Goal: Task Accomplishment & Management: Manage account settings

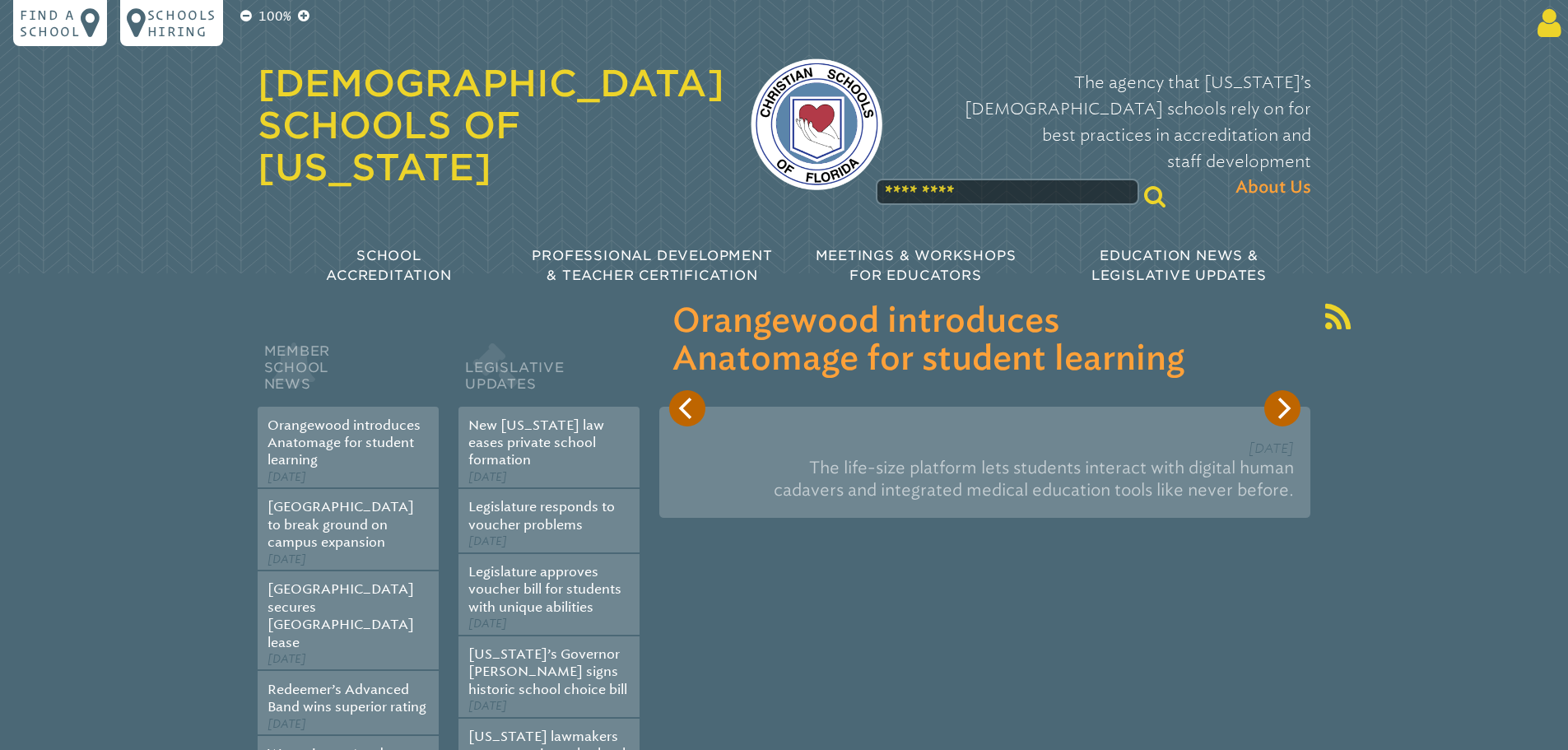
click at [1545, 22] on icon at bounding box center [1546, 23] width 30 height 33
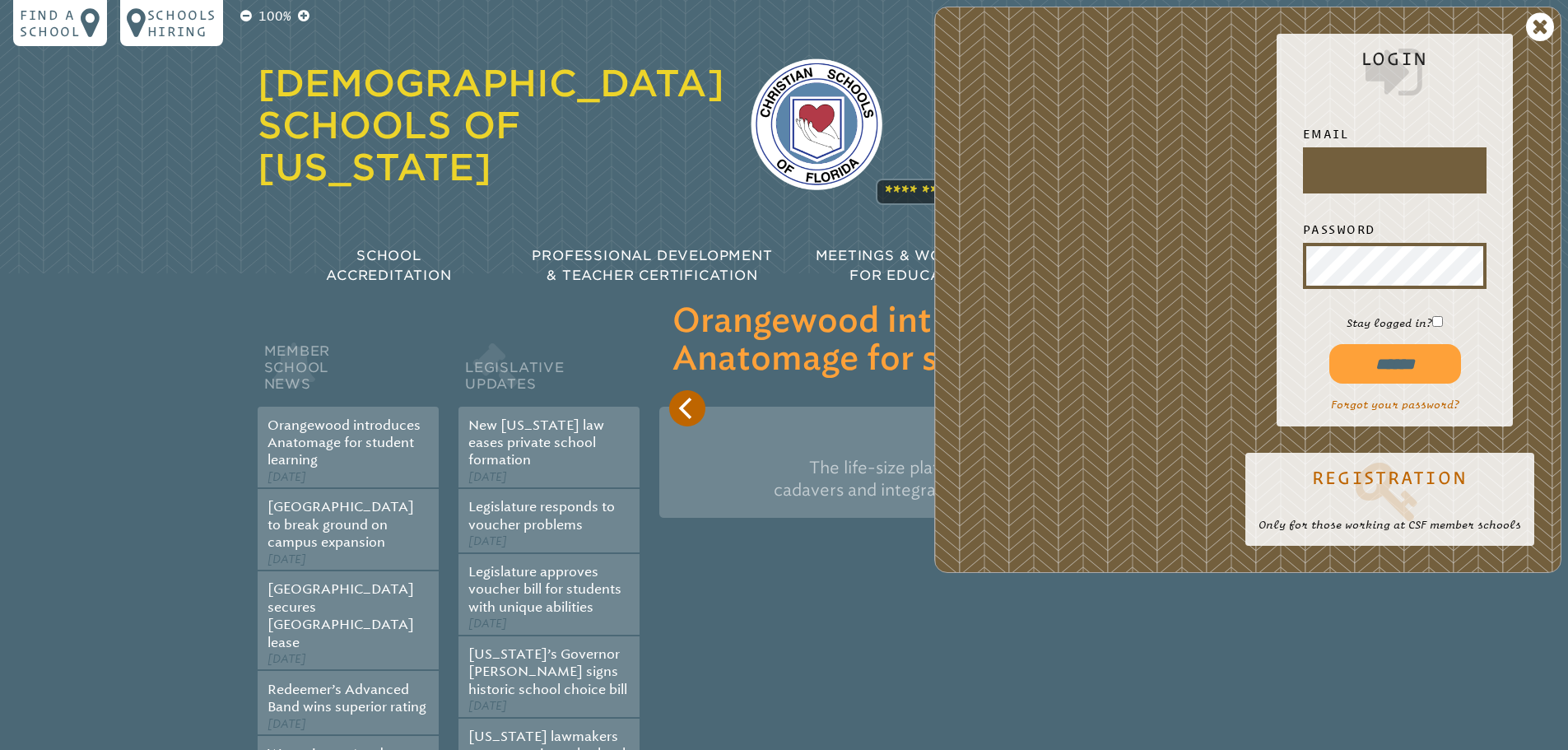
click at [1361, 171] on input "text" at bounding box center [1395, 170] width 177 height 40
type input "**********"
click at [1329, 344] on input "******" at bounding box center [1395, 364] width 132 height 40
type input "**********"
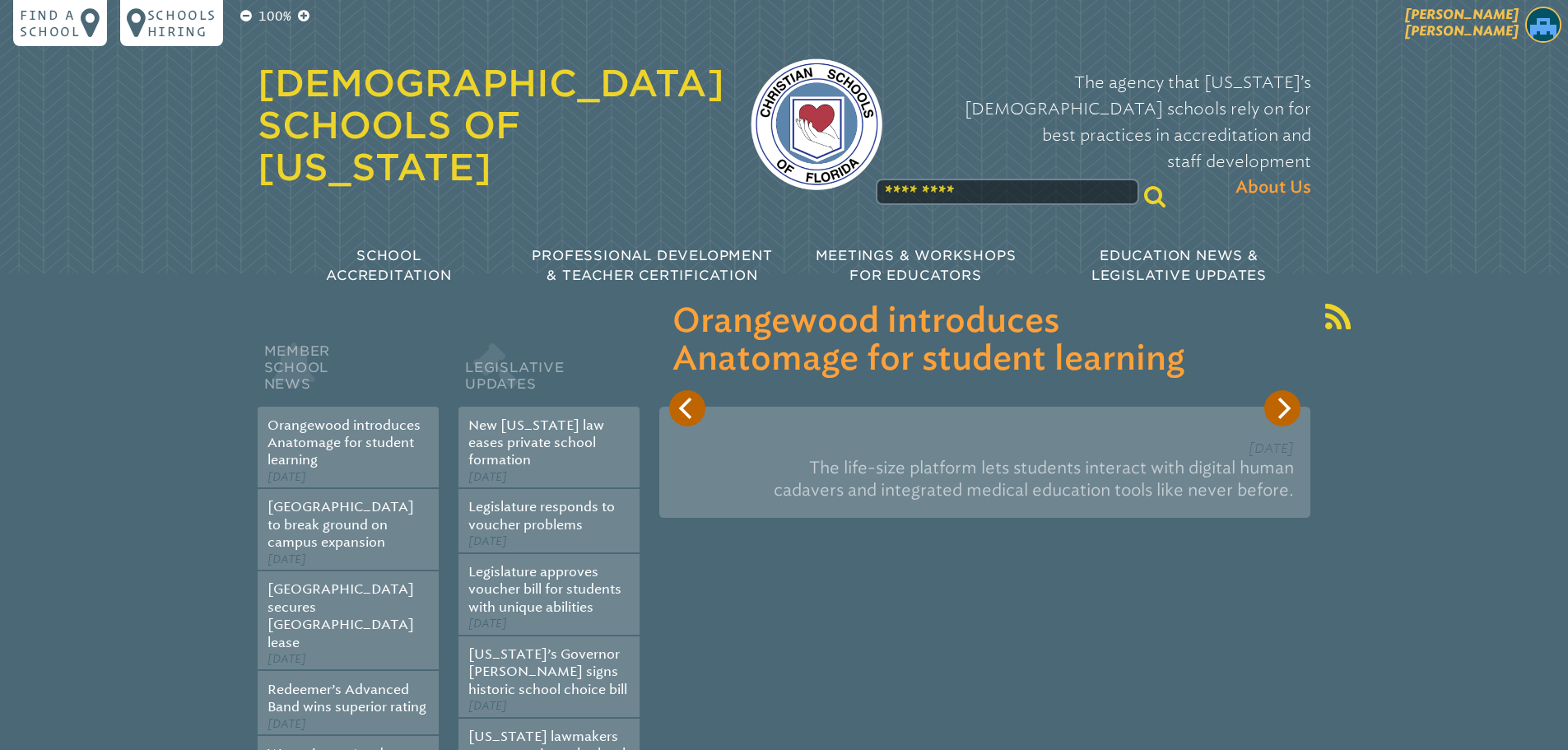
click at [1496, 35] on span "[PERSON_NAME]" at bounding box center [1461, 23] width 114 height 32
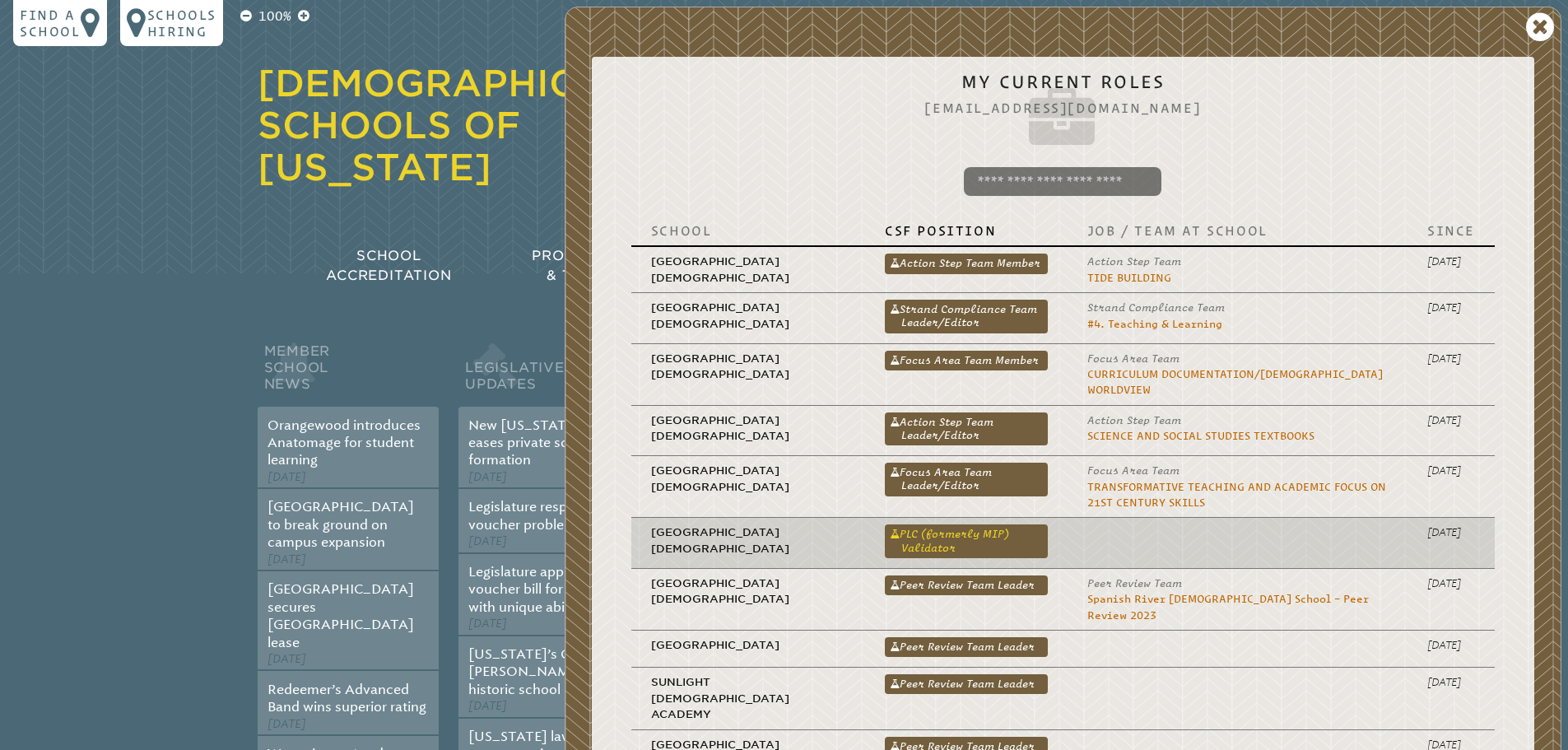
click at [903, 536] on link "PLC (formerly MIP) Validator" at bounding box center [967, 540] width 163 height 33
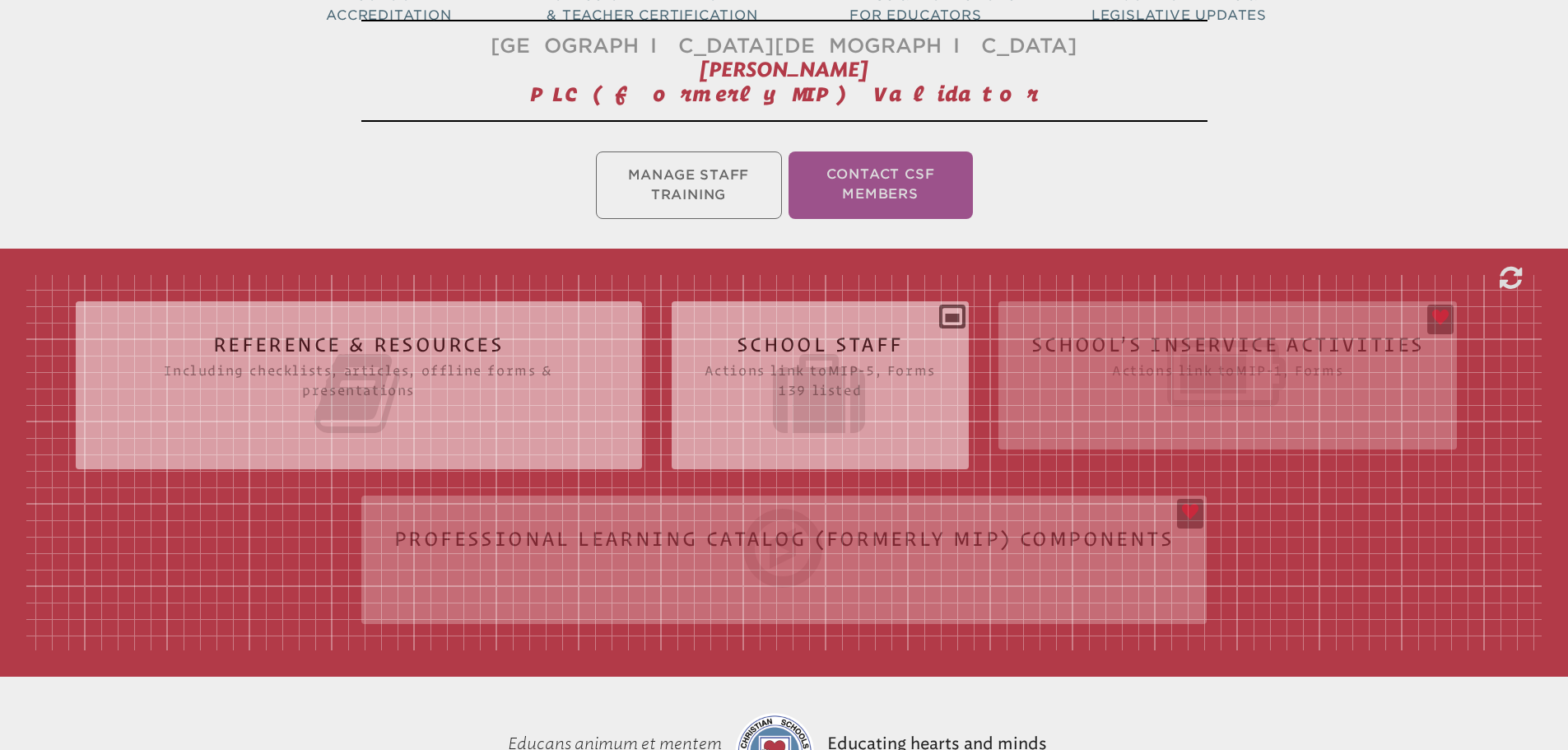
scroll to position [329, 0]
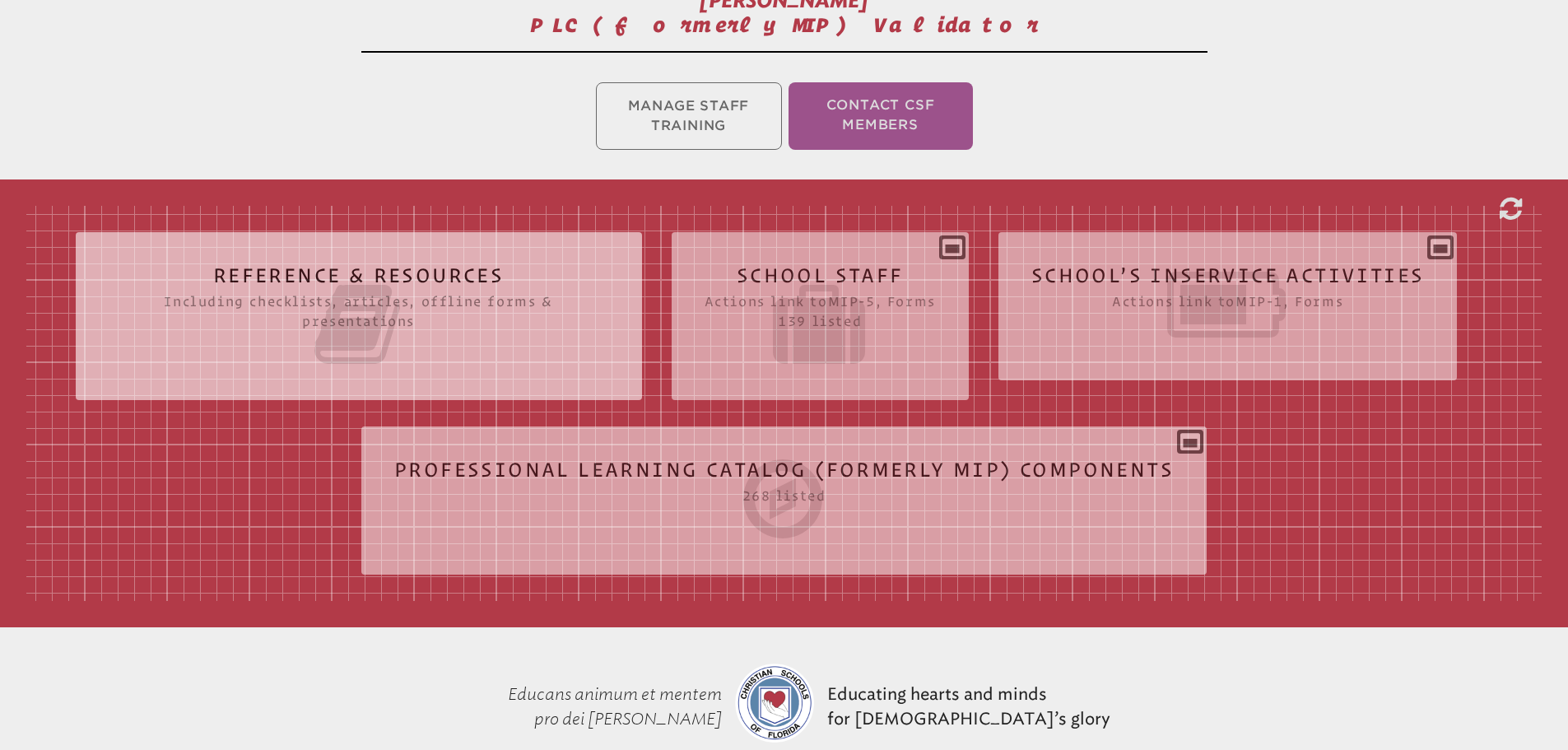
click at [889, 269] on h2 "School Staff Actions link to mip-5 , Forms 139 listed" at bounding box center [820, 317] width 231 height 105
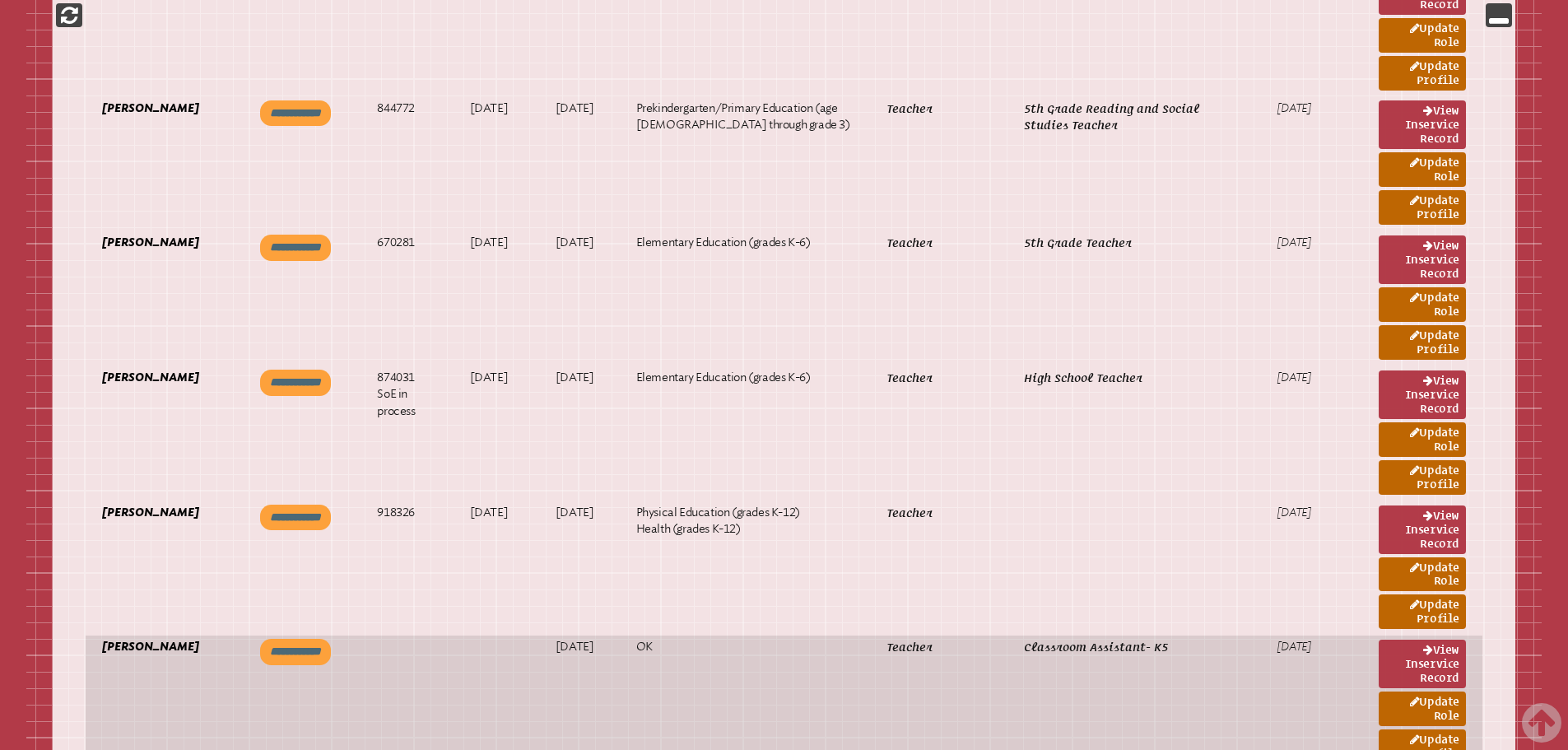
scroll to position [4518, 0]
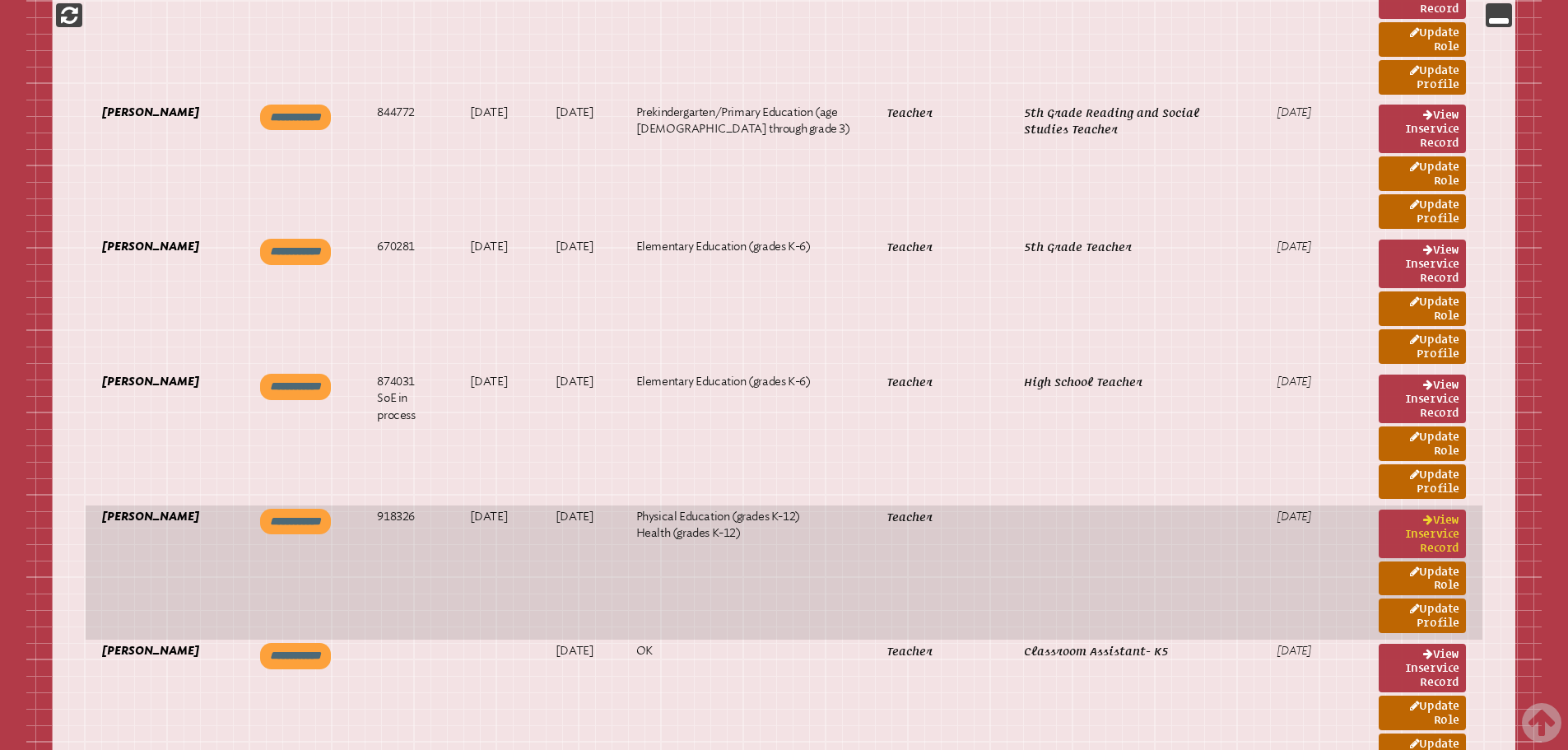
click at [1445, 536] on link "View inservice record" at bounding box center [1422, 535] width 87 height 49
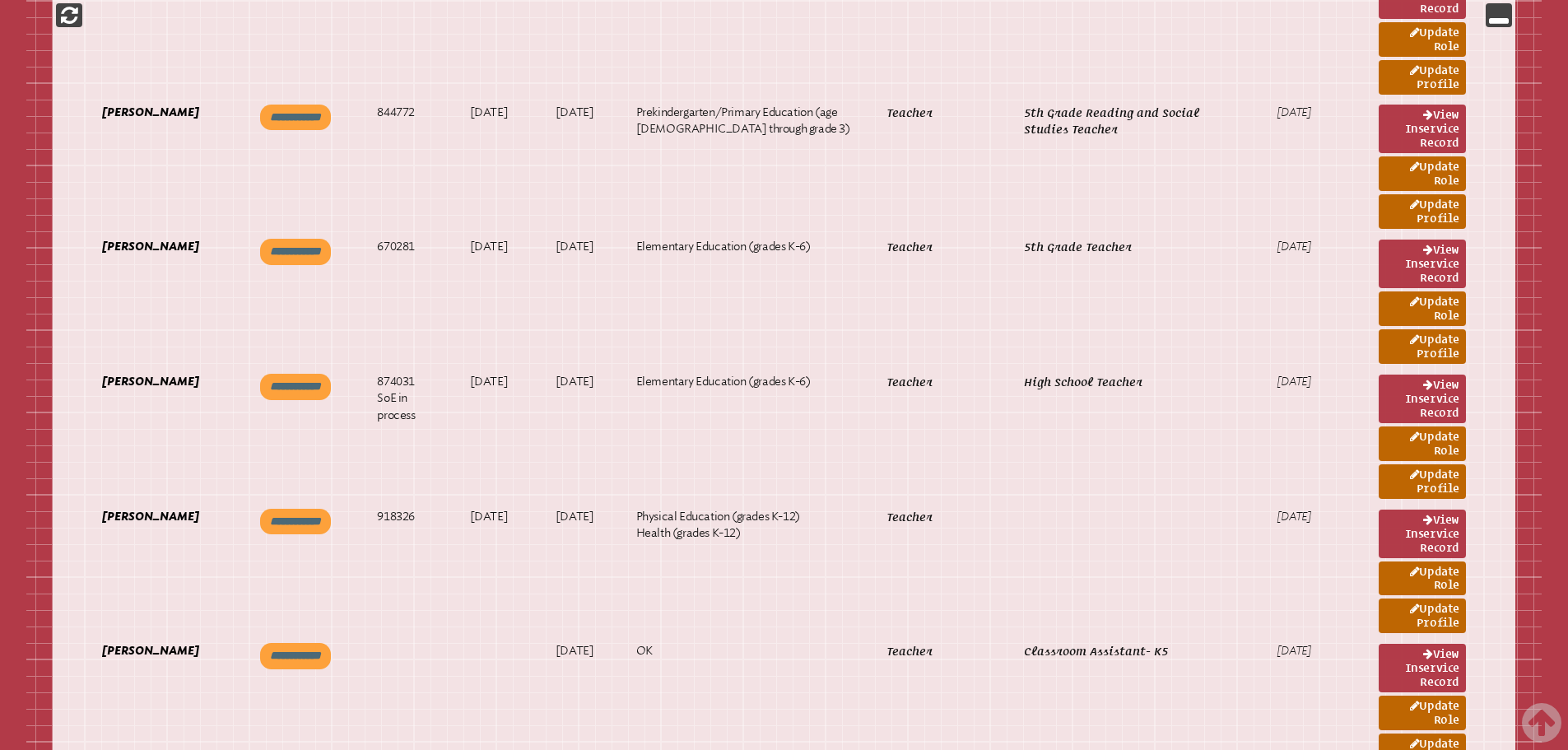
click at [1493, 21] on icon at bounding box center [1498, 14] width 19 height 19
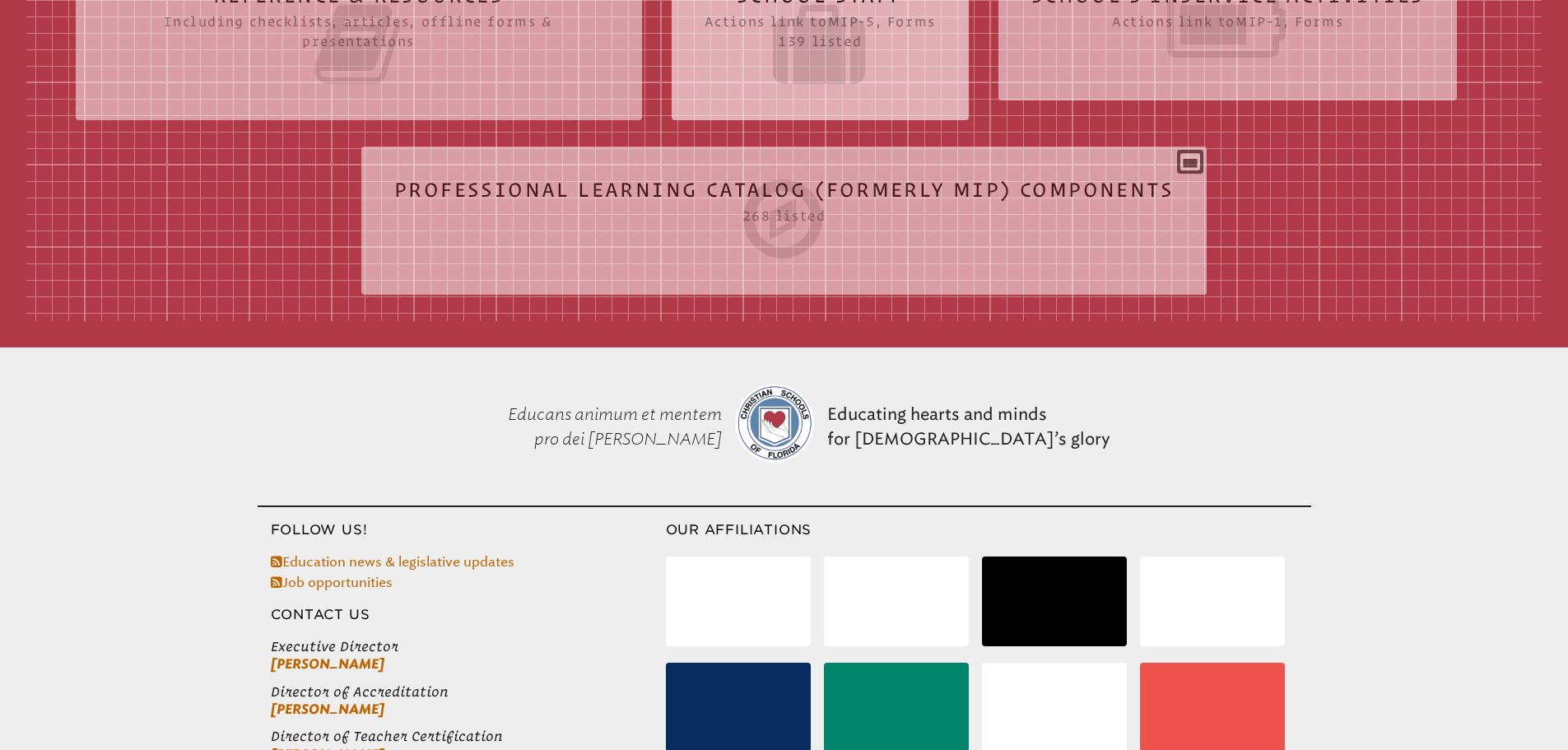
scroll to position [567, 0]
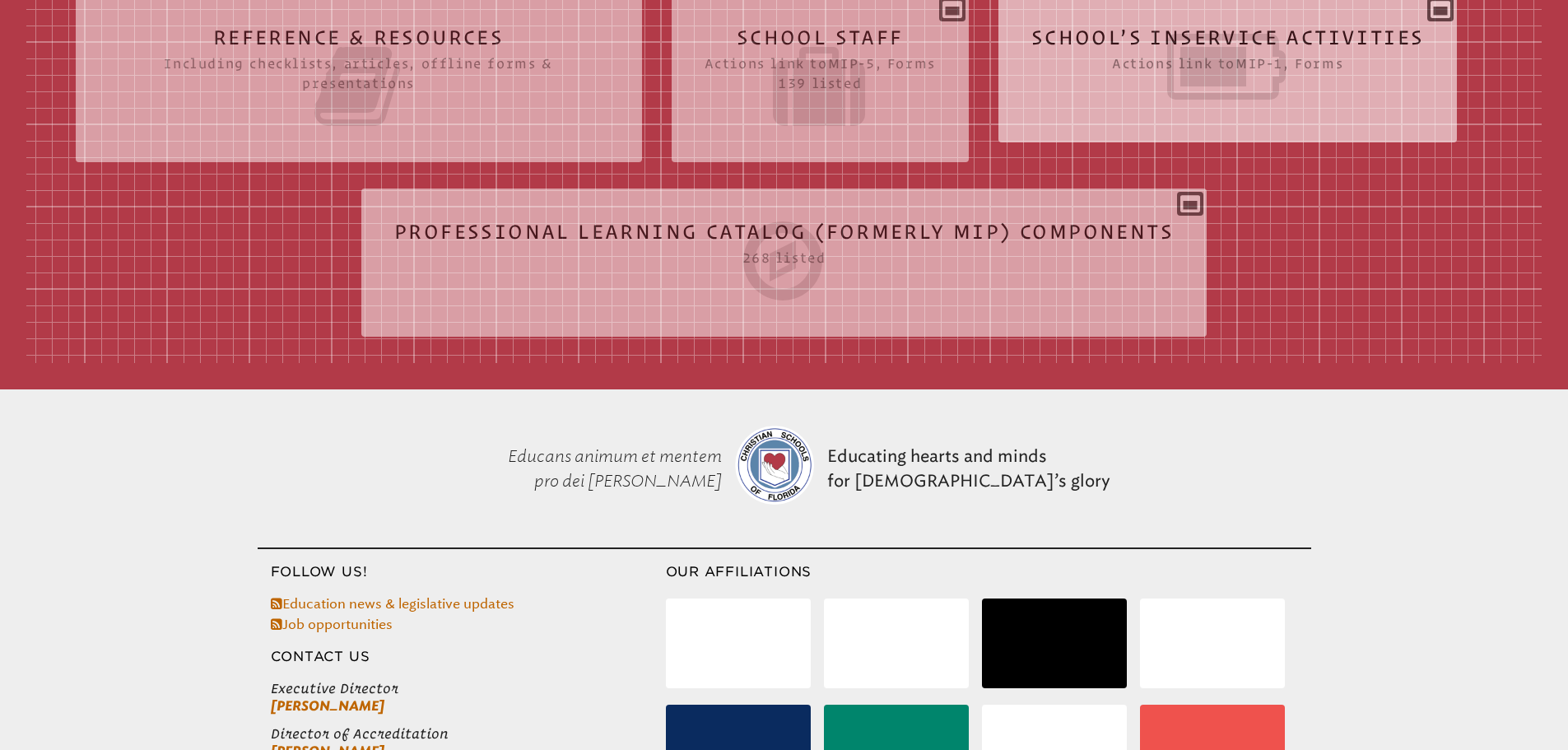
click at [1415, 66] on icon at bounding box center [1228, 66] width 394 height 93
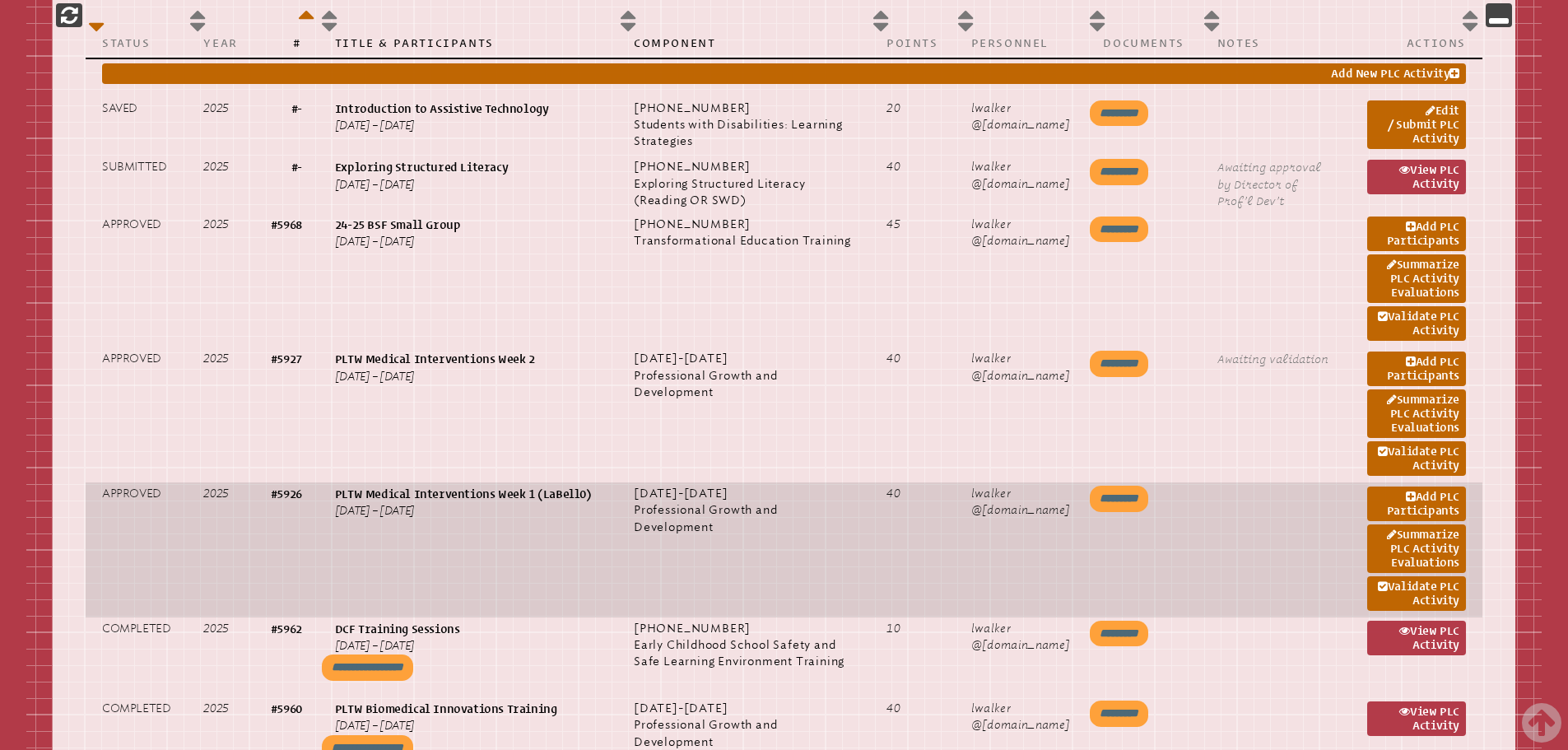
scroll to position [1000, 0]
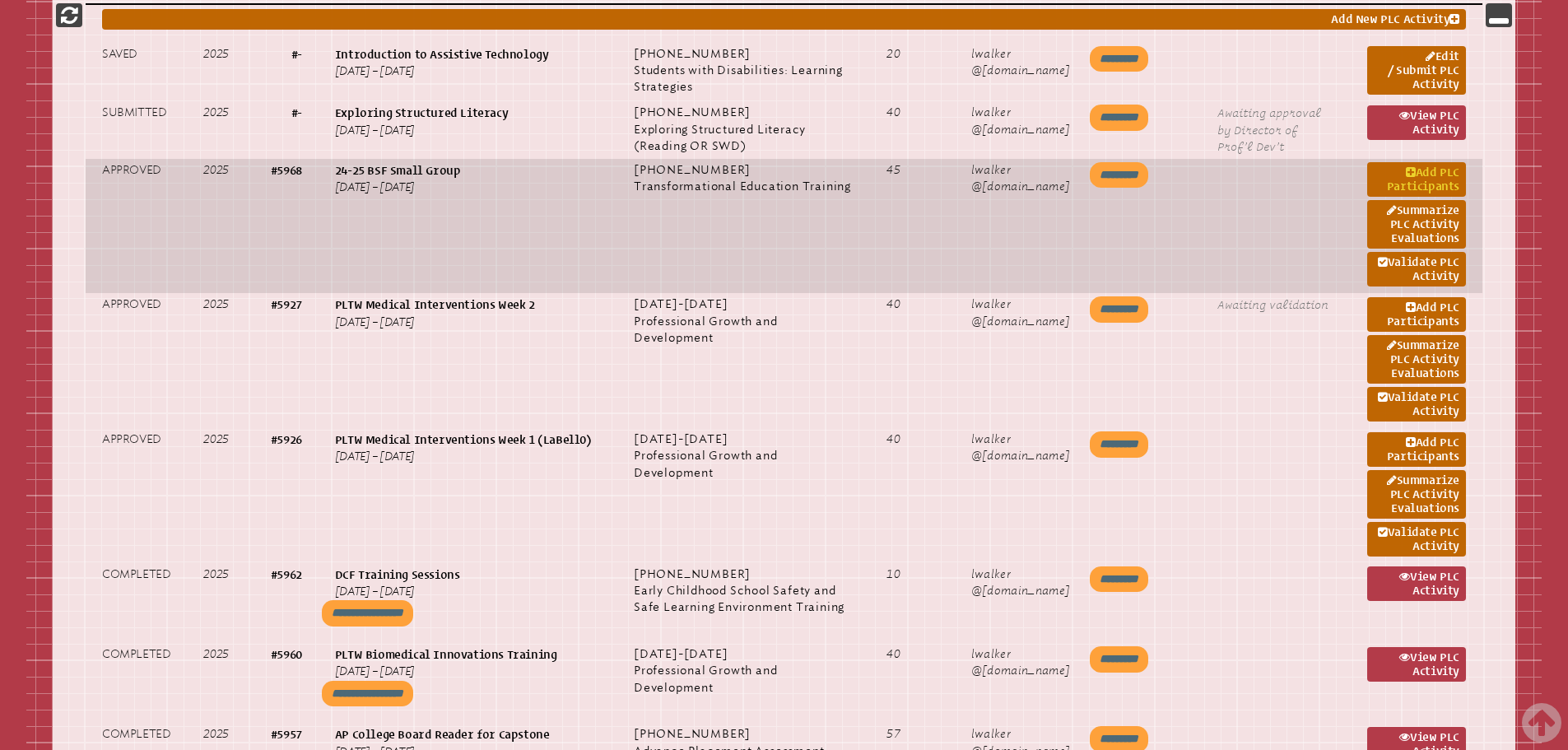
click at [1432, 178] on link "Add PLC Participants" at bounding box center [1416, 179] width 98 height 35
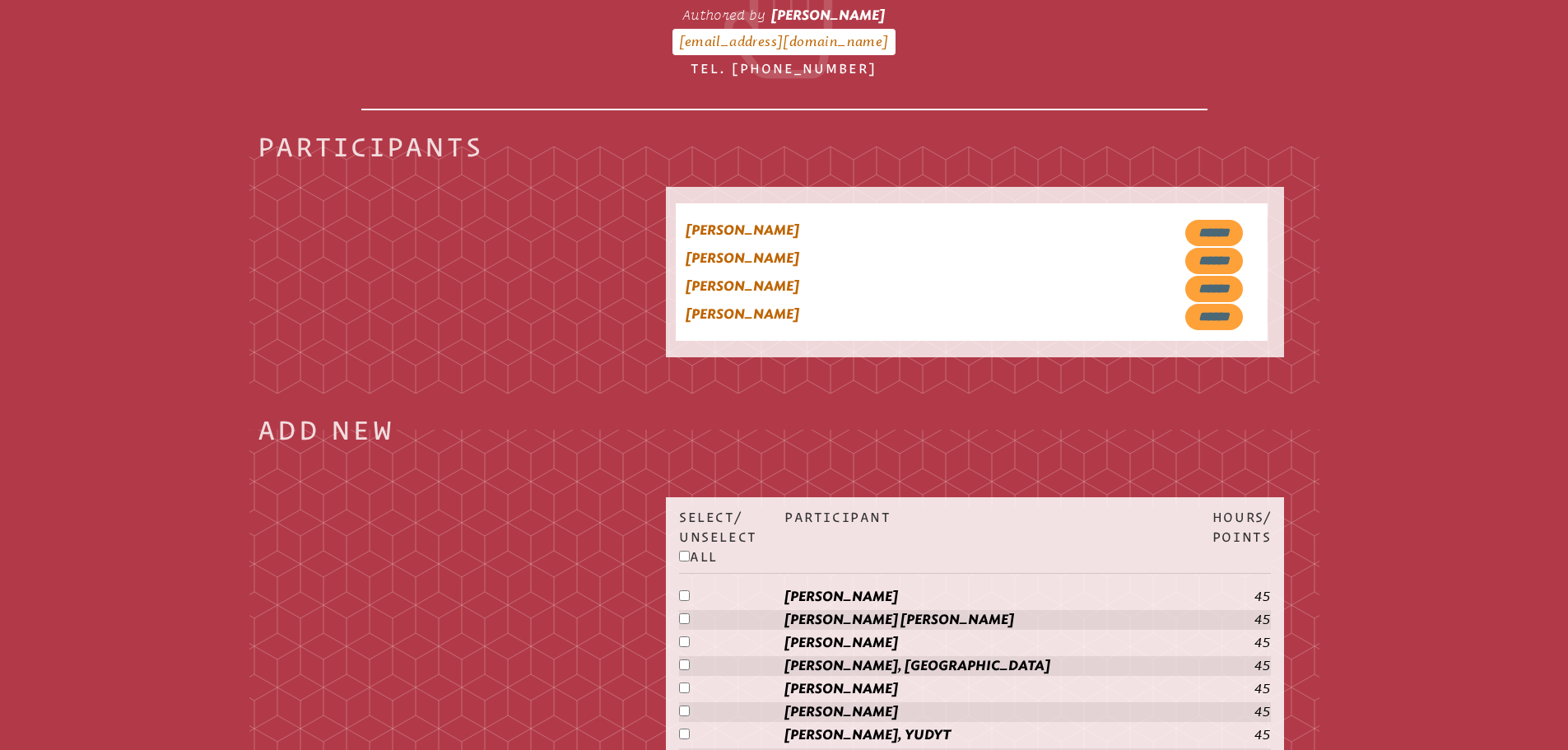
scroll to position [624, 0]
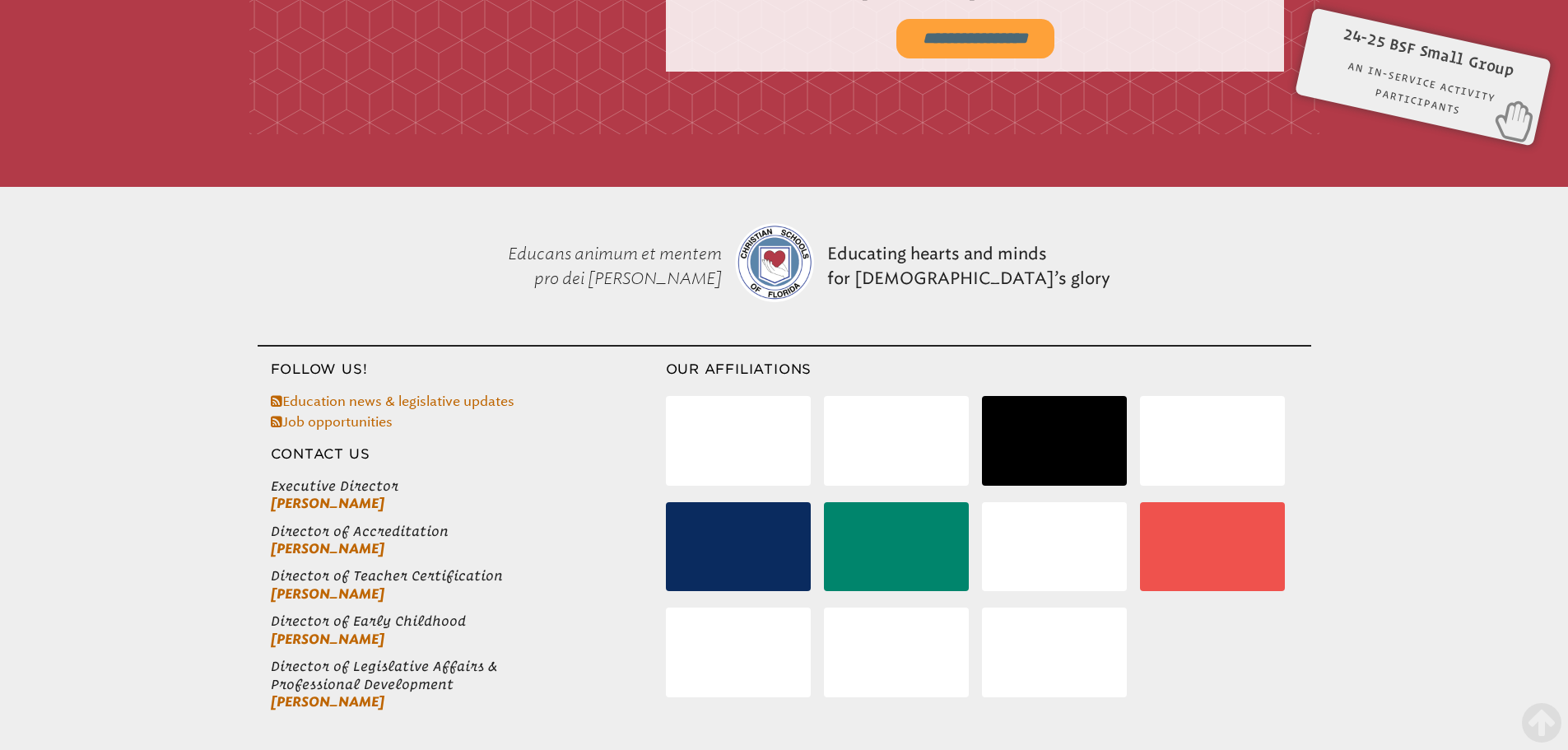
scroll to position [4192, 0]
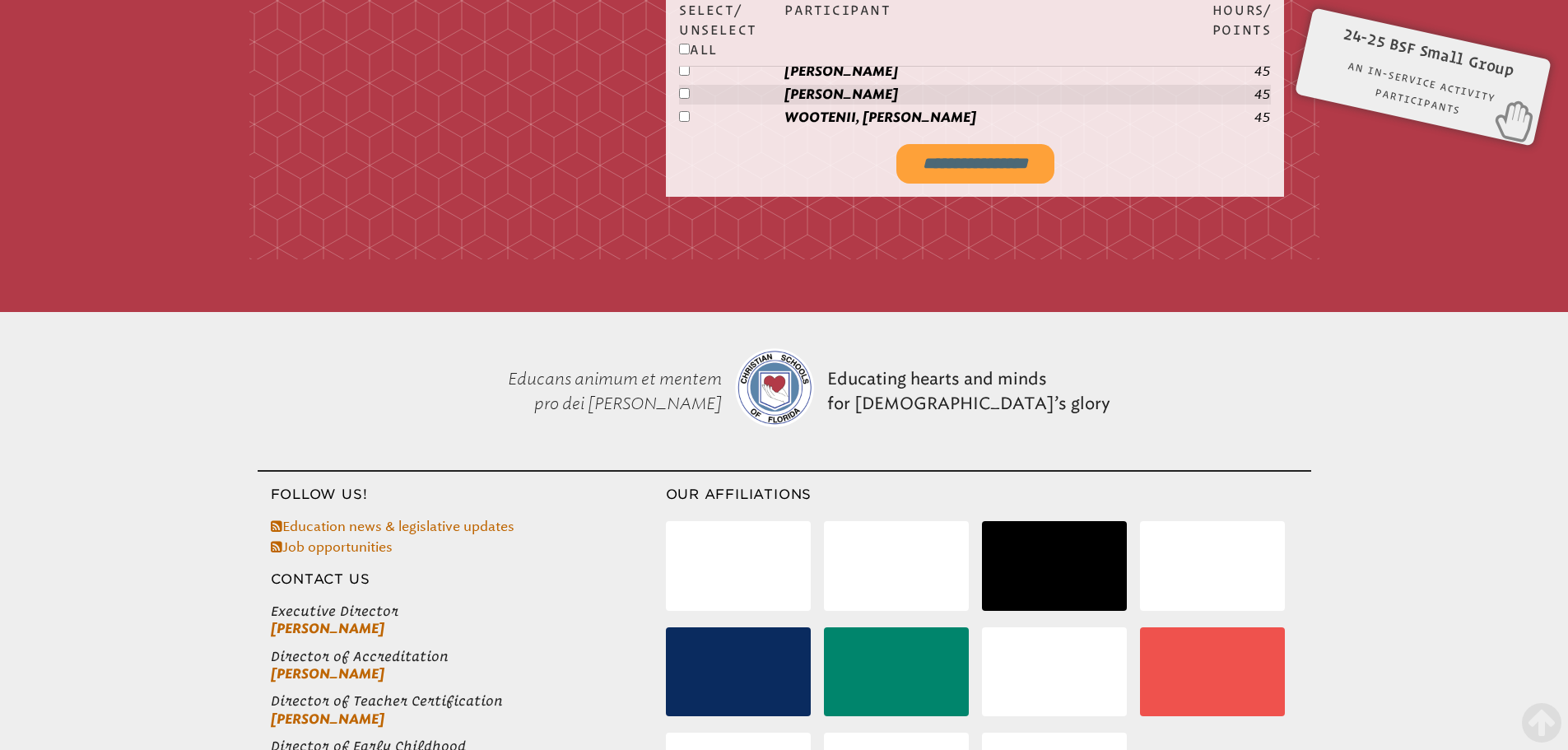
click at [982, 164] on input "**********" at bounding box center [976, 163] width 158 height 40
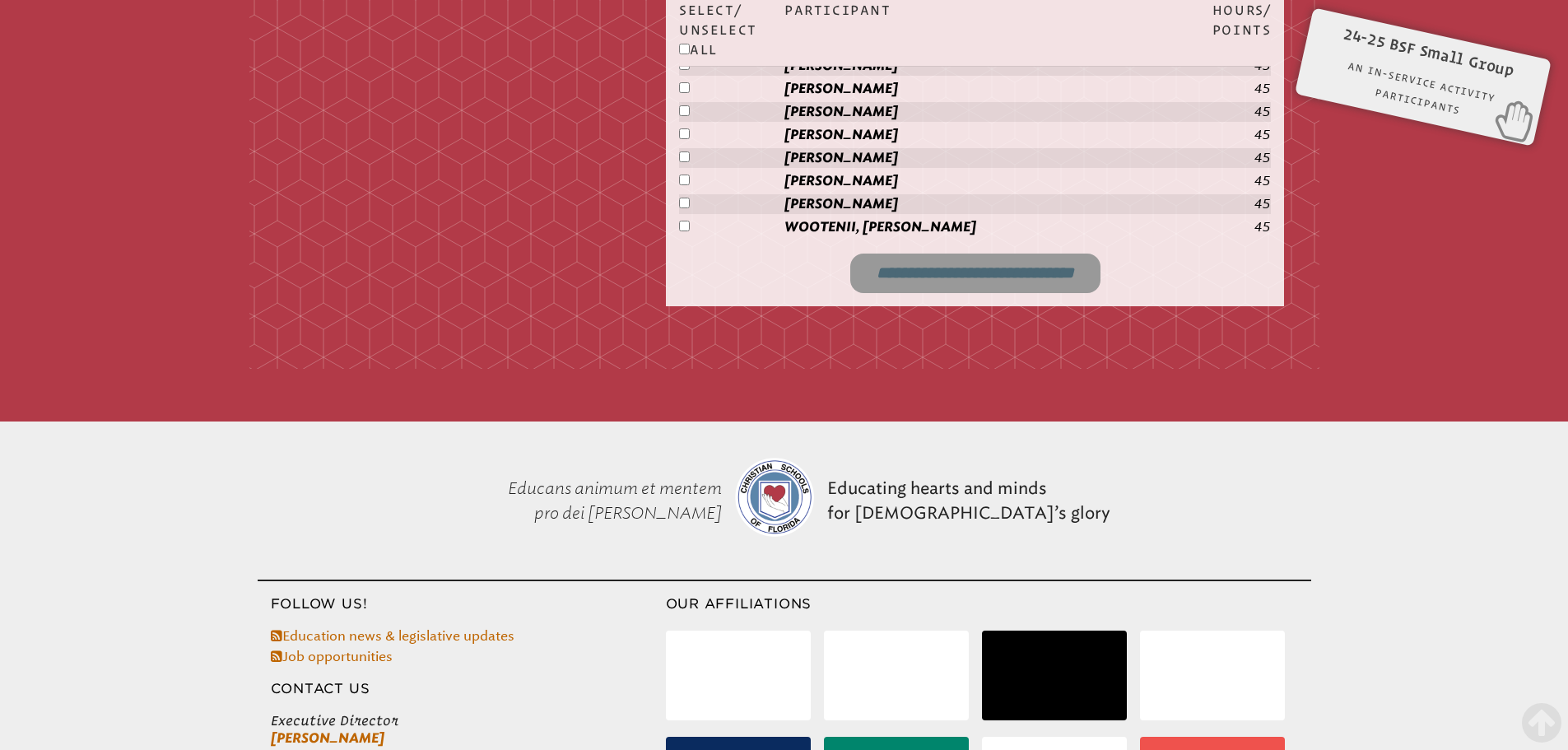
scroll to position [4088, 0]
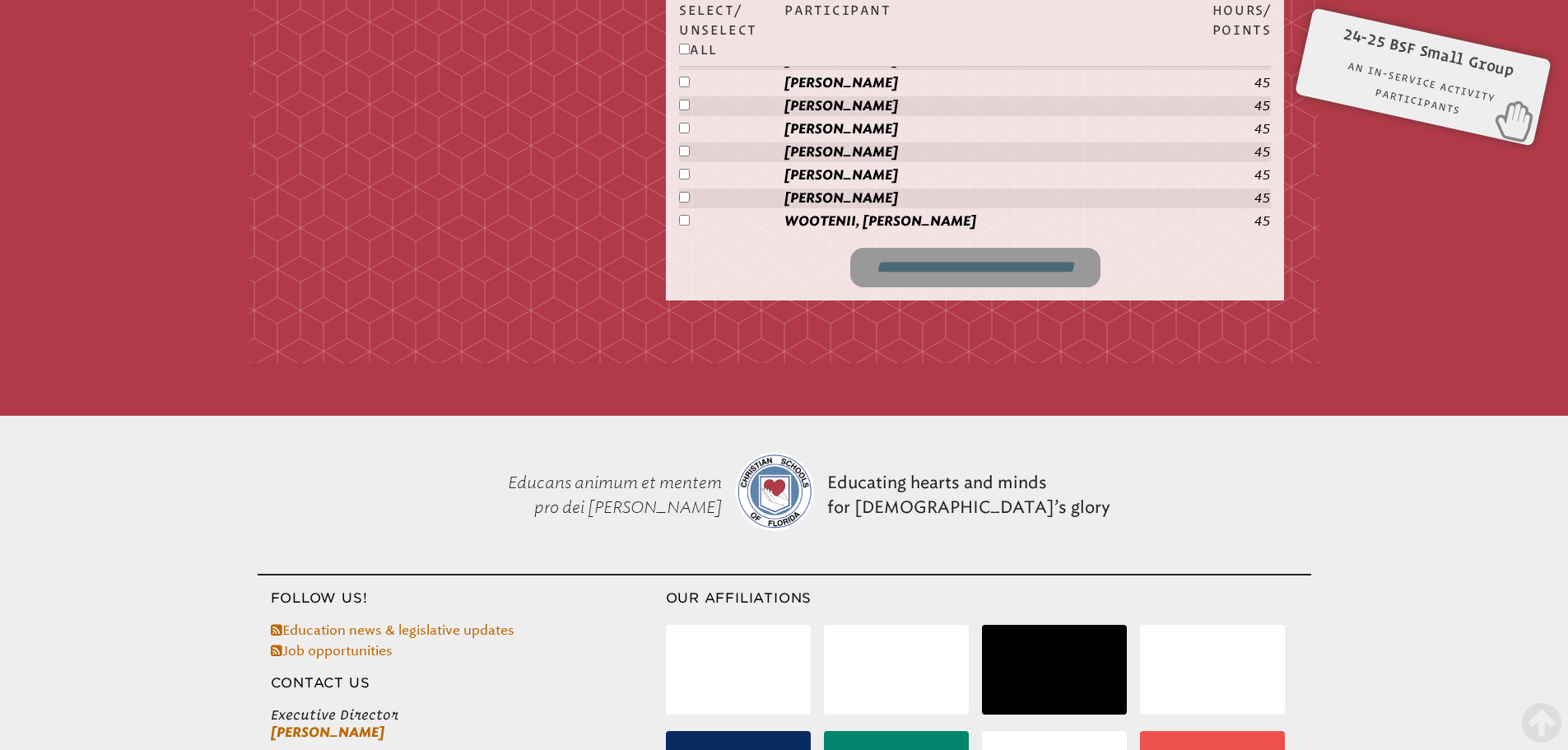
type input "**********"
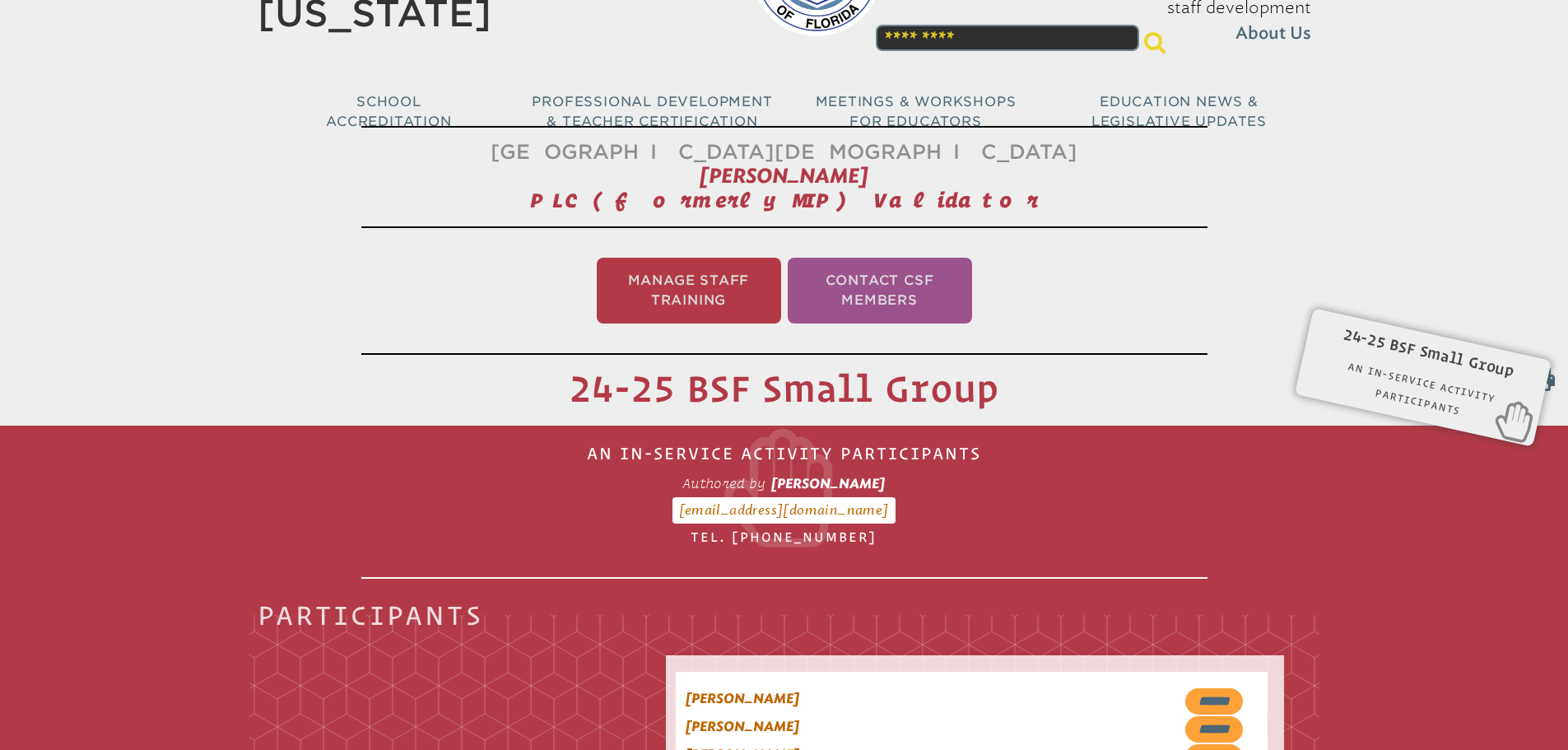
scroll to position [0, 0]
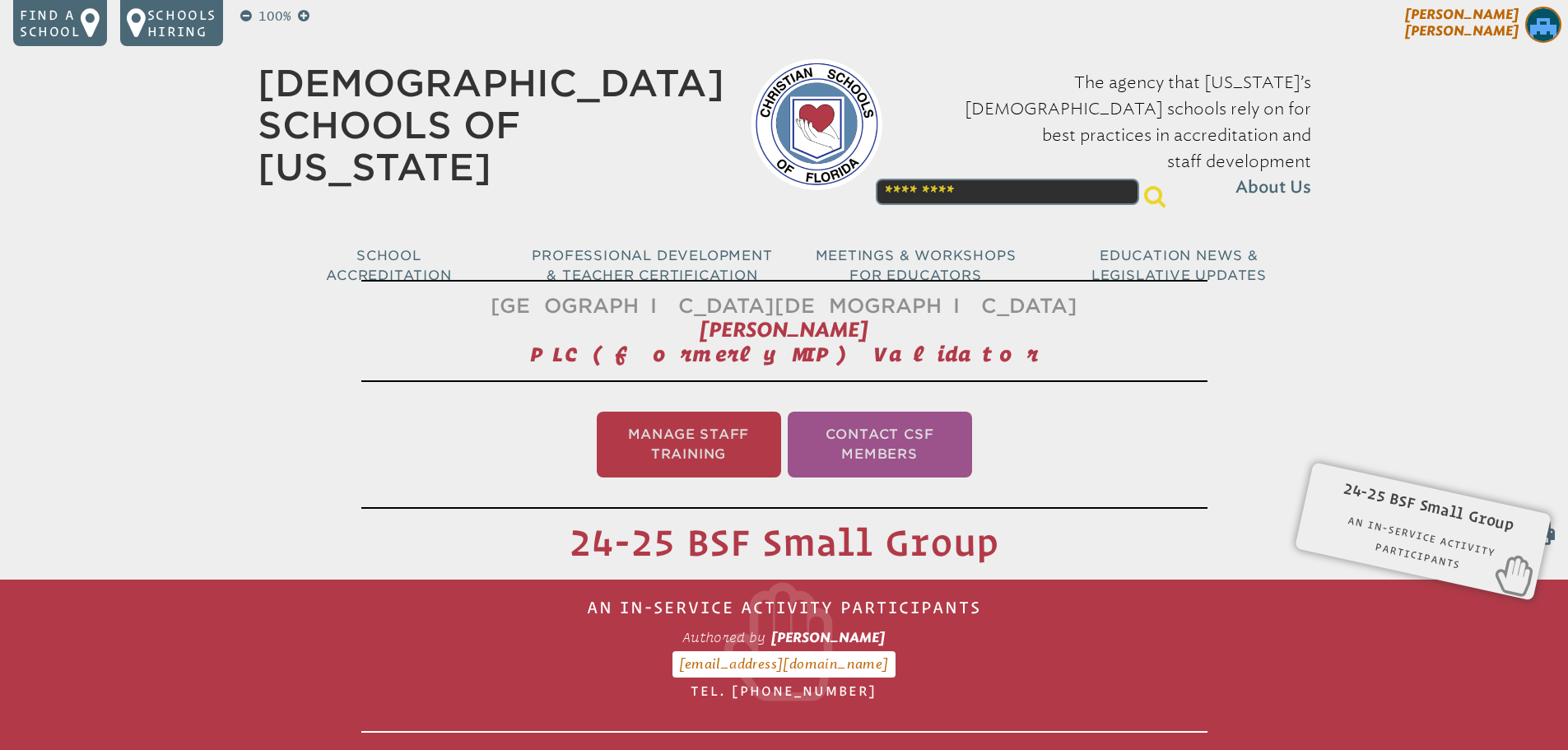
click at [1500, 19] on span "[PERSON_NAME]" at bounding box center [1461, 23] width 114 height 32
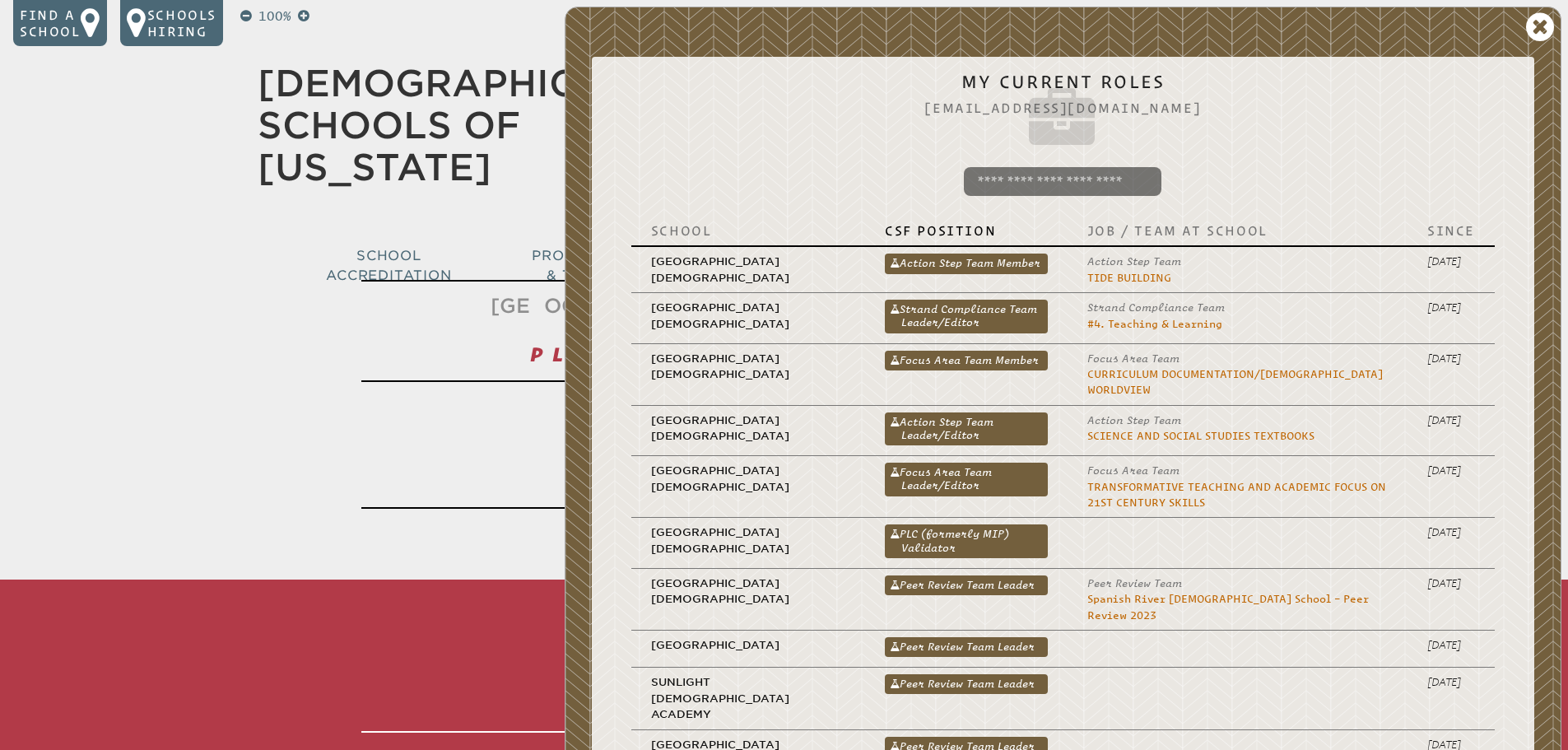
click at [935, 526] on link "PLC (formerly MIP) Validator" at bounding box center [967, 540] width 163 height 33
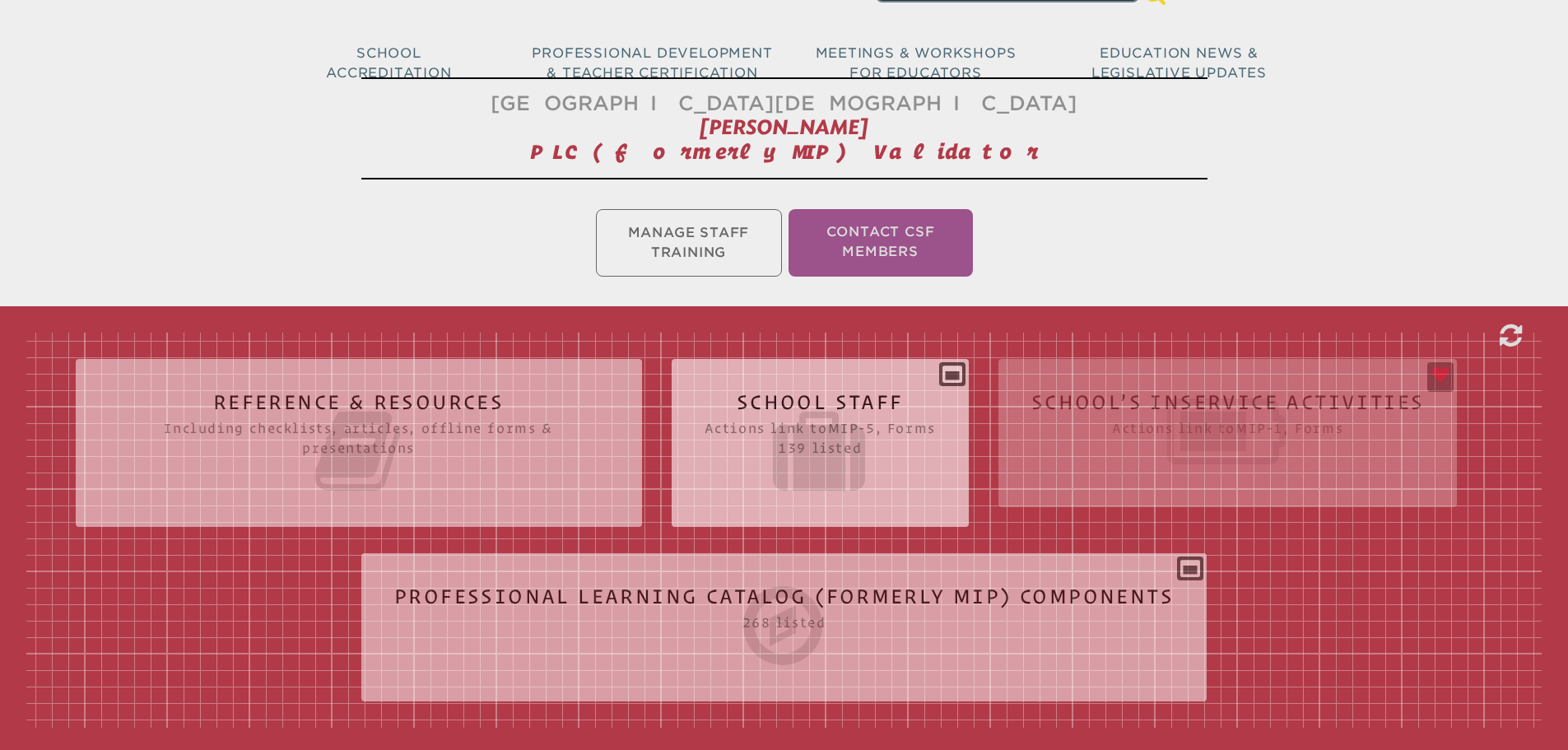
scroll to position [247, 0]
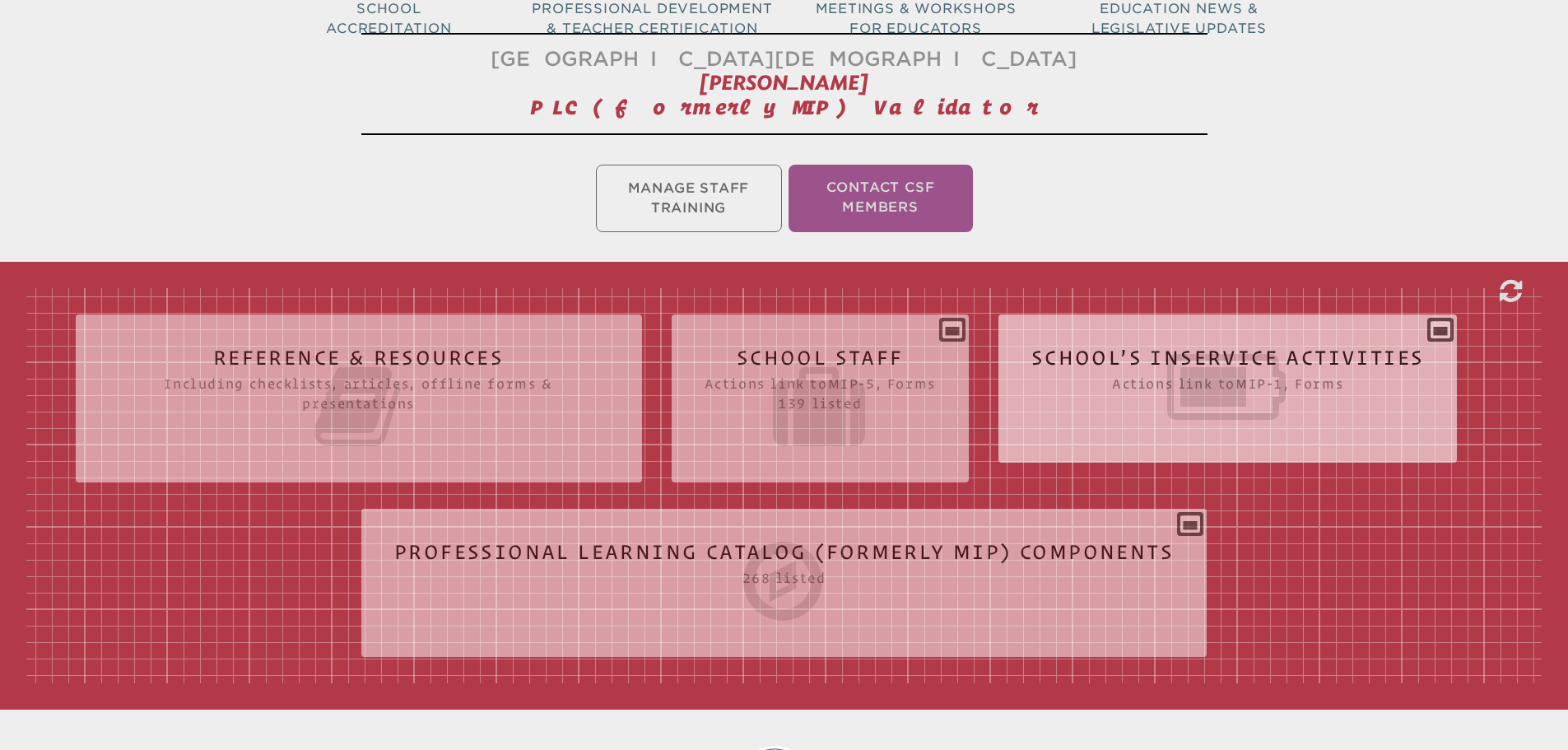
click at [1217, 380] on icon at bounding box center [1228, 387] width 394 height 93
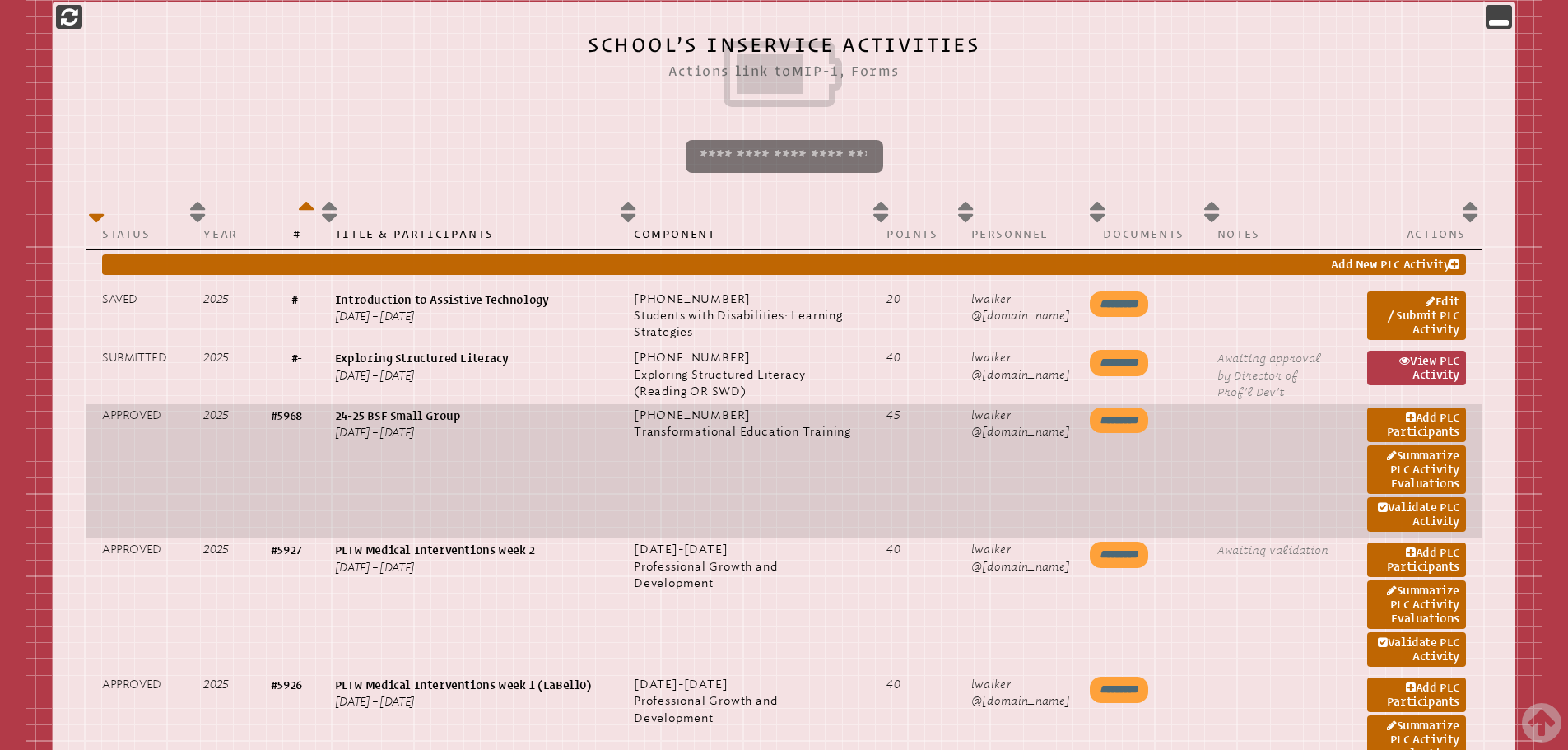
scroll to position [803, 0]
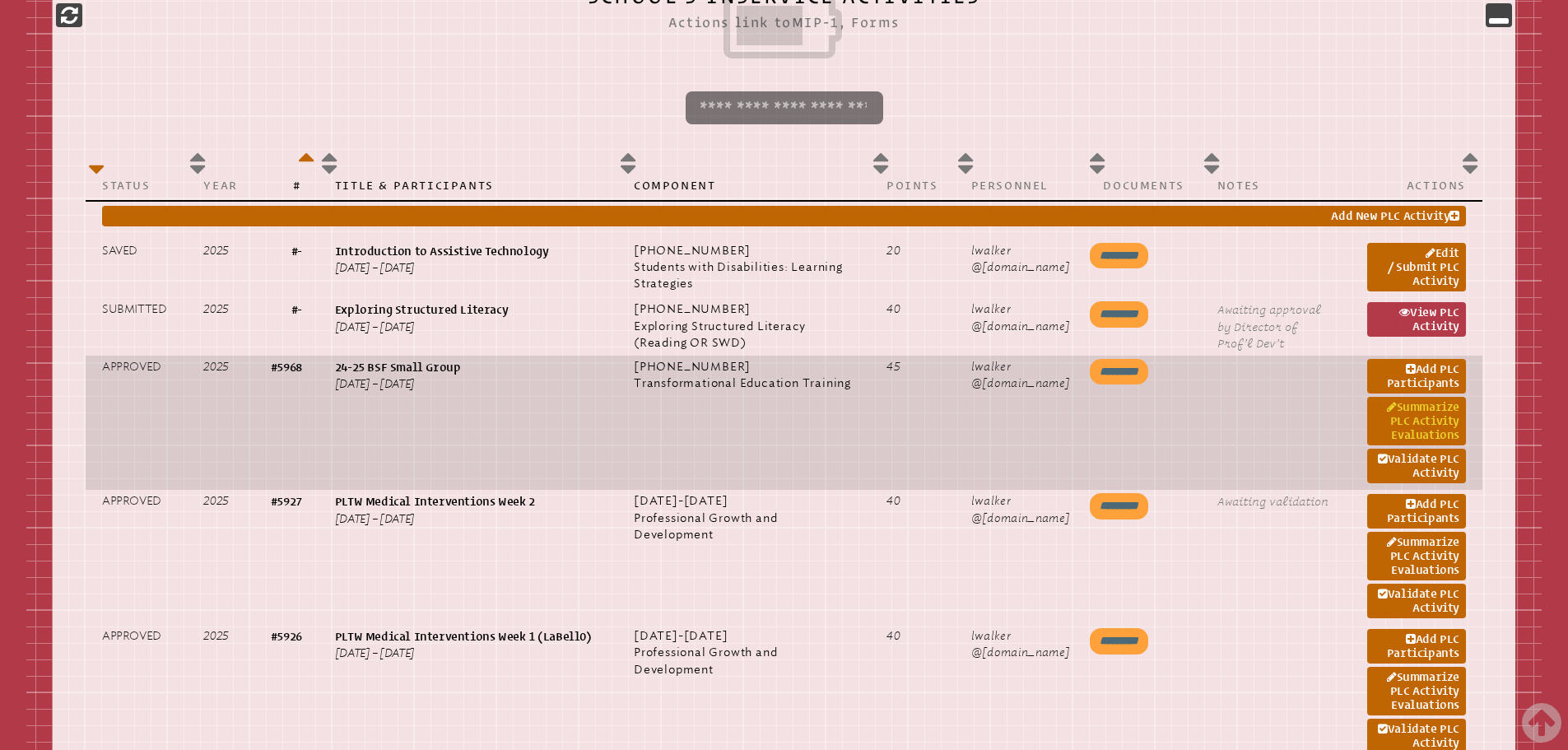
click at [1444, 418] on link "Summarize PLC Activity Evaluations" at bounding box center [1416, 422] width 98 height 49
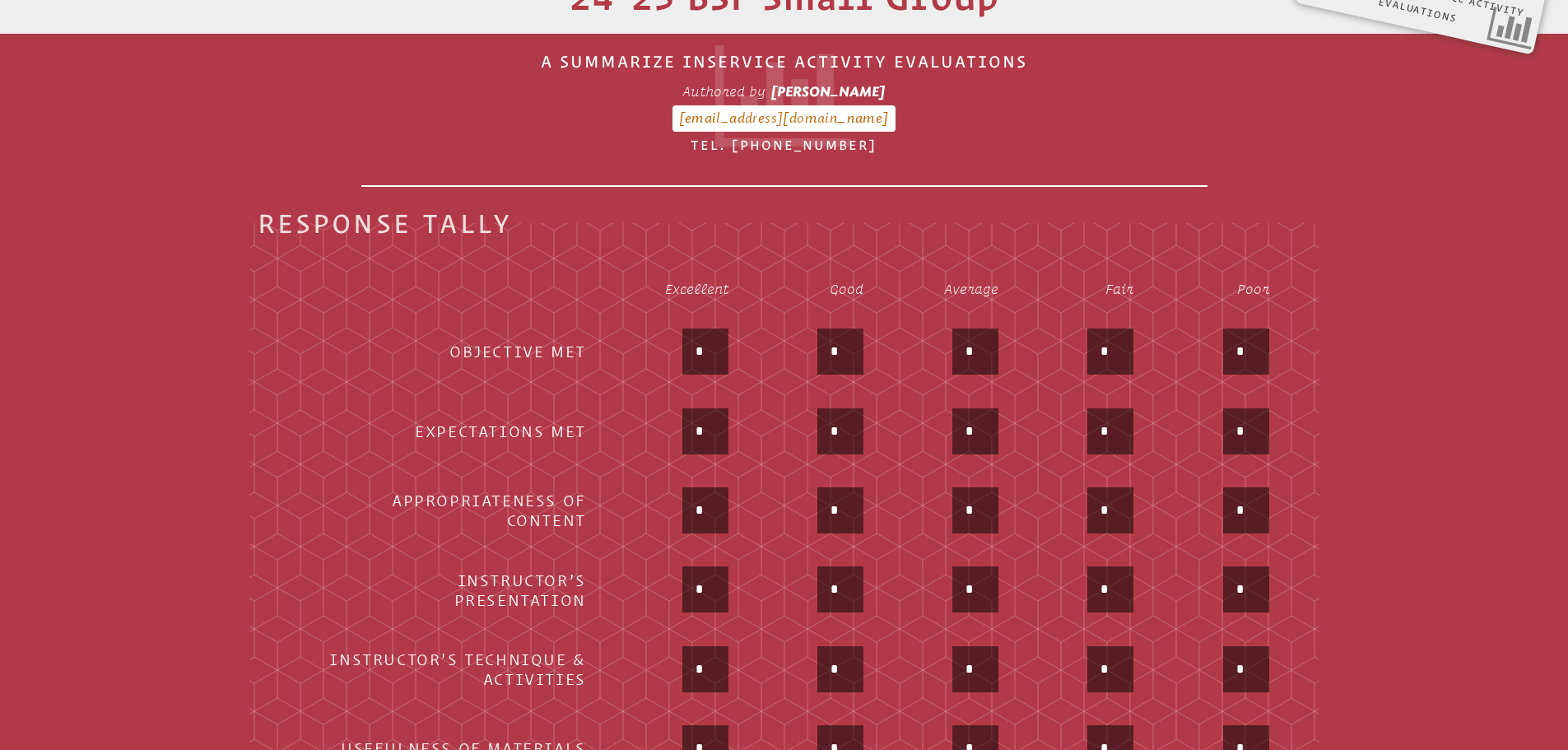
scroll to position [644, 0]
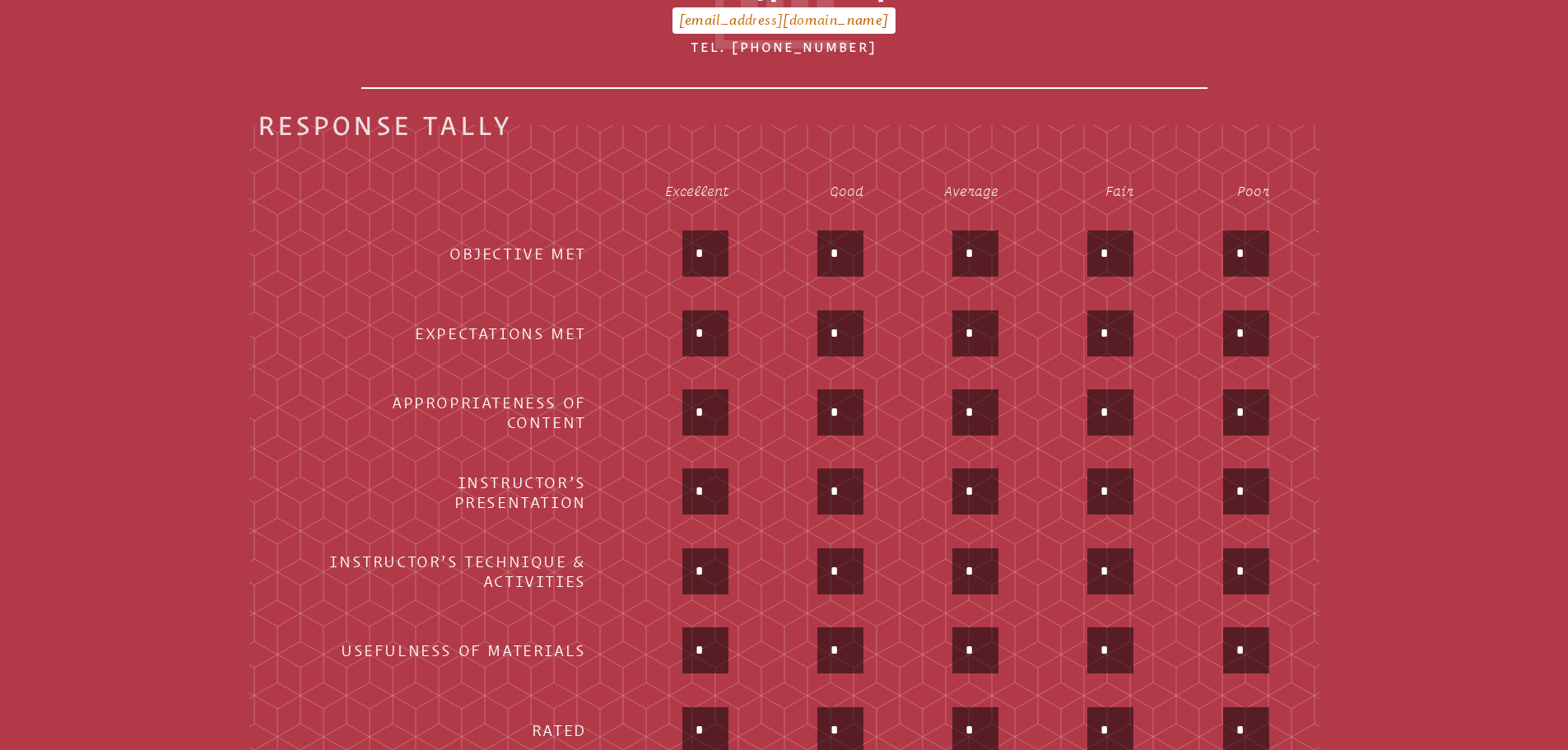
click at [712, 247] on input "*" at bounding box center [705, 253] width 40 height 40
type input "**"
click at [658, 336] on div "*" at bounding box center [672, 335] width 113 height 50
click at [707, 321] on input "*" at bounding box center [705, 333] width 40 height 40
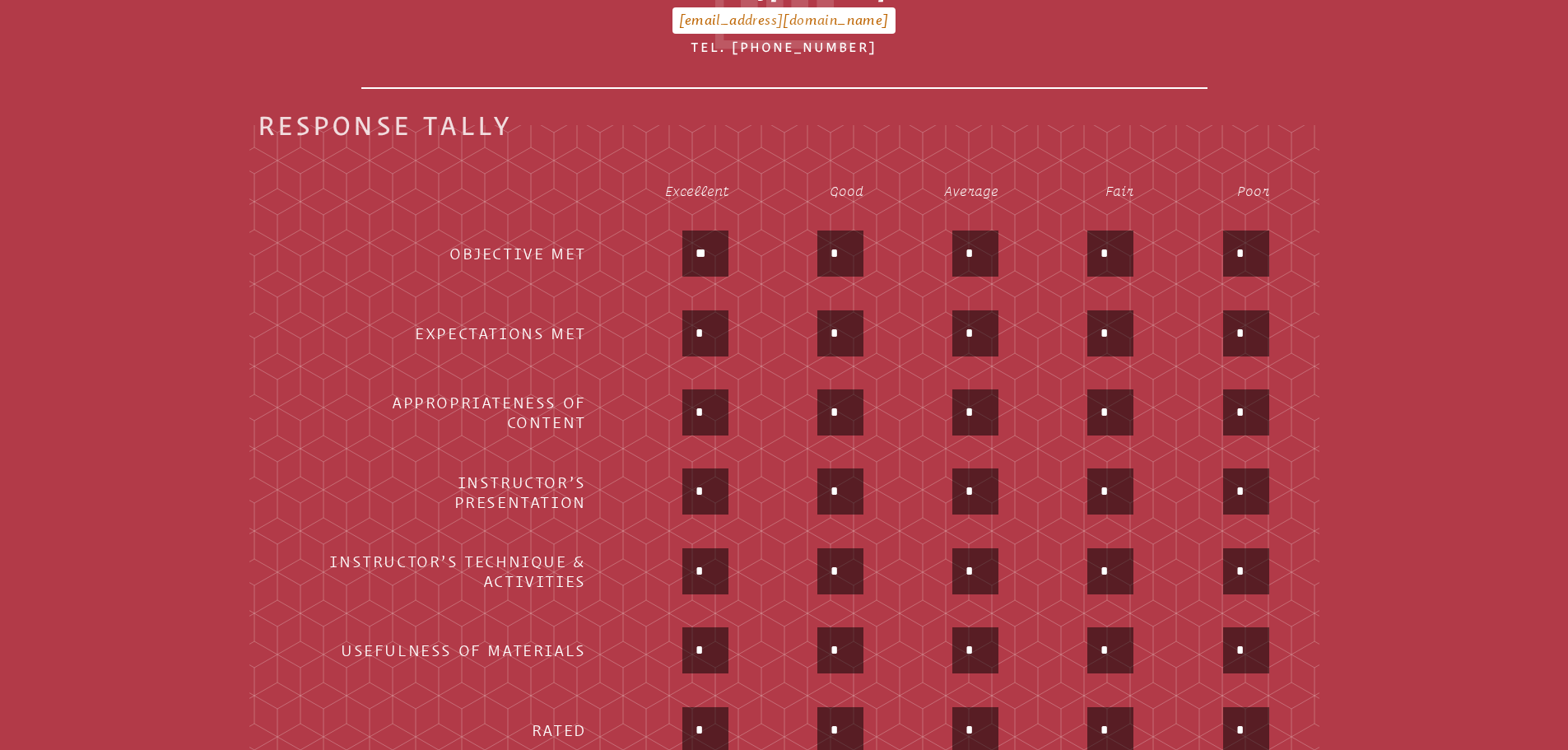
click at [707, 321] on input "*" at bounding box center [705, 333] width 40 height 40
type input "*"
type input "**"
click at [632, 422] on div "*" at bounding box center [672, 414] width 113 height 50
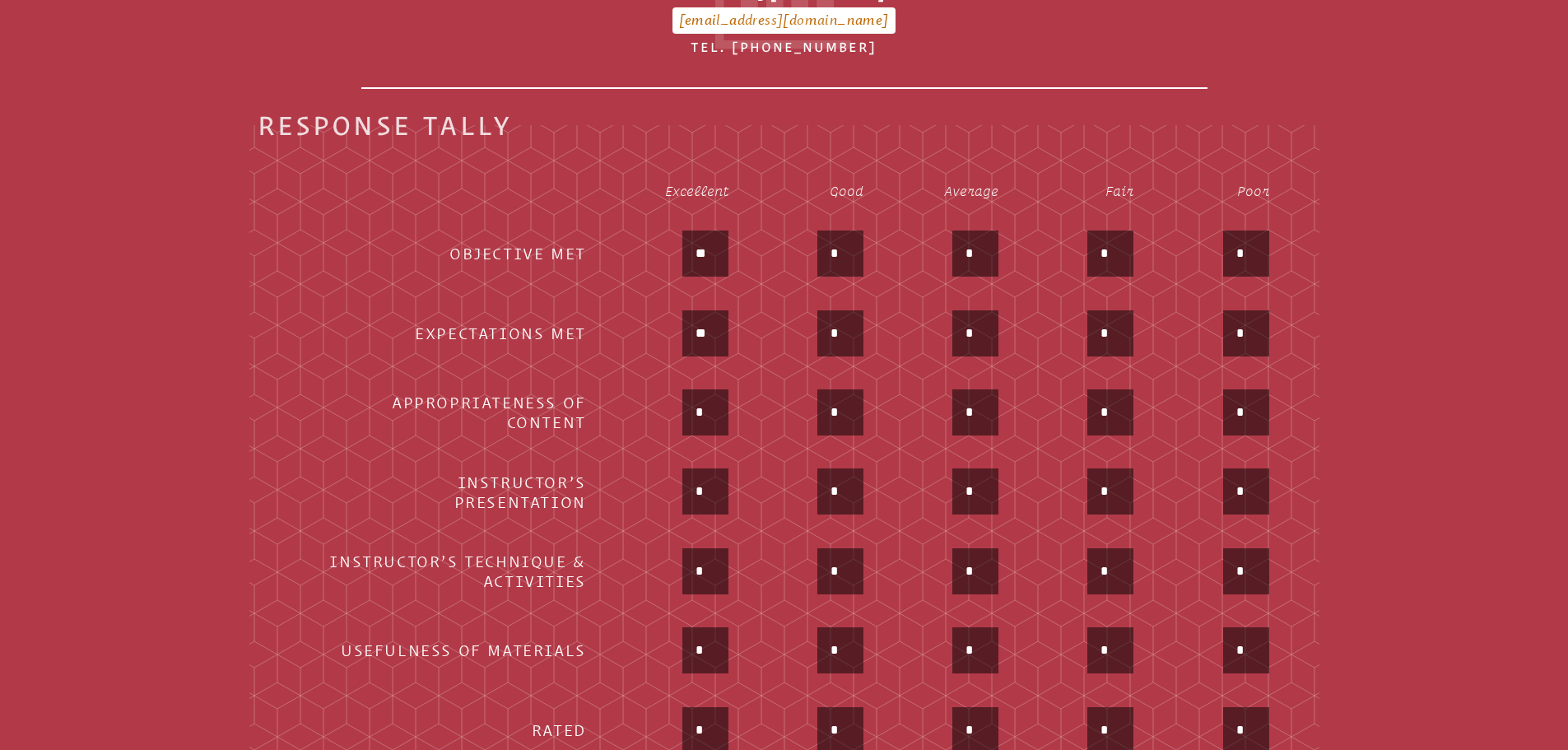
drag, startPoint x: 704, startPoint y: 401, endPoint x: 670, endPoint y: 399, distance: 34.1
click at [671, 402] on div "*" at bounding box center [672, 414] width 113 height 50
type input "**"
click at [656, 436] on td "**" at bounding box center [671, 414] width 140 height 77
drag, startPoint x: 720, startPoint y: 487, endPoint x: 635, endPoint y: 476, distance: 85.7
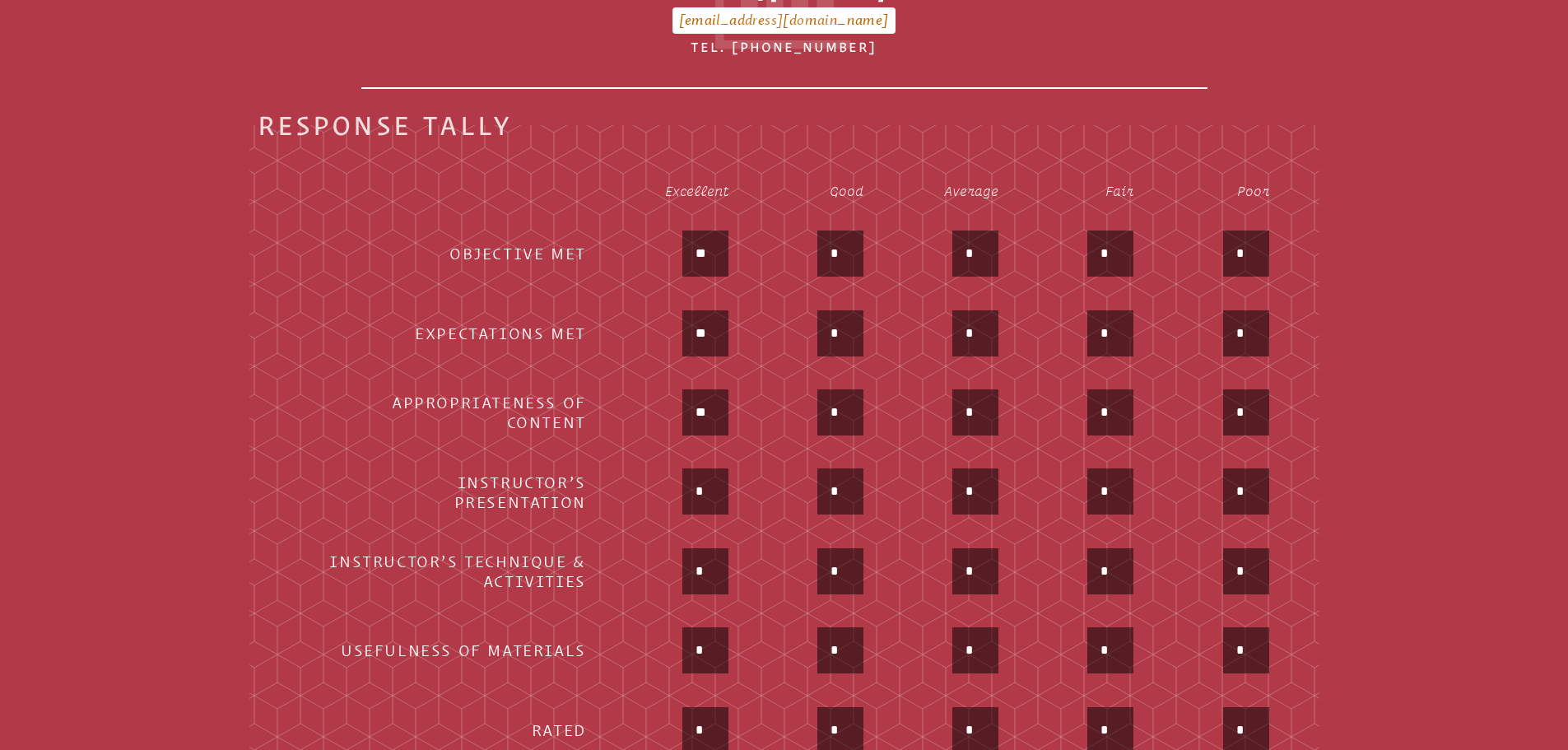
click at [638, 477] on div "*" at bounding box center [672, 493] width 113 height 50
type input "**"
drag, startPoint x: 633, startPoint y: 469, endPoint x: 644, endPoint y: 478, distance: 14.2
click at [633, 469] on div "**" at bounding box center [672, 493] width 113 height 50
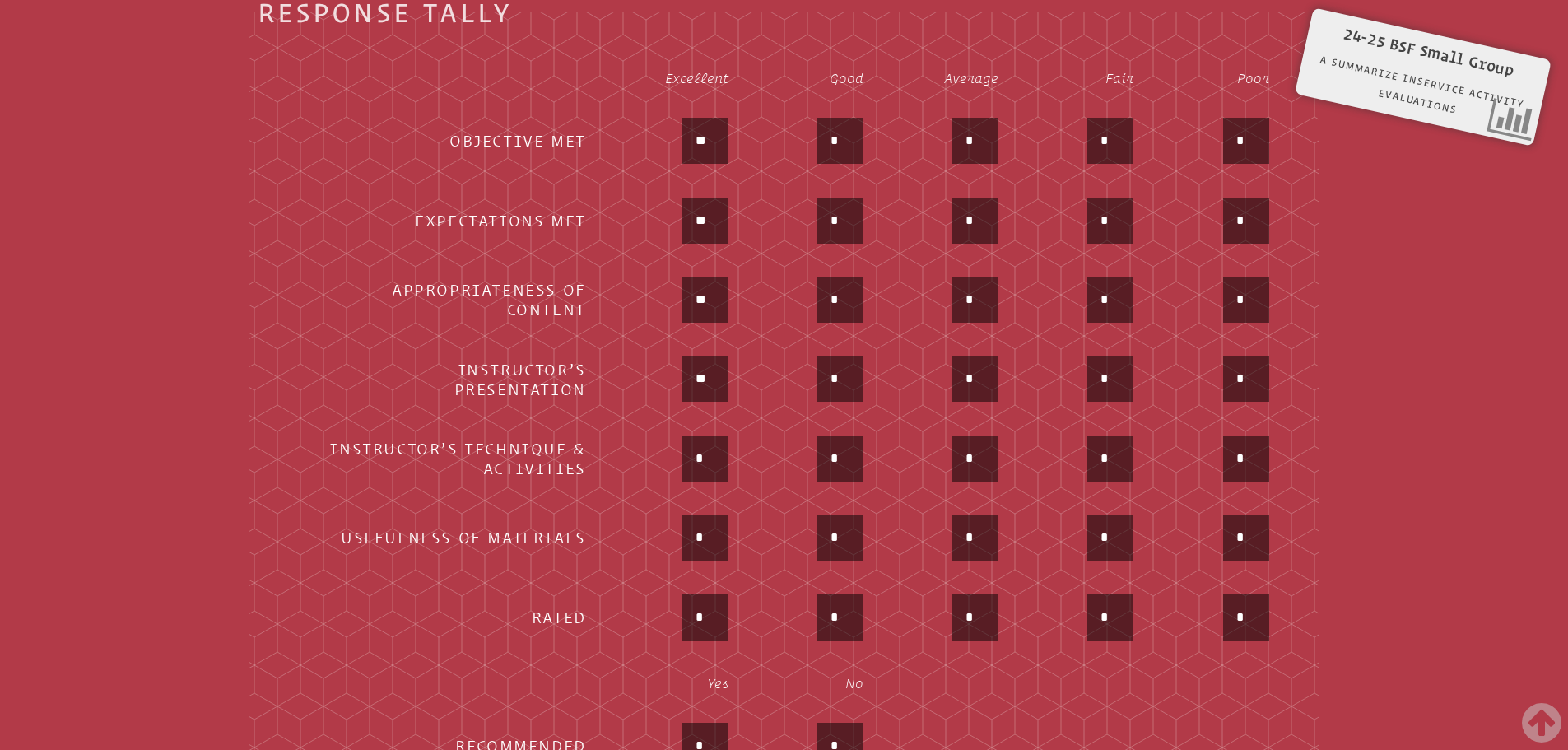
scroll to position [974, 0]
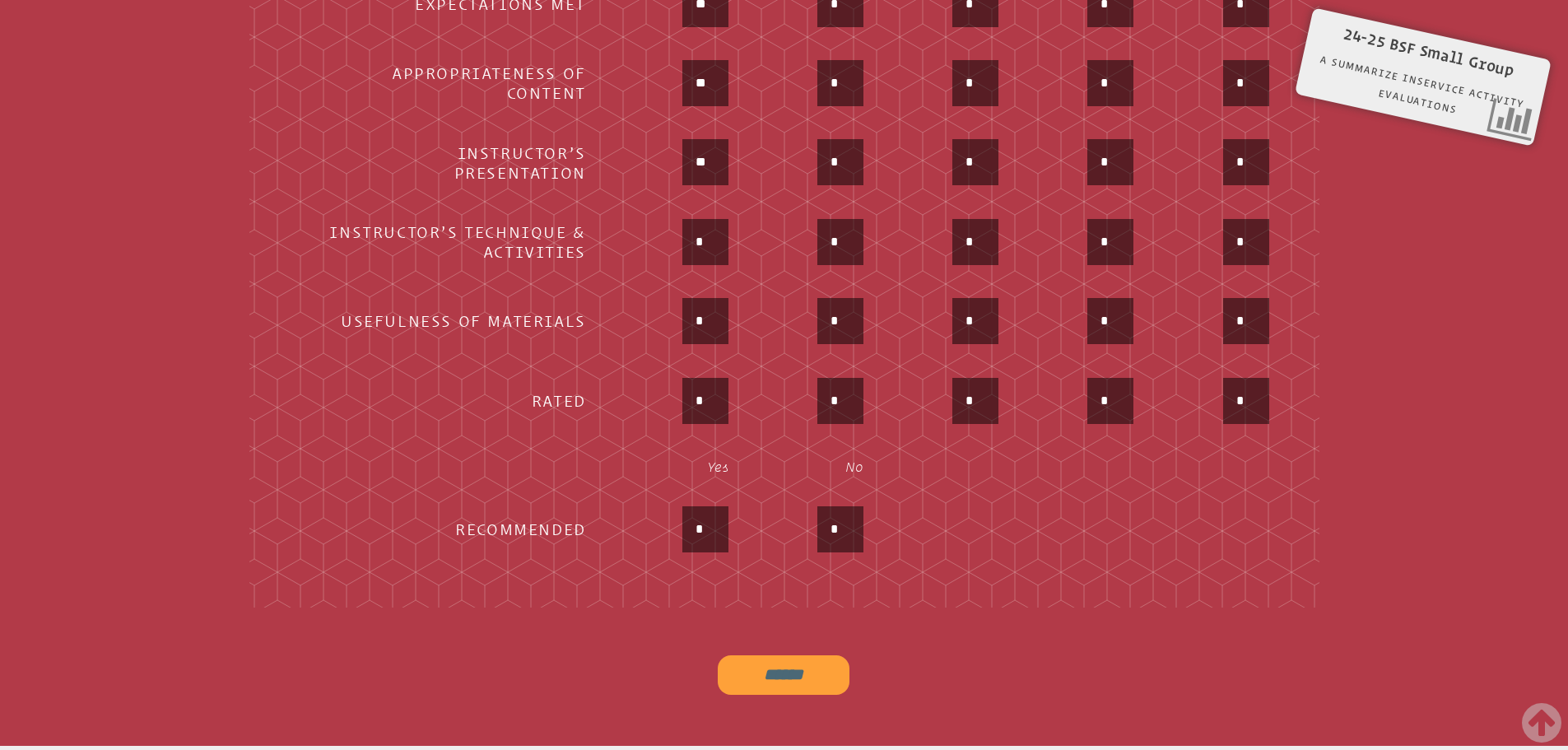
drag, startPoint x: 697, startPoint y: 233, endPoint x: 665, endPoint y: 224, distance: 33.2
click at [682, 231] on div "*" at bounding box center [672, 243] width 113 height 50
type input "**"
click at [645, 306] on div "*" at bounding box center [672, 322] width 113 height 50
drag, startPoint x: 708, startPoint y: 314, endPoint x: 617, endPoint y: 306, distance: 91.4
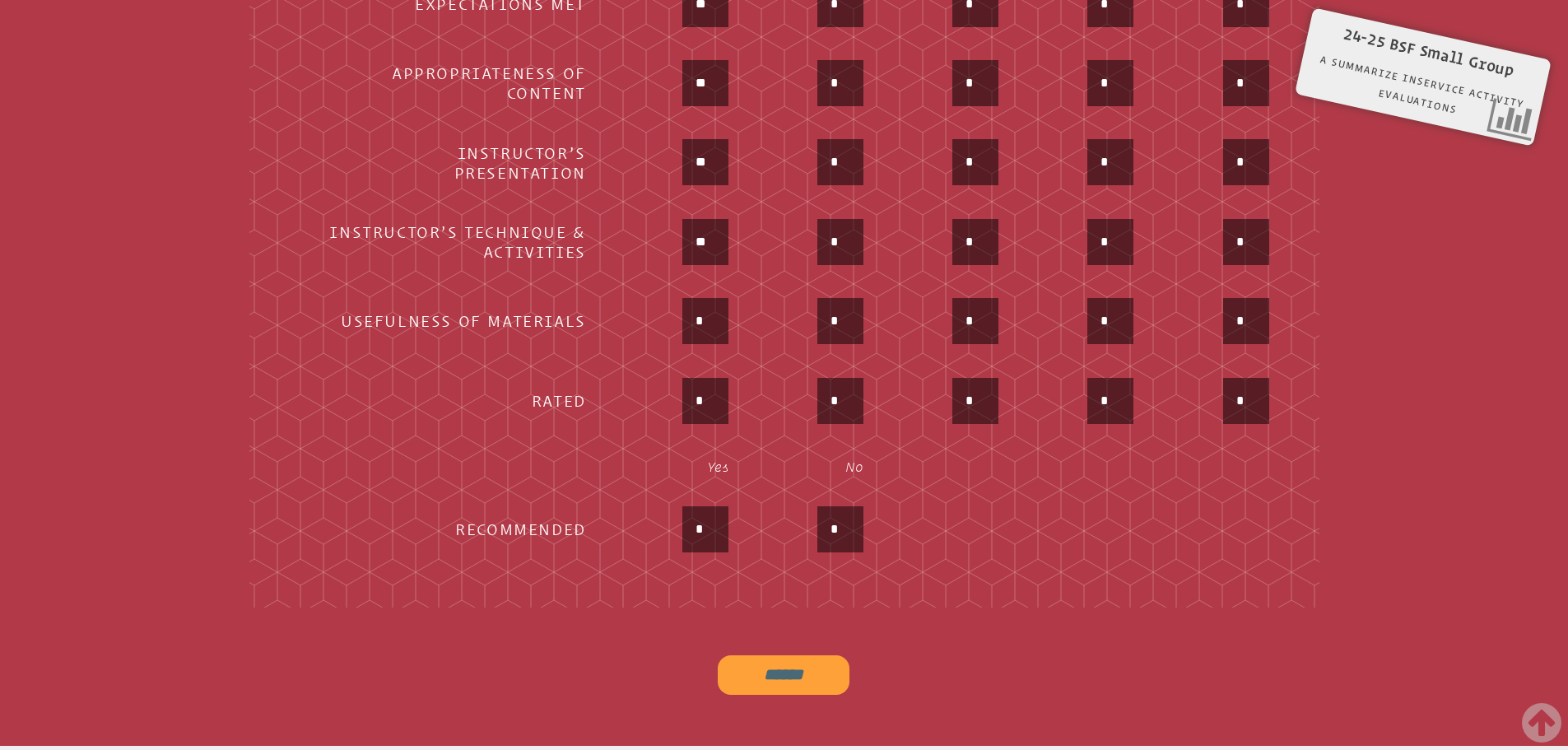
click at [654, 321] on div "*" at bounding box center [672, 322] width 113 height 50
type input "**"
click at [628, 364] on td "*" at bounding box center [671, 402] width 140 height 77
drag, startPoint x: 710, startPoint y: 391, endPoint x: 642, endPoint y: 386, distance: 68.2
click at [647, 387] on div "*" at bounding box center [672, 402] width 113 height 50
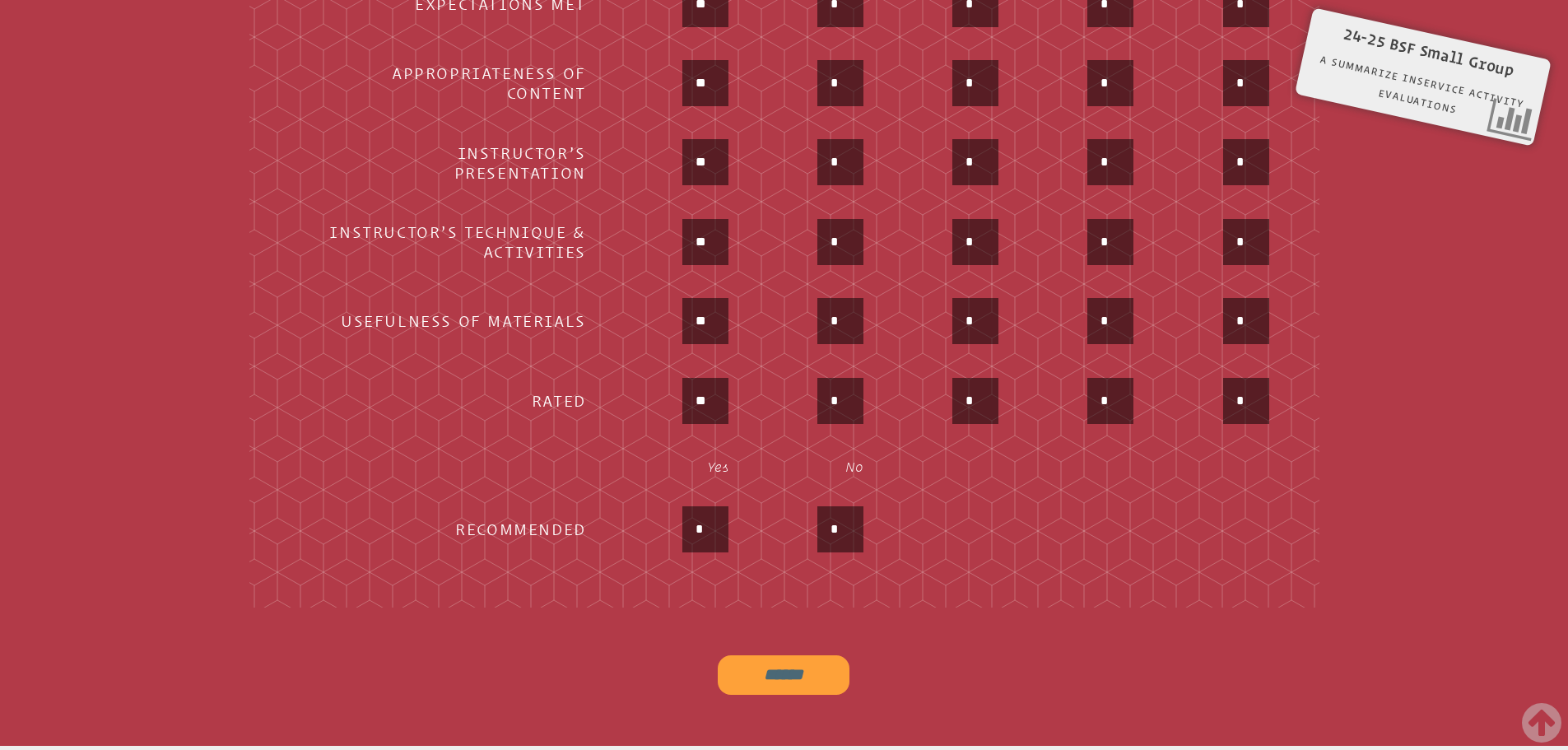
type input "**"
drag, startPoint x: 707, startPoint y: 521, endPoint x: 653, endPoint y: 505, distance: 56.3
click at [662, 512] on div "*" at bounding box center [672, 531] width 113 height 50
type input "**"
click at [650, 497] on td "**" at bounding box center [671, 531] width 140 height 77
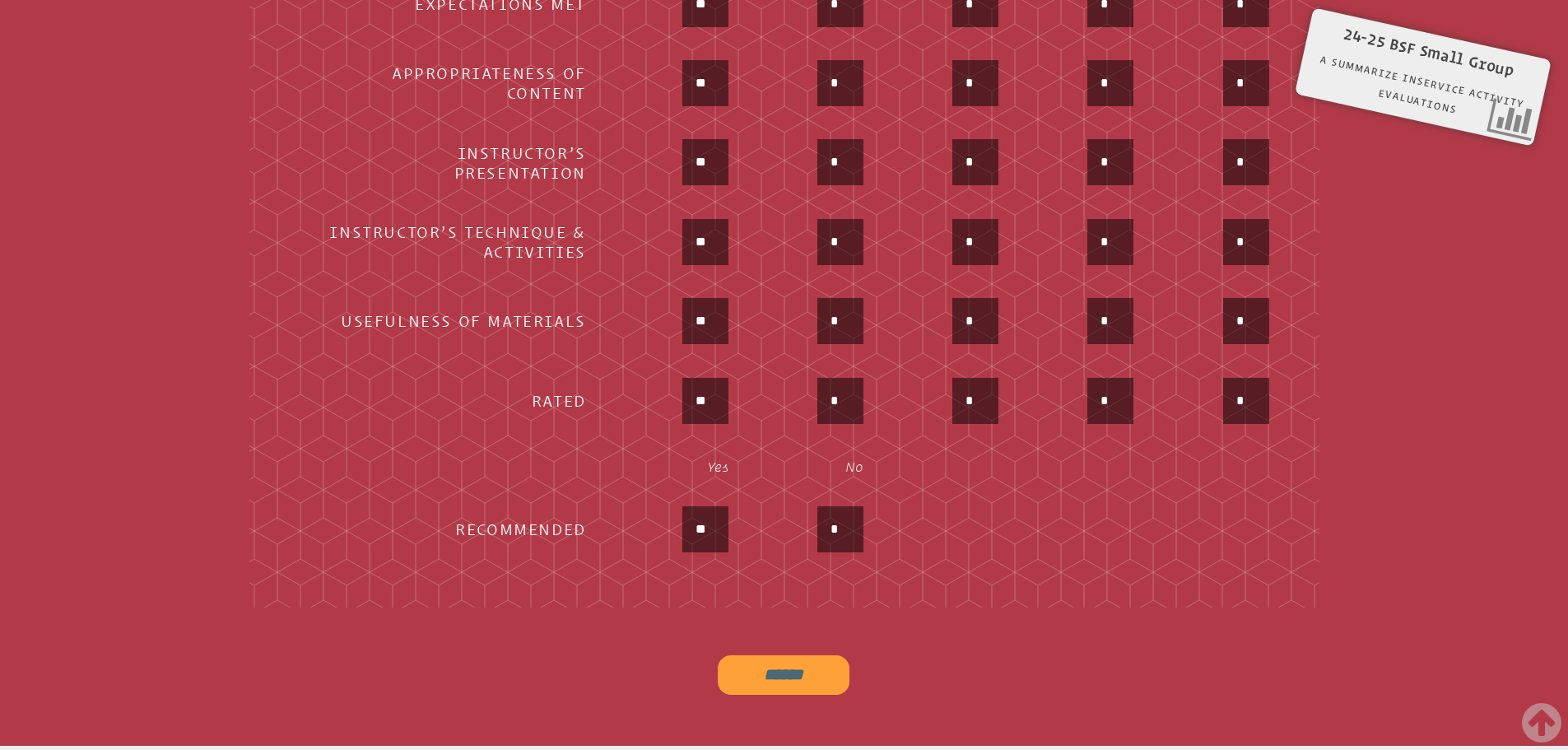
click at [789, 673] on input "******" at bounding box center [783, 675] width 132 height 40
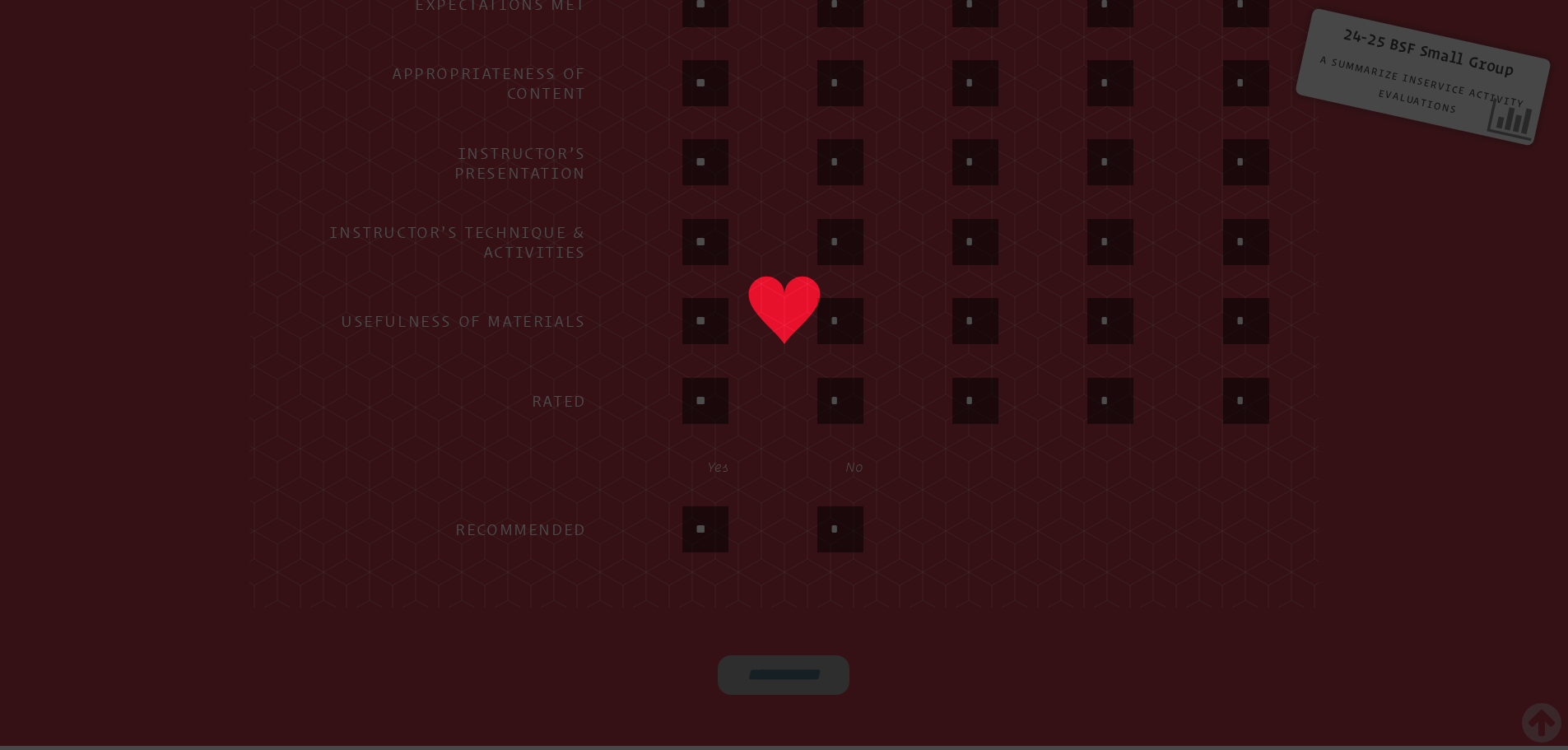
type input "******"
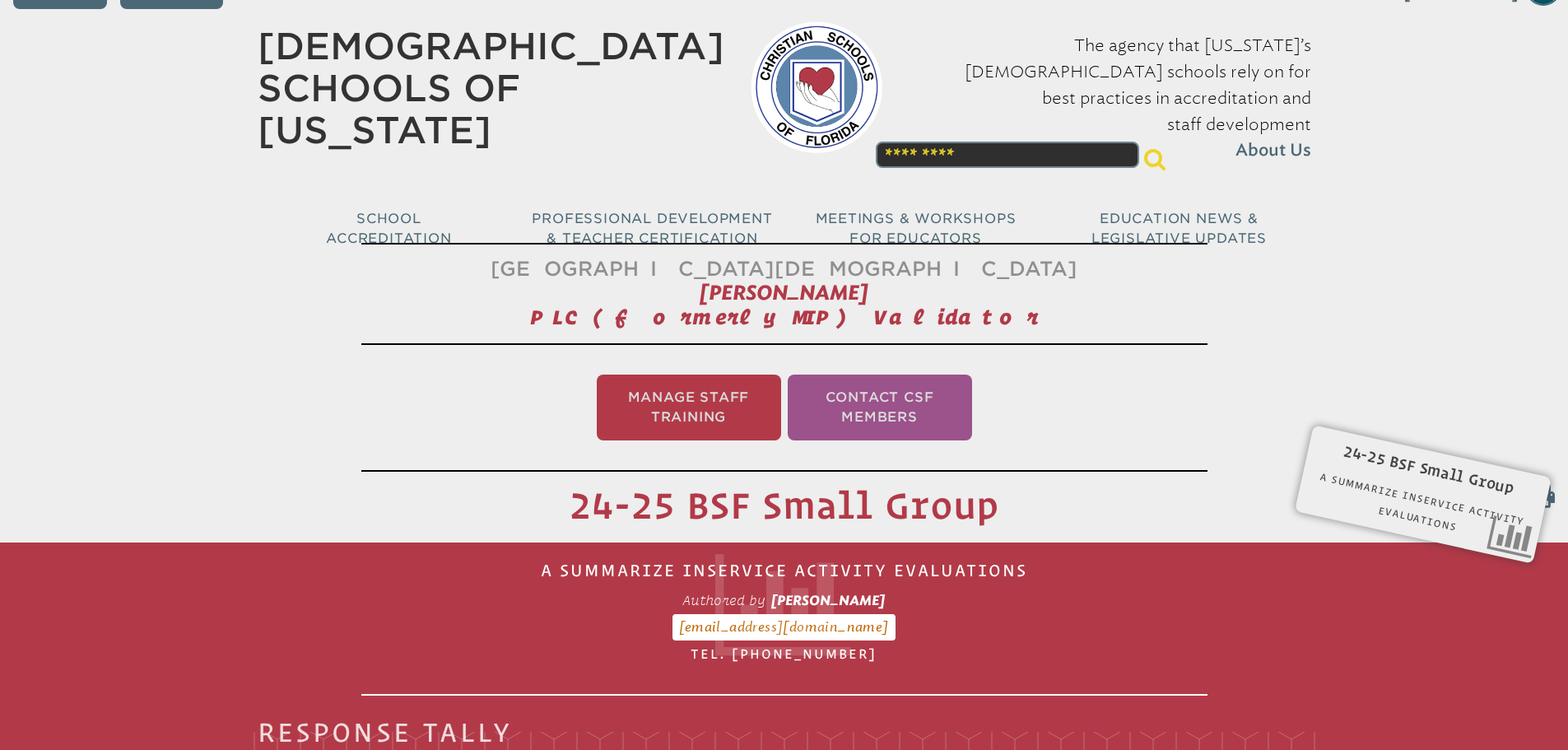
scroll to position [0, 0]
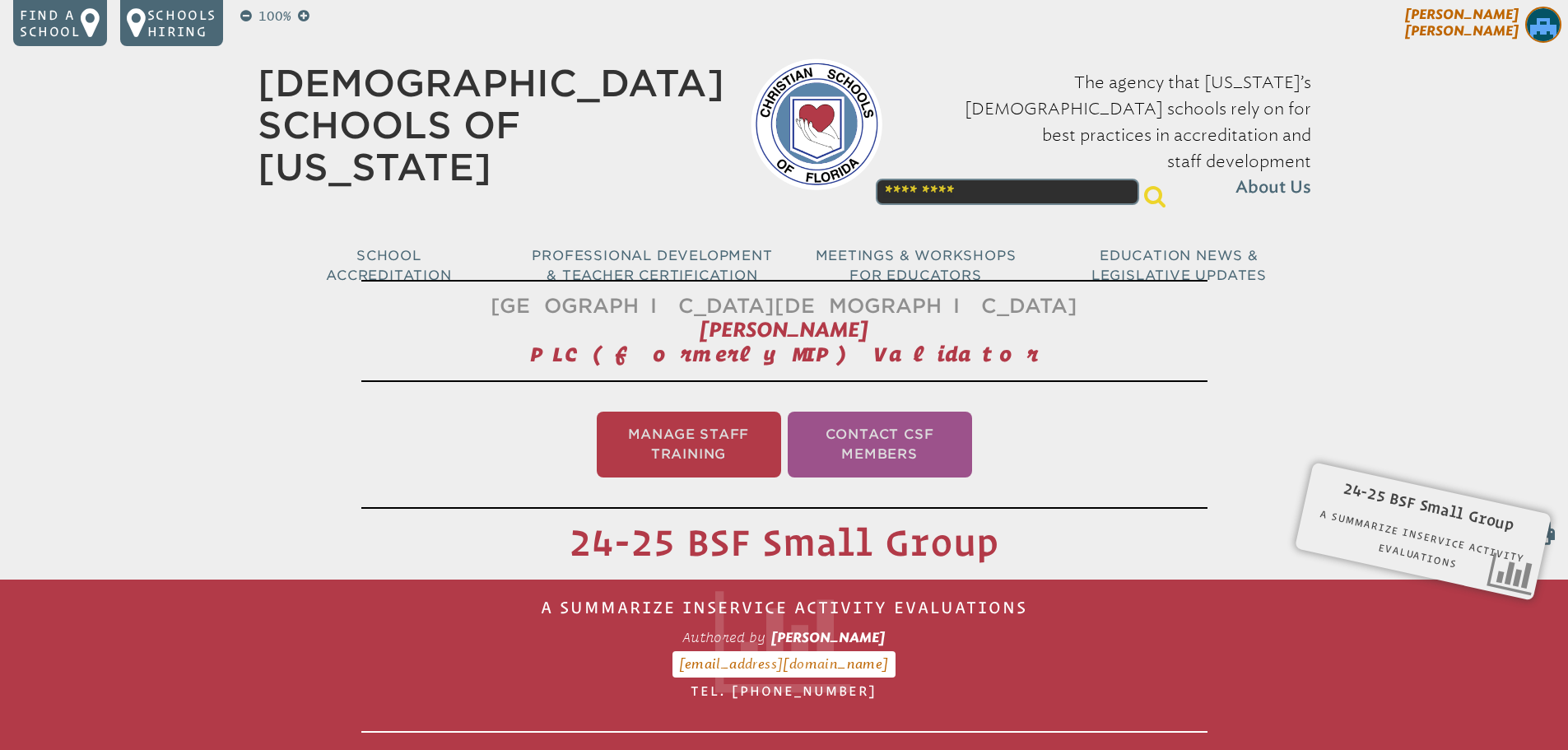
click at [1518, 30] on span "[PERSON_NAME]" at bounding box center [1461, 23] width 114 height 32
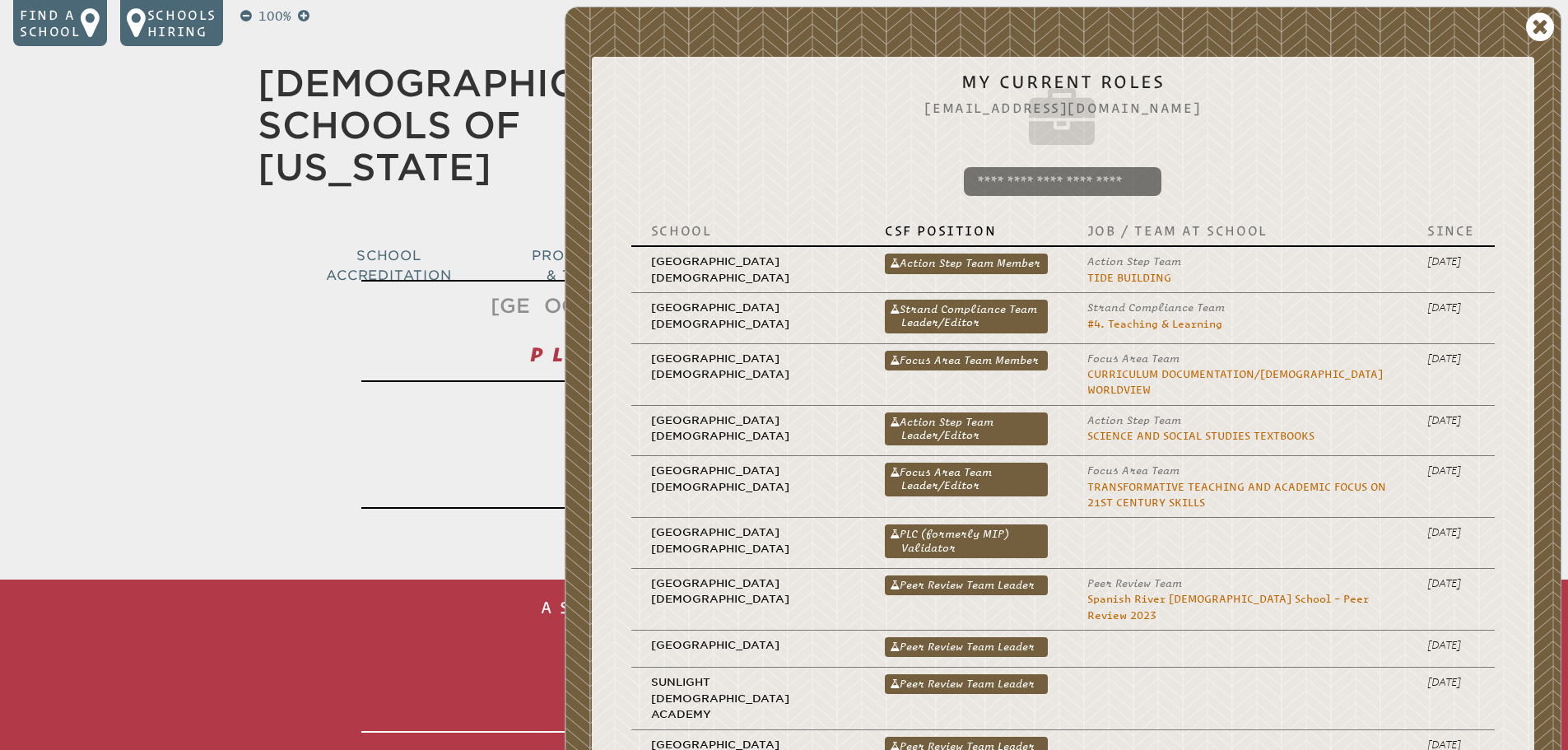
click at [911, 524] on link "PLC (formerly MIP) Validator" at bounding box center [967, 540] width 163 height 33
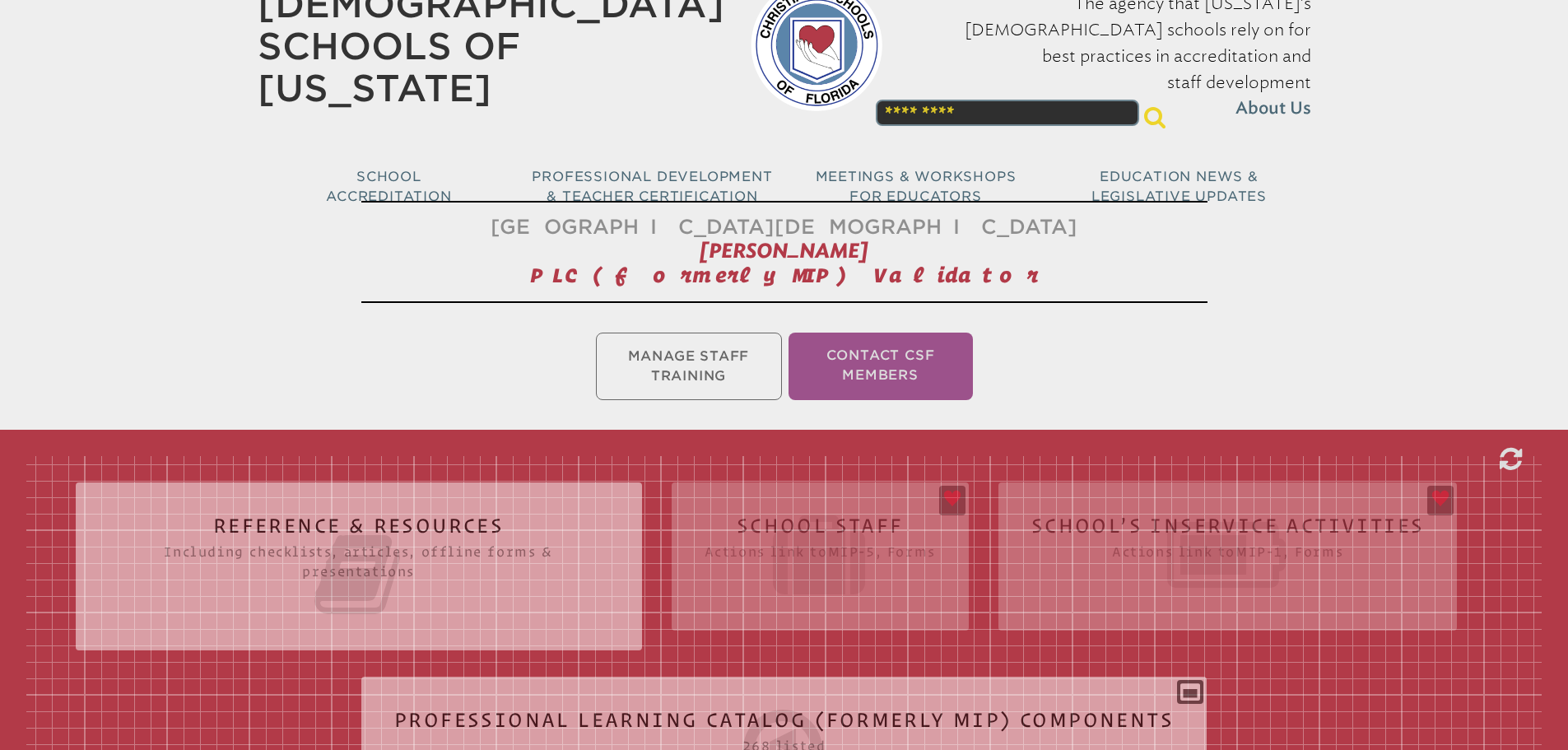
scroll to position [82, 0]
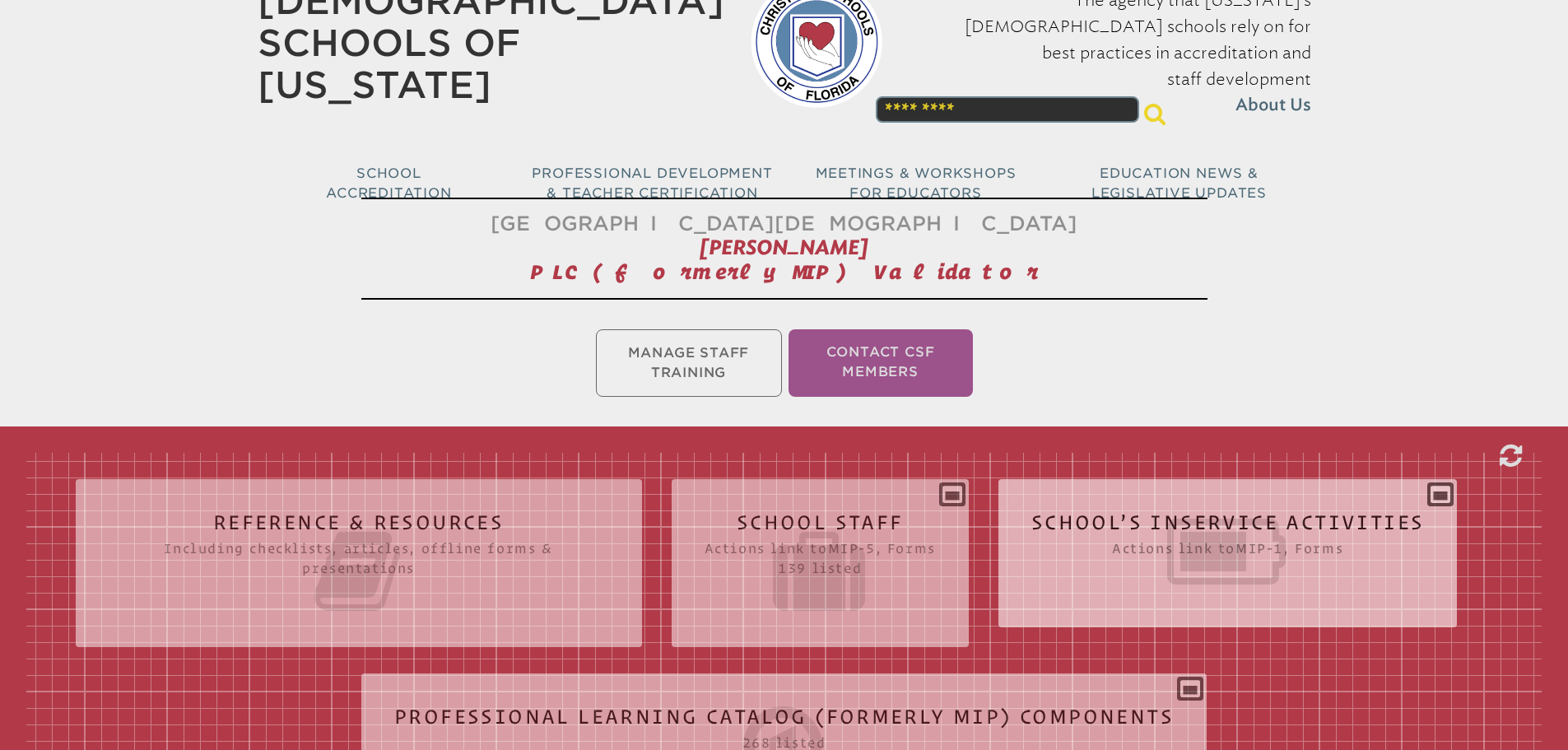
click at [1195, 500] on div "School’s Inservice Activities Actions link to mip-1 , Forms Status Year # Title…" at bounding box center [1228, 546] width 459 height 109
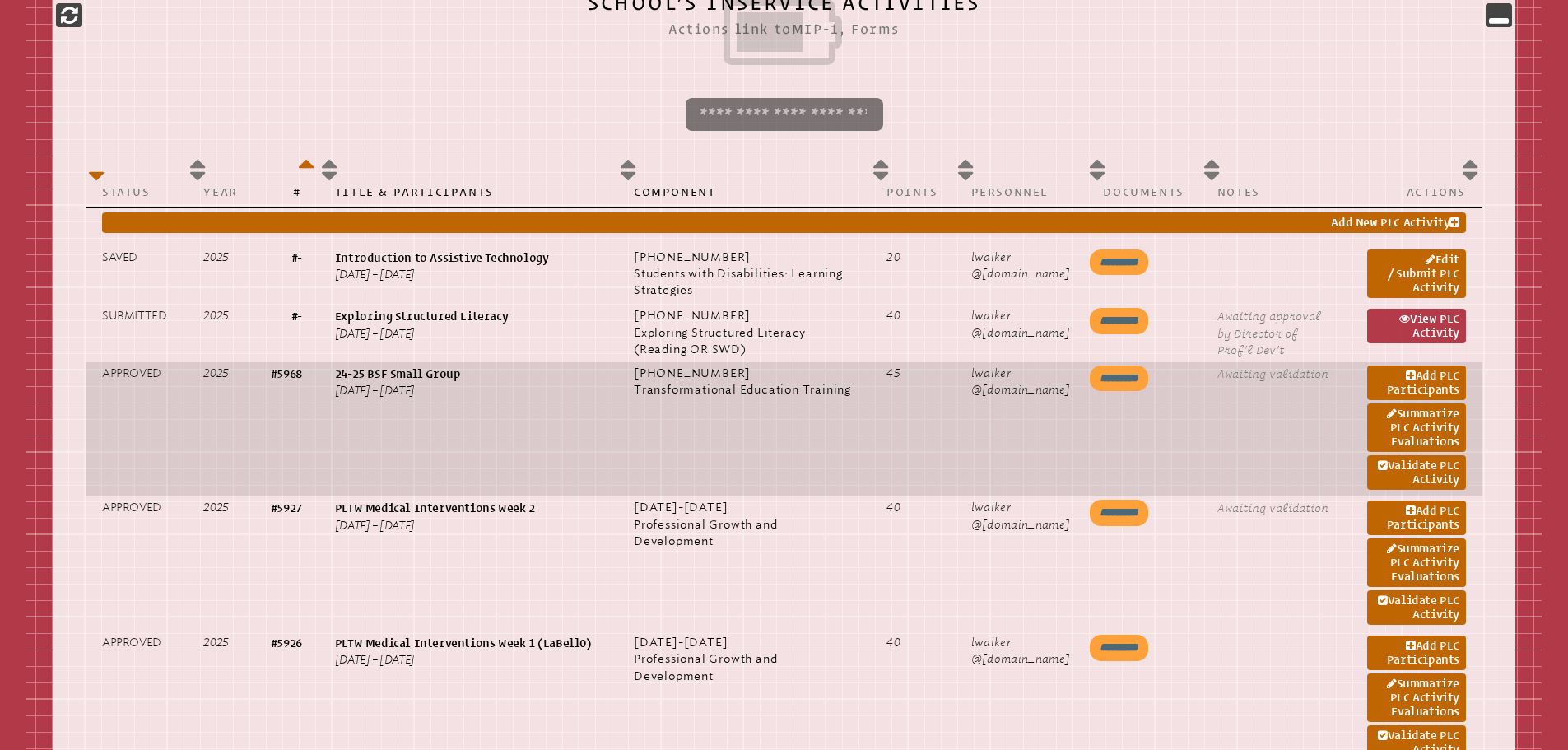
scroll to position [803, 0]
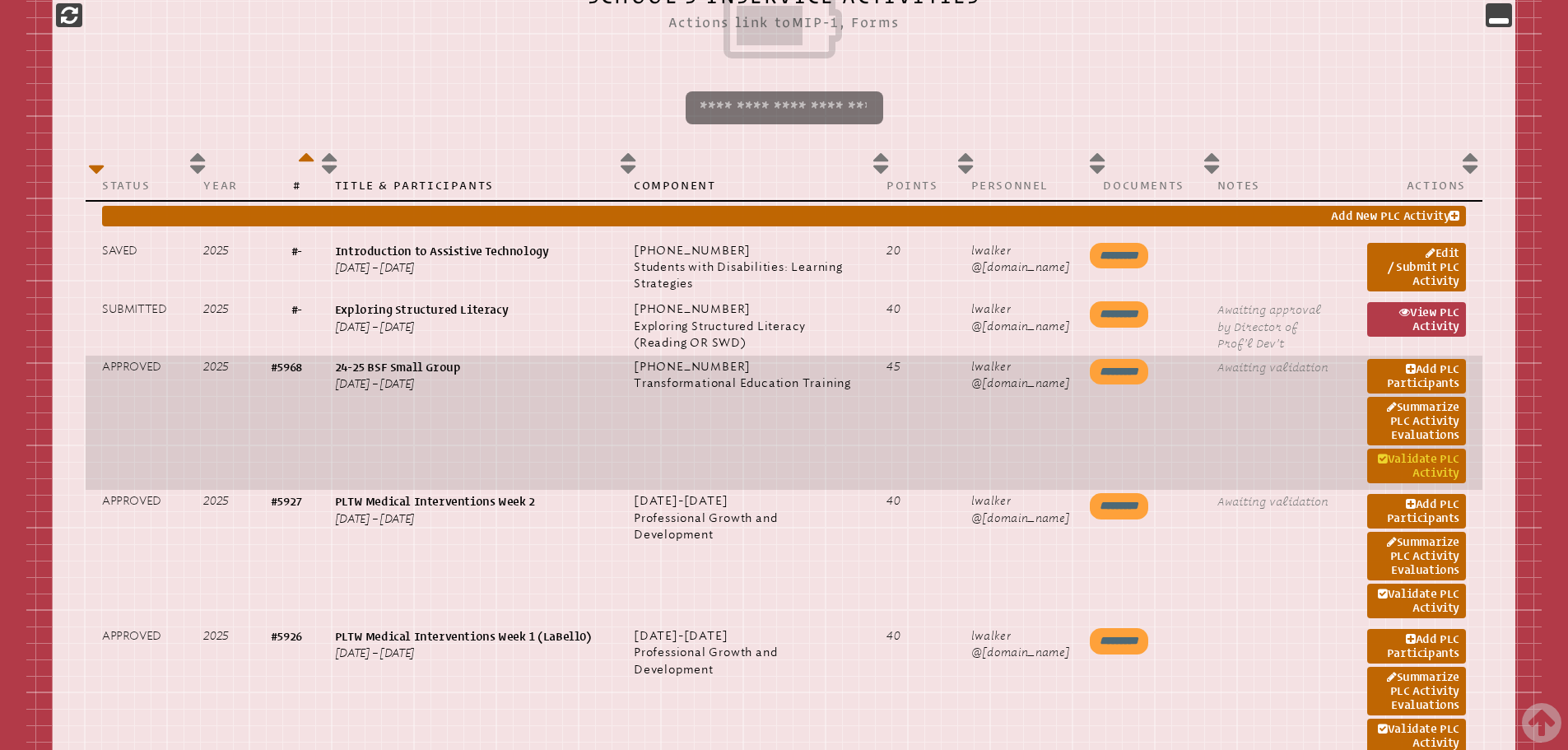
click at [1419, 461] on link "Validate PLC Activity" at bounding box center [1416, 465] width 98 height 35
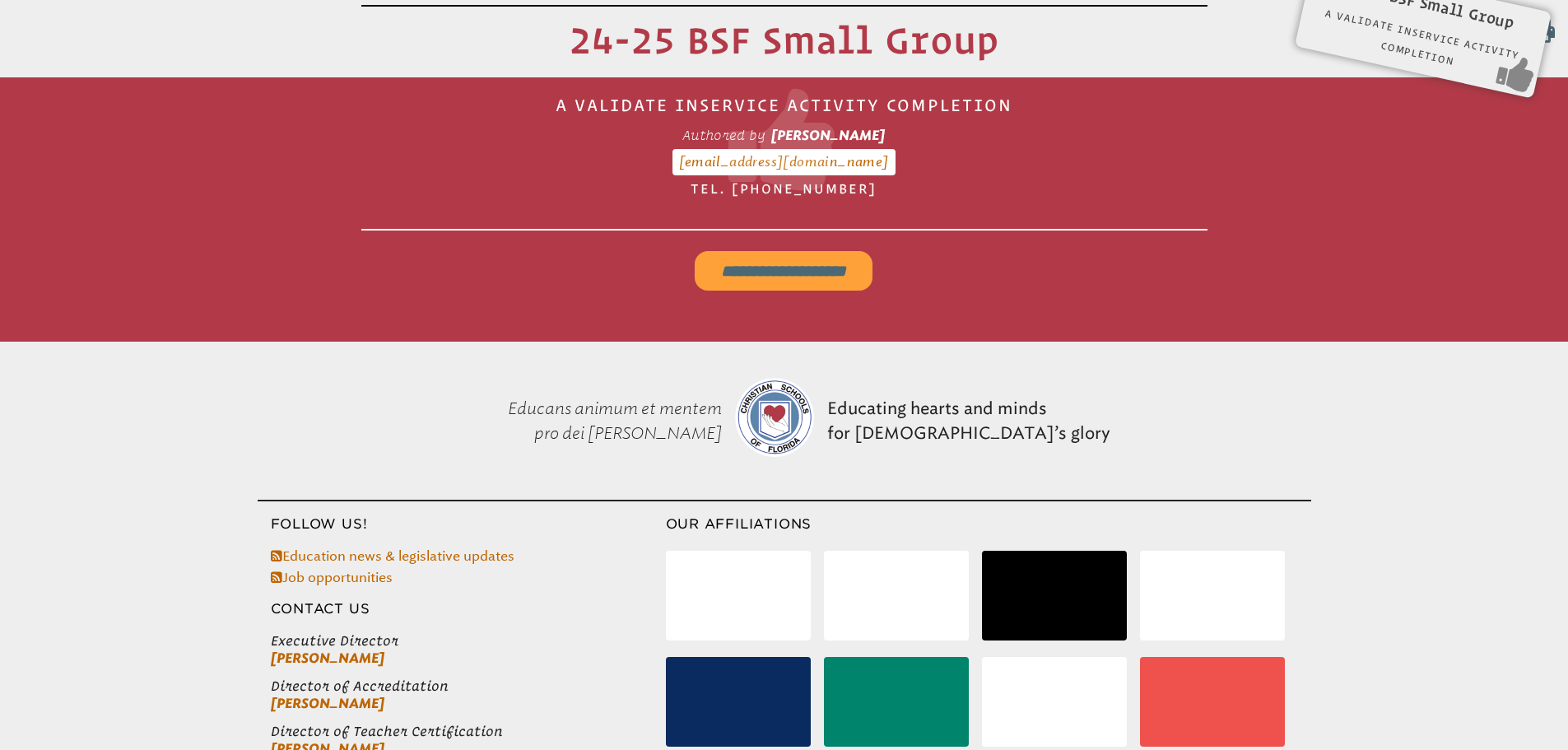
scroll to position [274, 0]
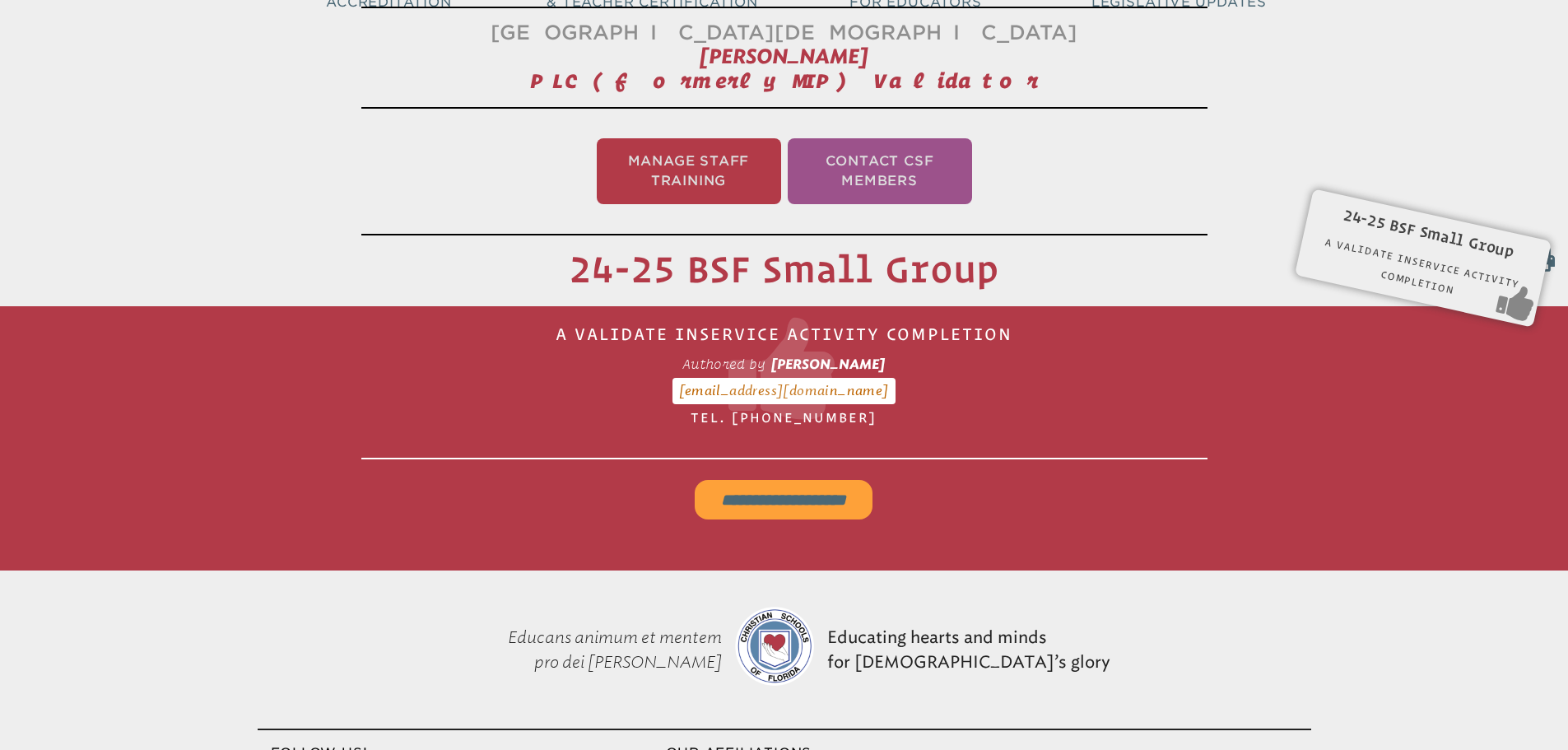
click at [824, 493] on input "**********" at bounding box center [783, 499] width 177 height 40
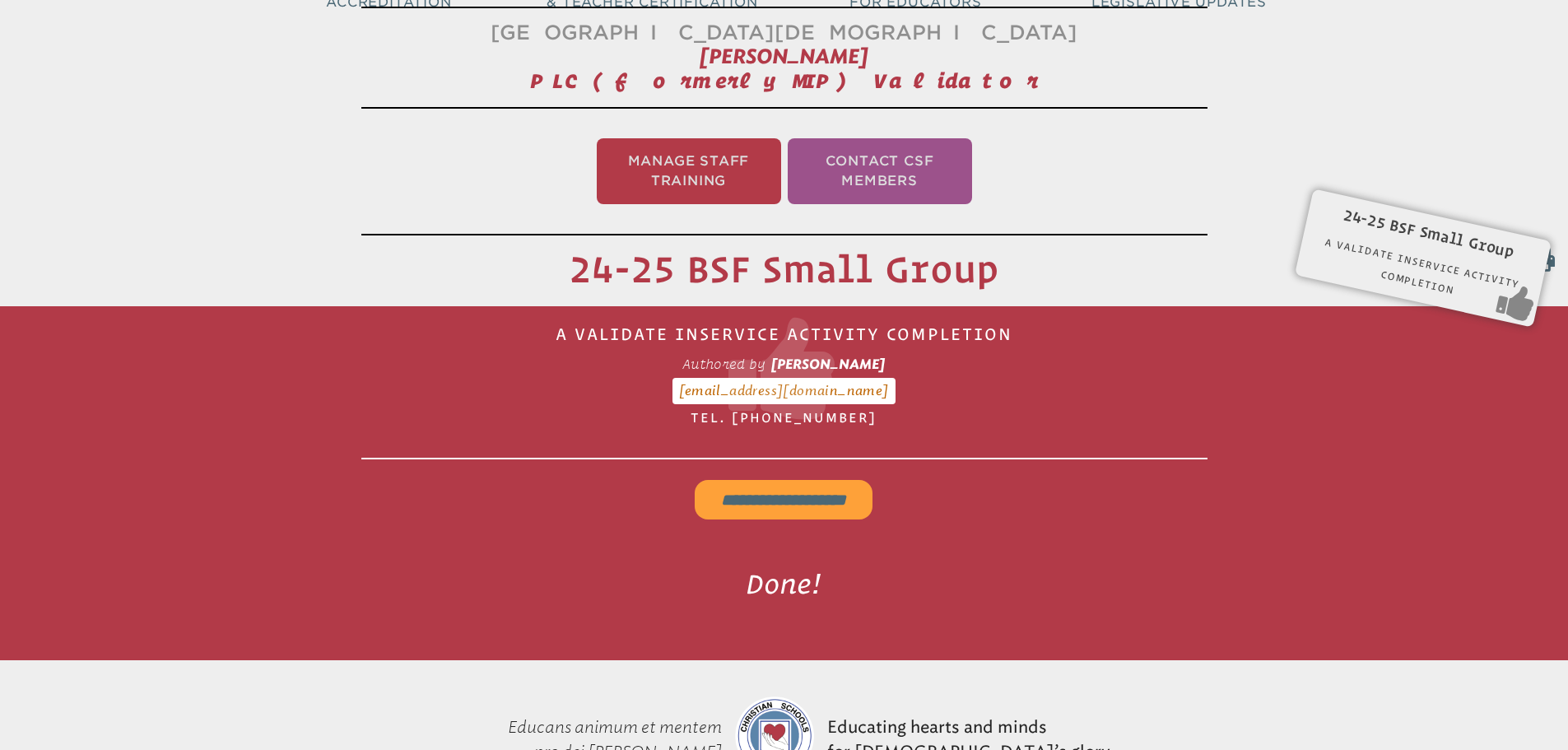
scroll to position [0, 0]
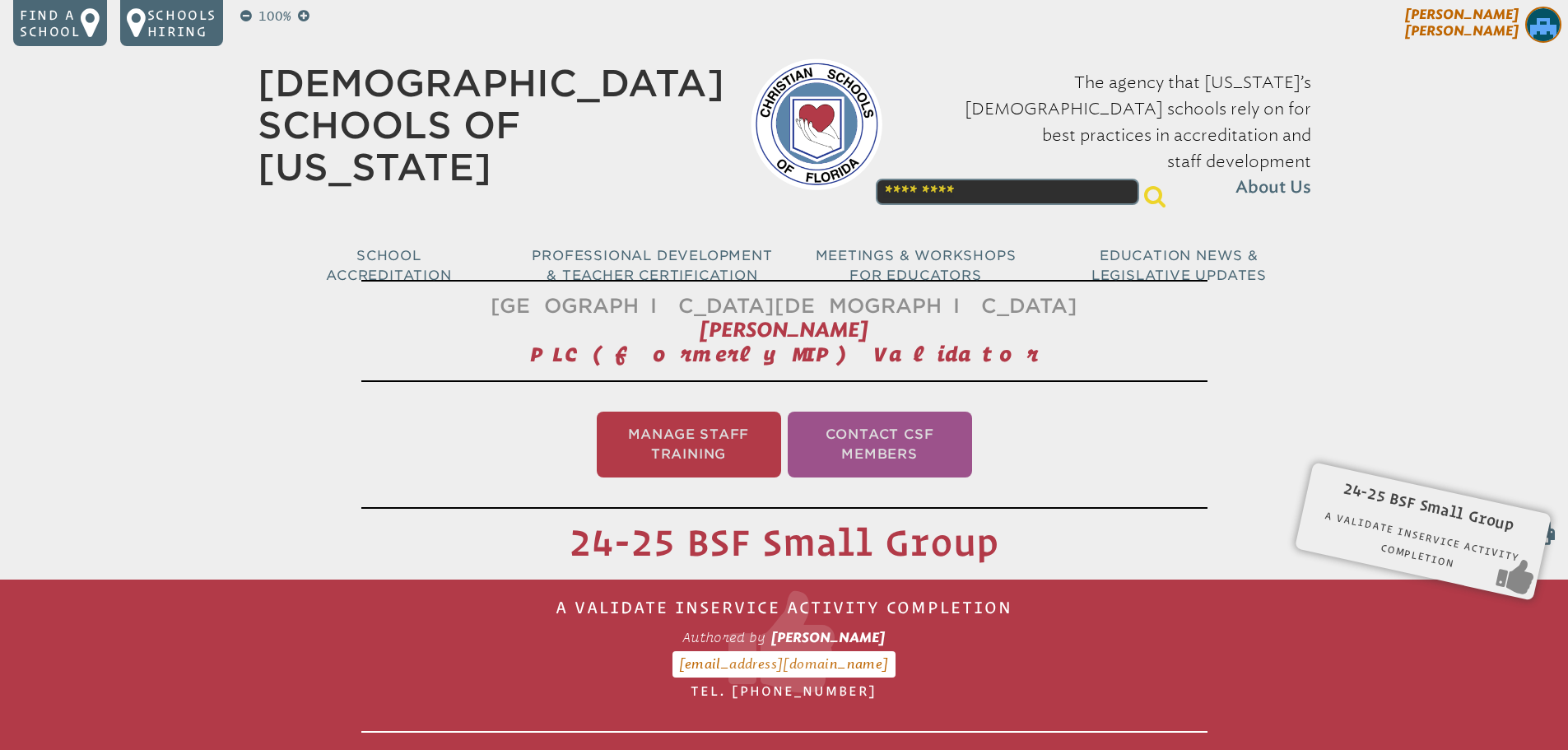
click at [1499, 23] on span "[PERSON_NAME]" at bounding box center [1461, 23] width 114 height 32
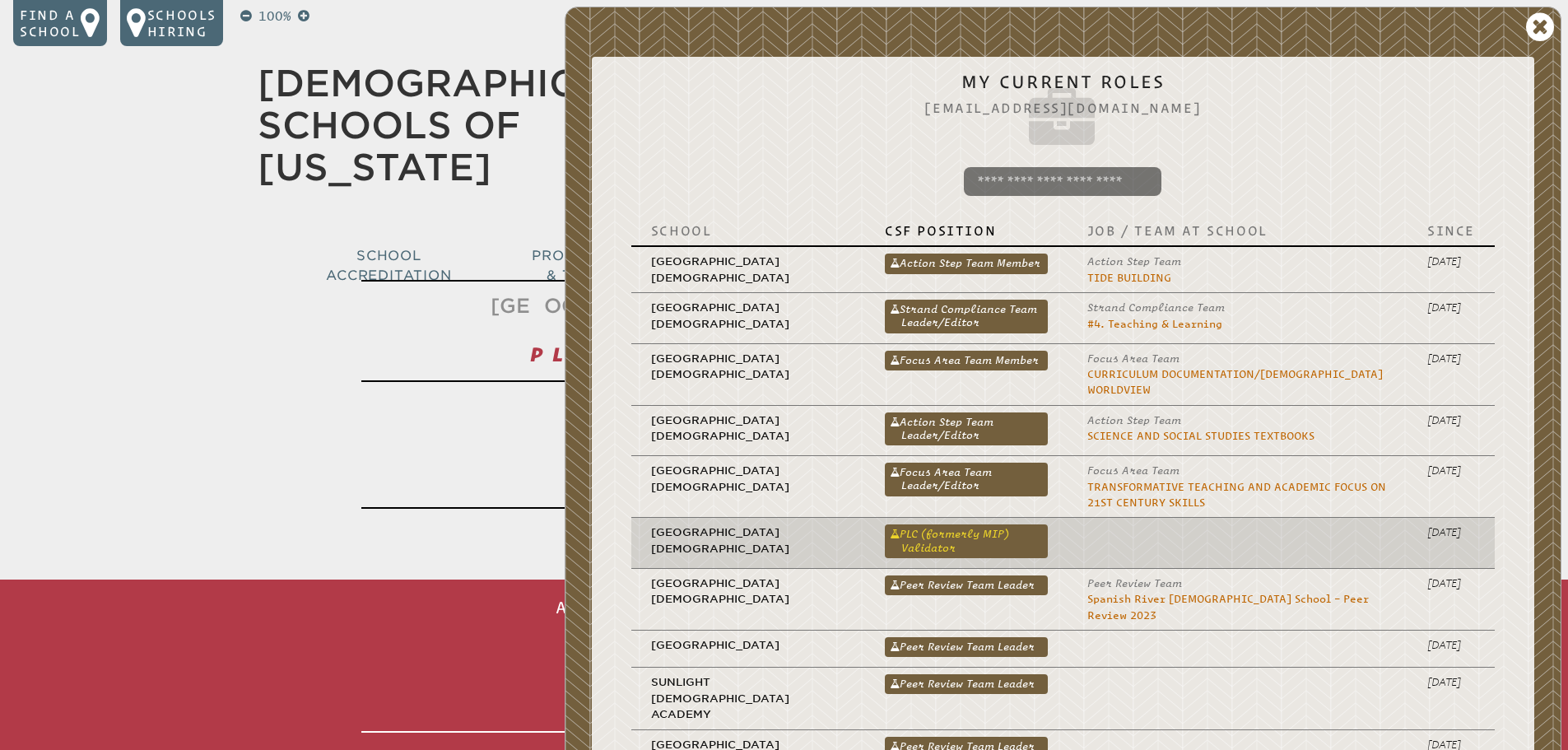
click at [954, 524] on link "PLC (formerly MIP) Validator" at bounding box center [967, 540] width 163 height 33
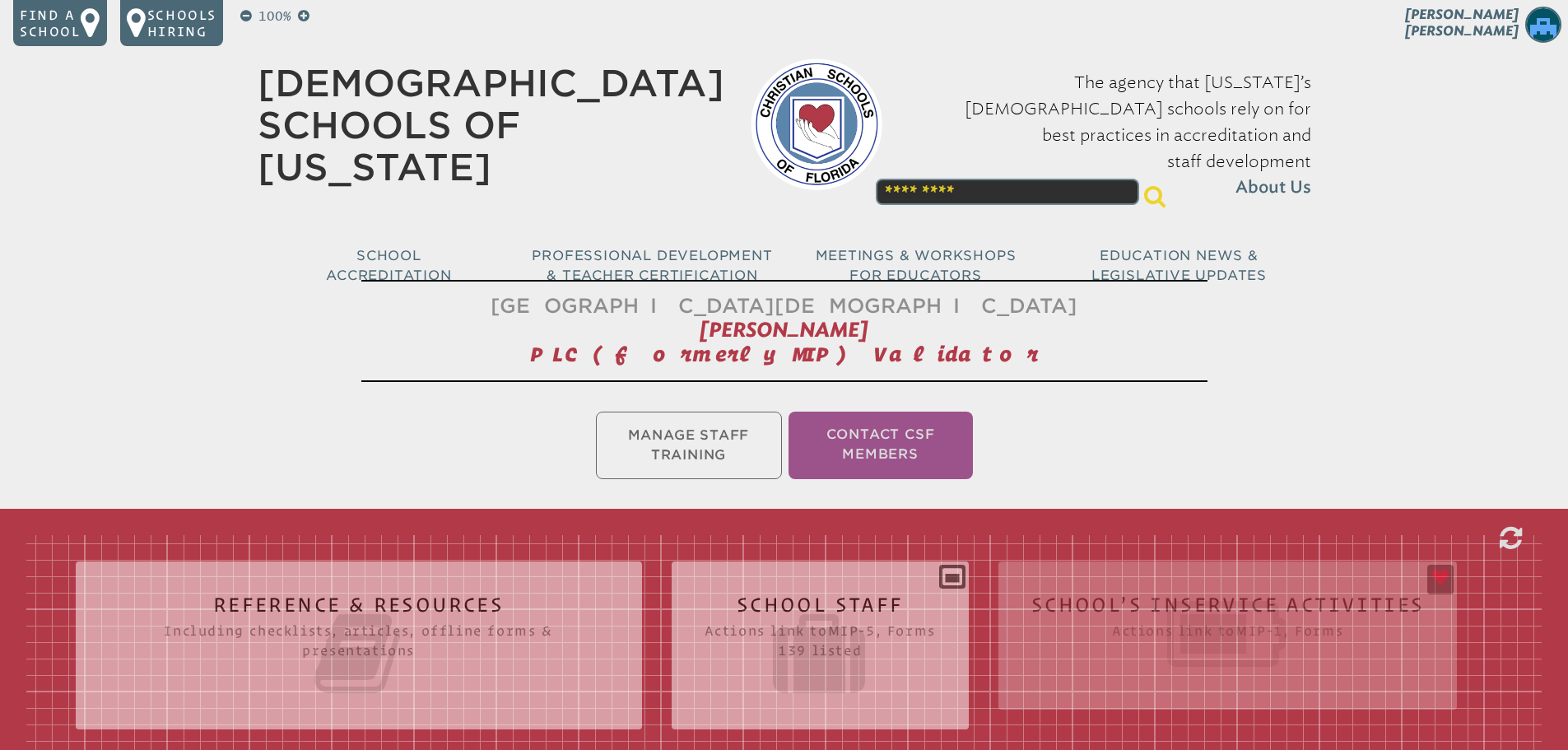
click at [1116, 601] on div "Reference & Resources Including checklists, articles, offline forms & presentat…" at bounding box center [783, 733] width 1515 height 396
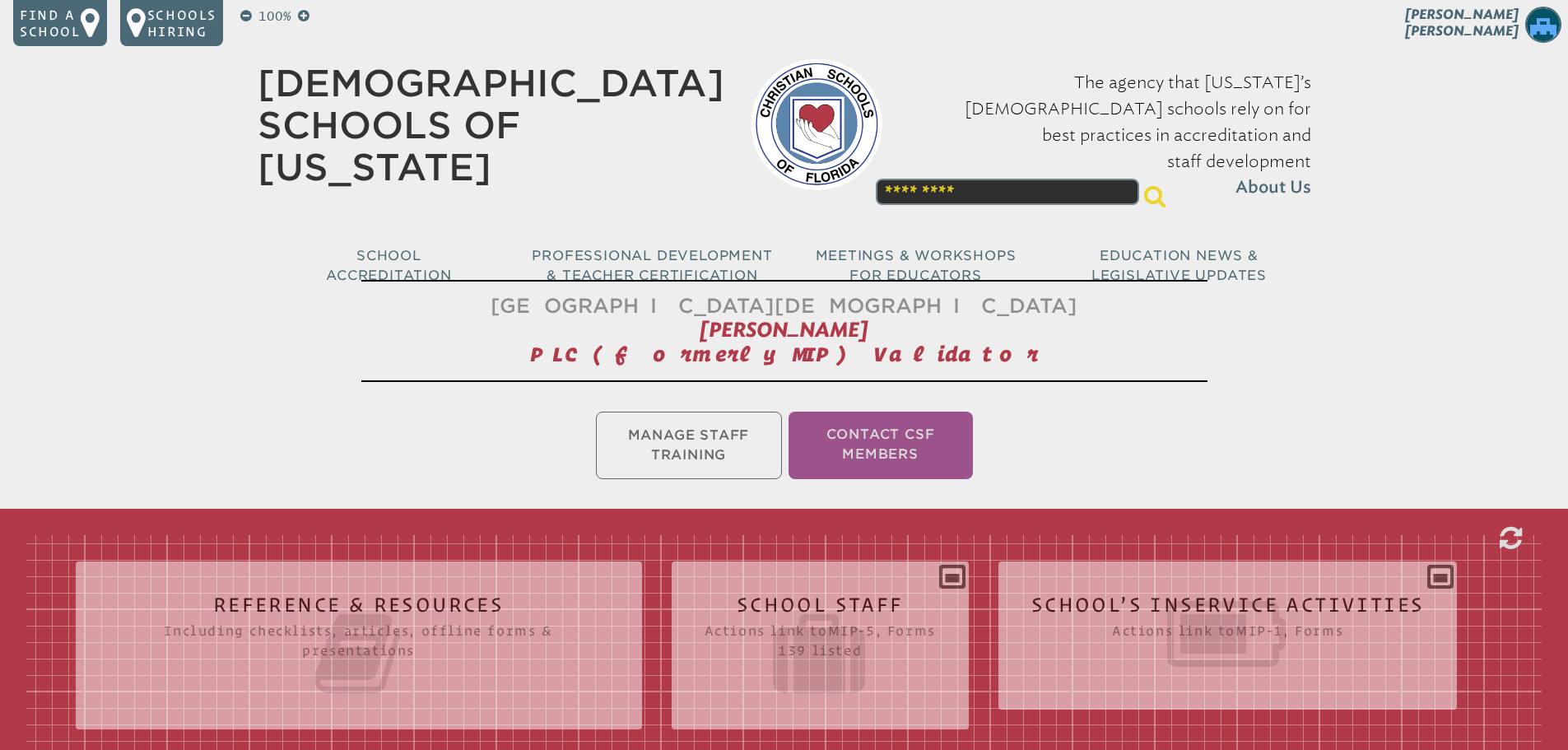
click at [1116, 601] on icon at bounding box center [1228, 635] width 394 height 93
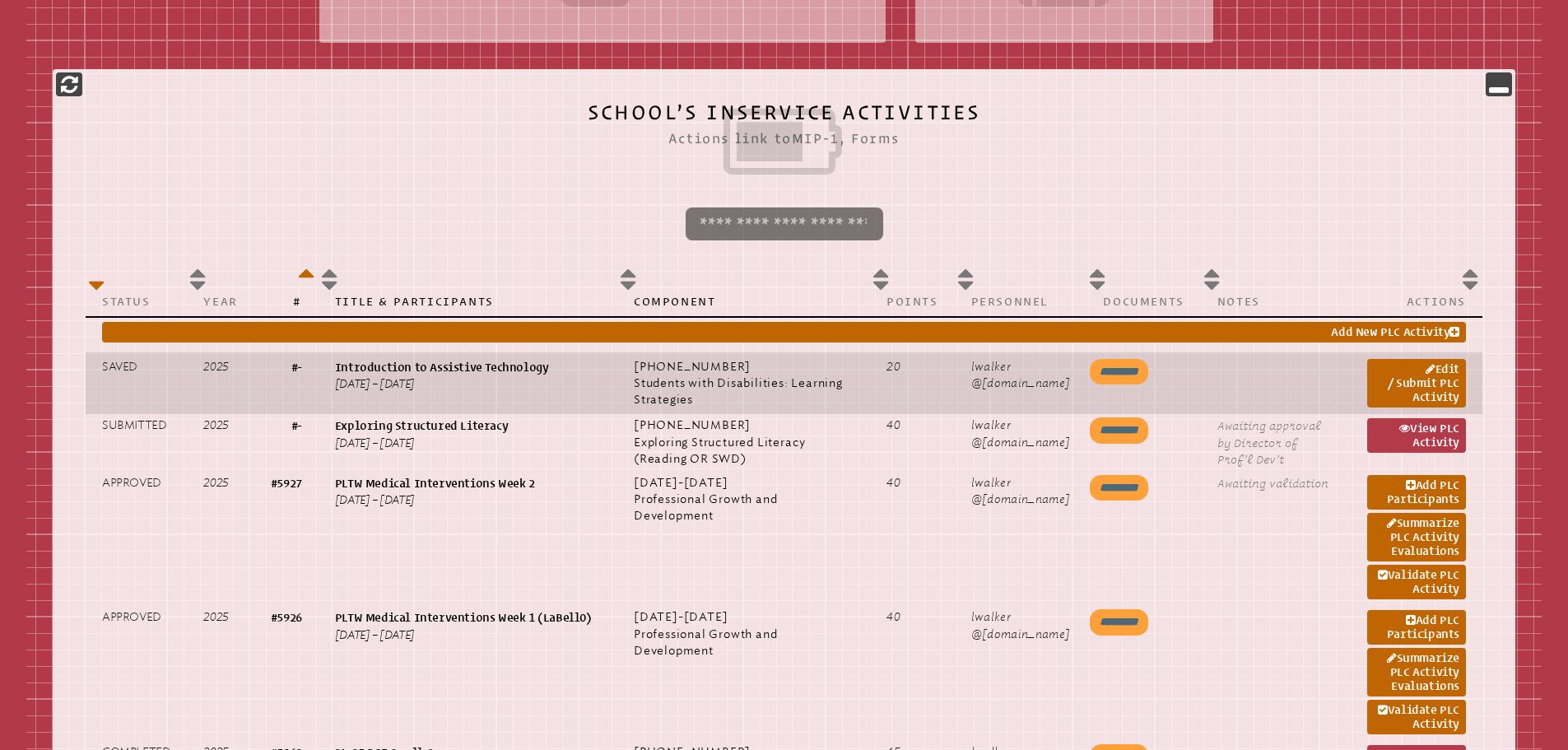
scroll to position [906, 0]
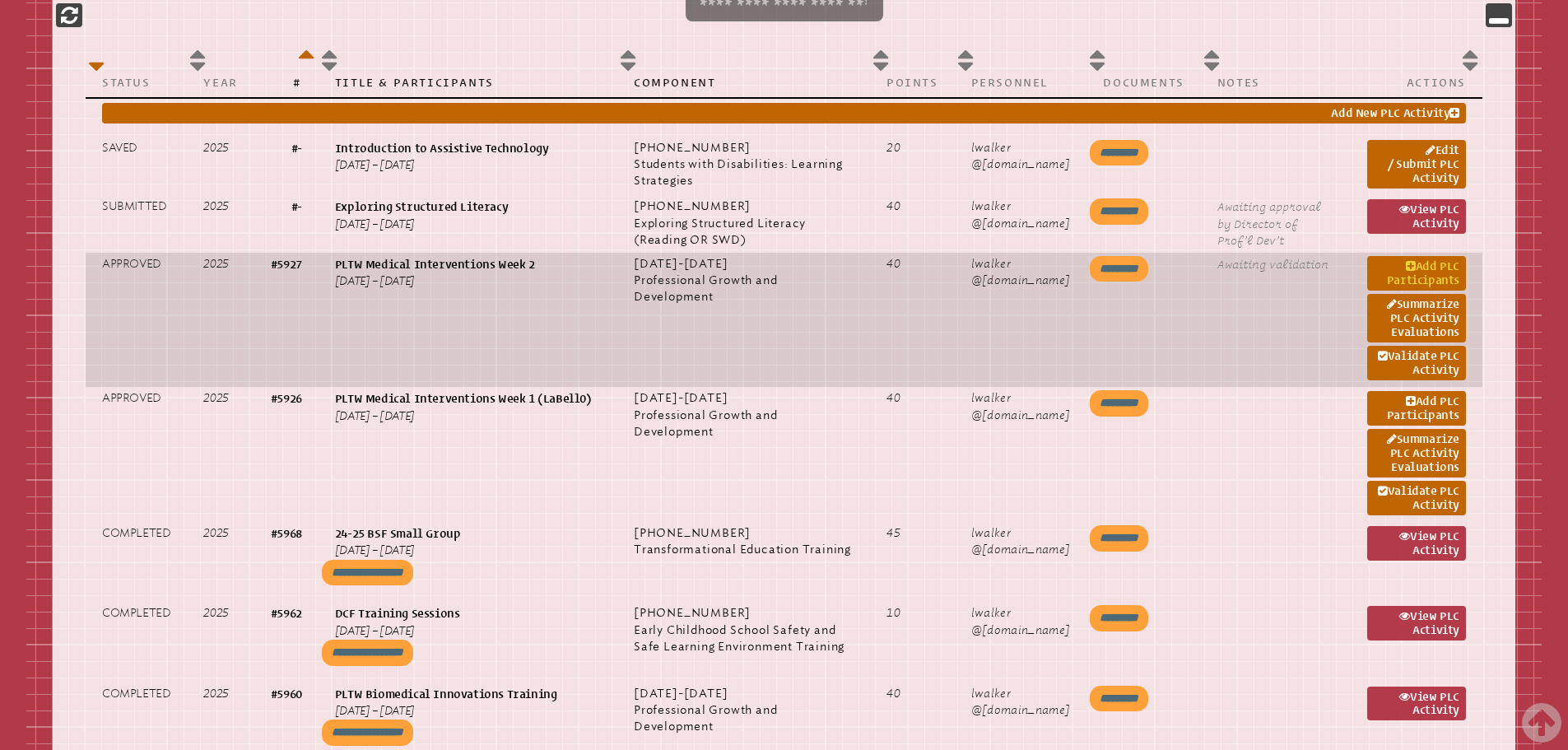
click at [1427, 270] on link "Add PLC Participants" at bounding box center [1416, 273] width 98 height 35
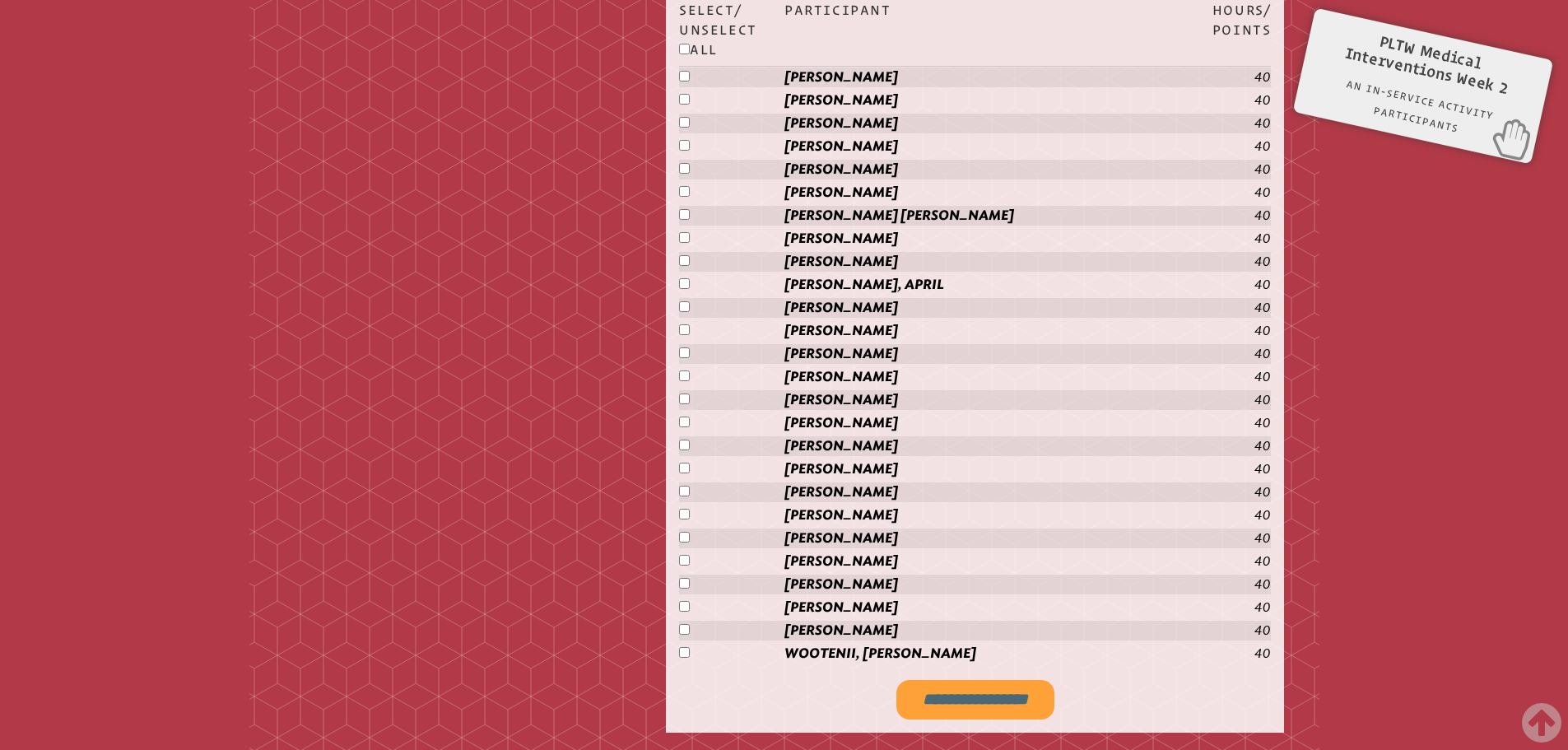
scroll to position [3874, 0]
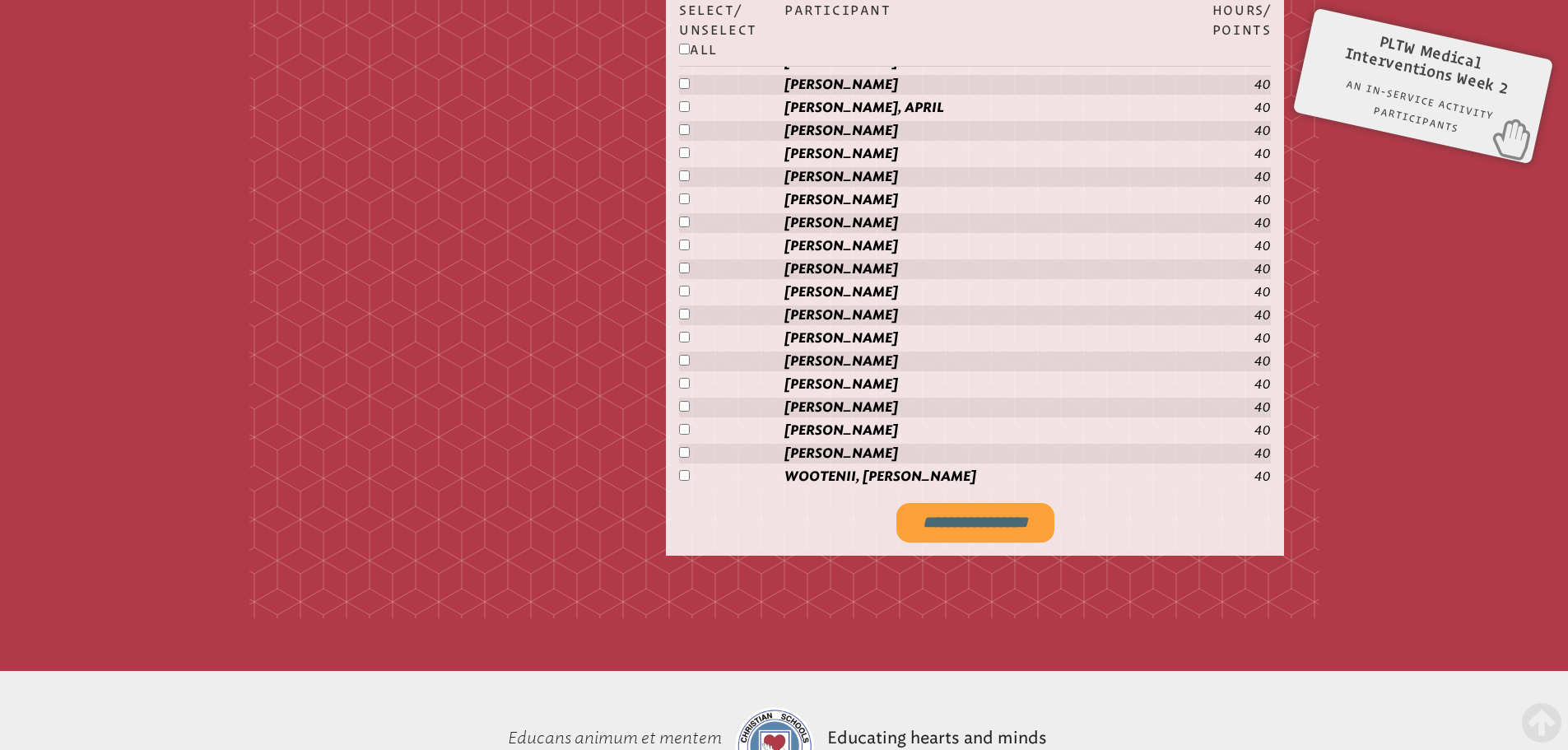
click at [966, 518] on input "**********" at bounding box center [976, 523] width 158 height 40
type input "**********"
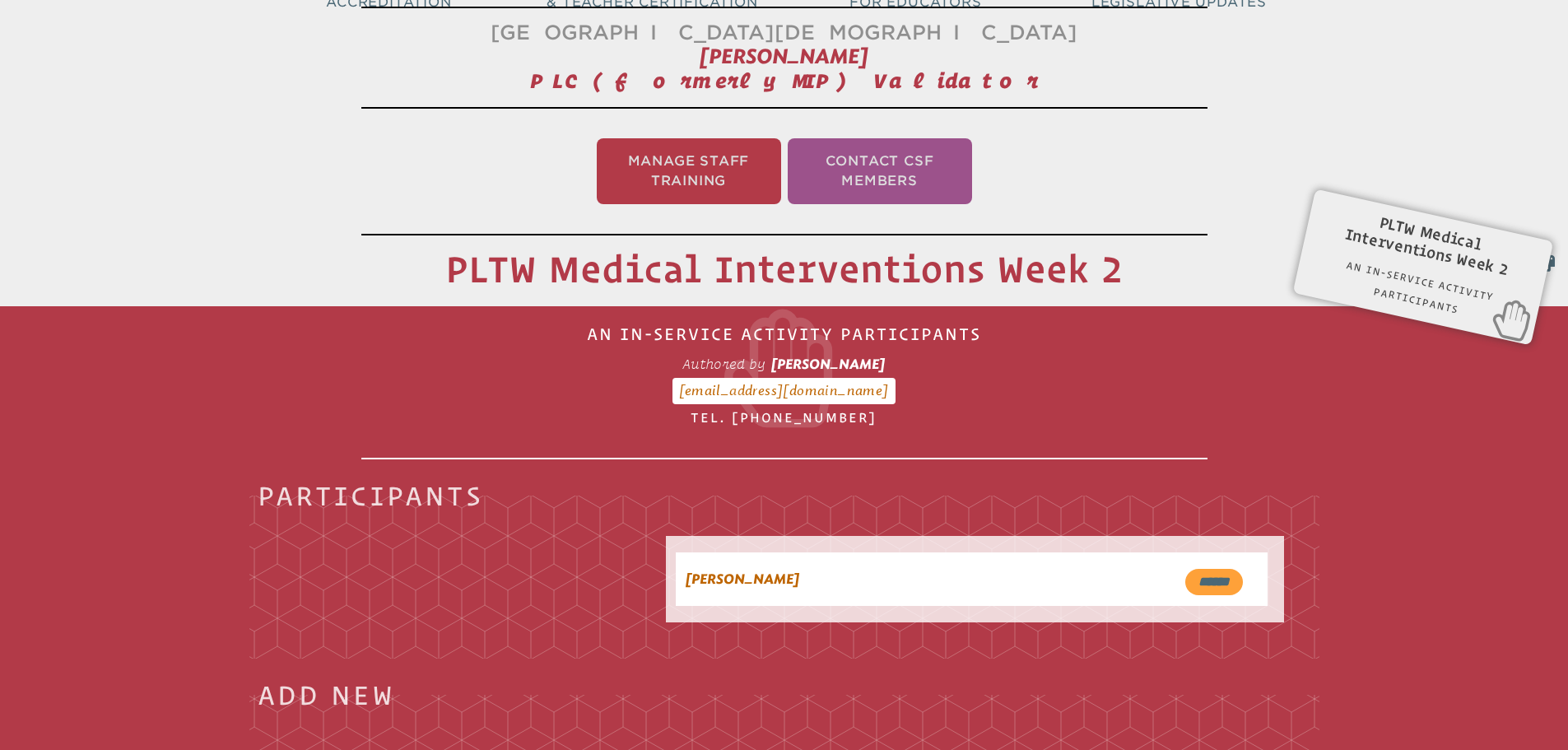
scroll to position [0, 0]
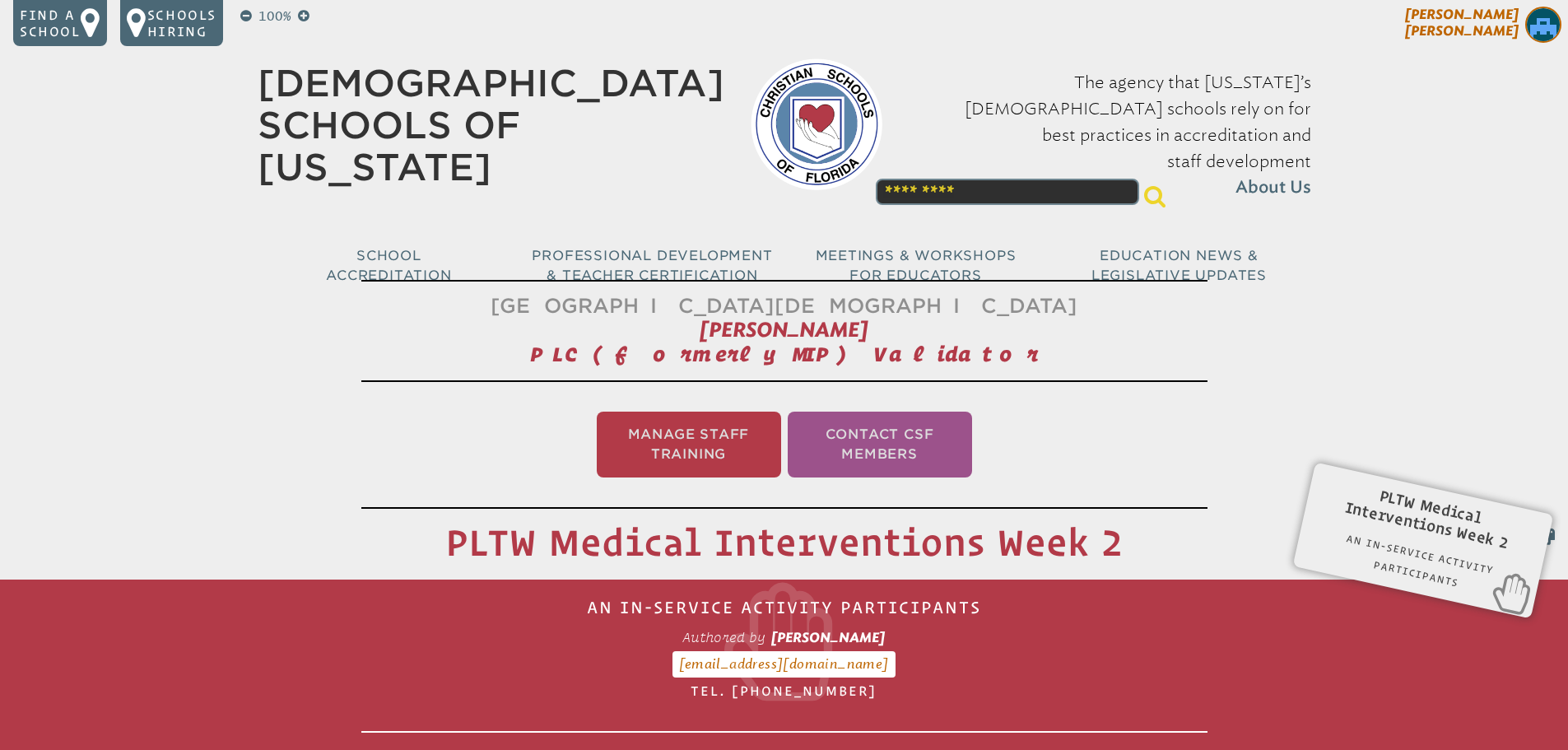
click at [1502, 7] on span "[PERSON_NAME]" at bounding box center [1461, 23] width 114 height 32
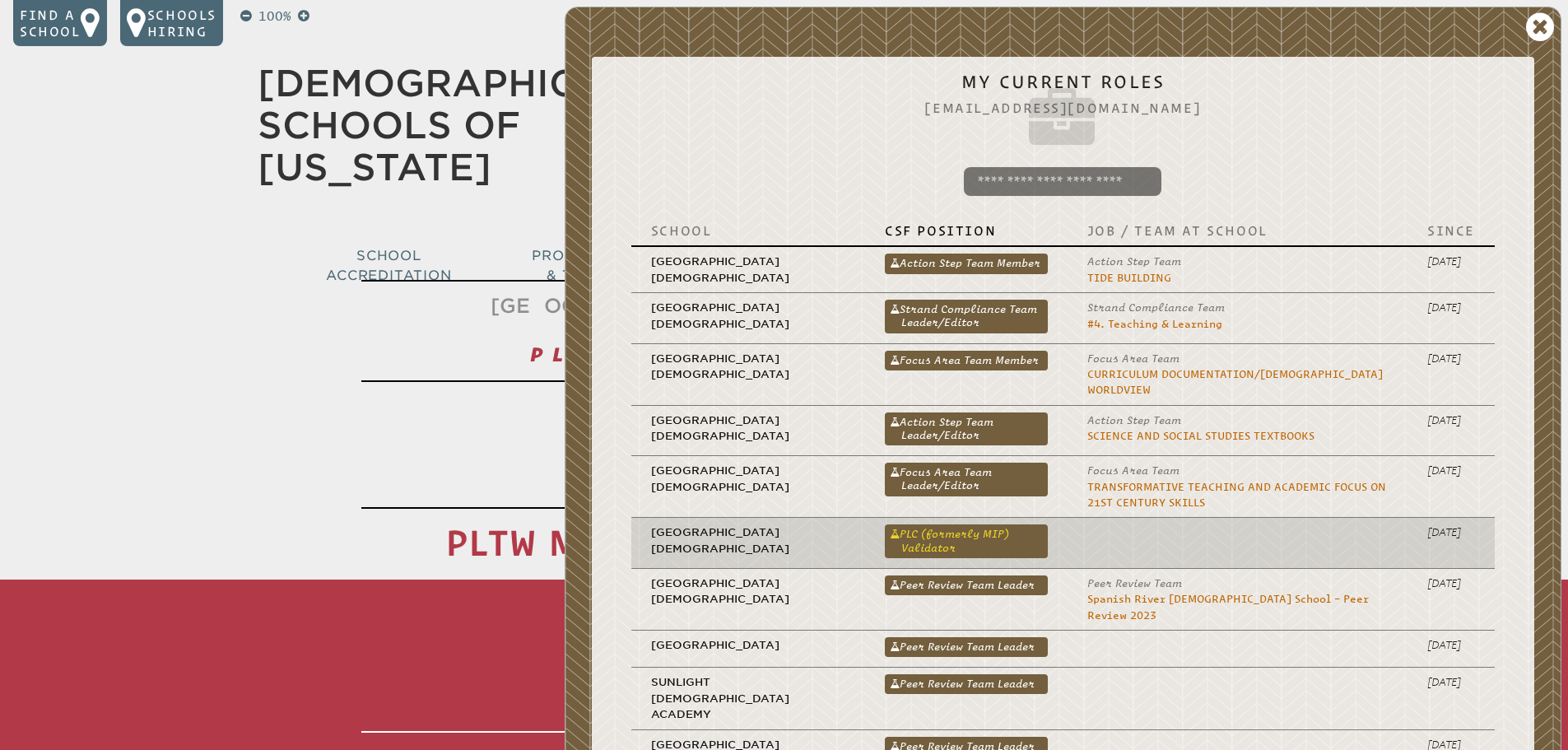
click at [912, 524] on link "PLC (formerly MIP) Validator" at bounding box center [967, 540] width 163 height 33
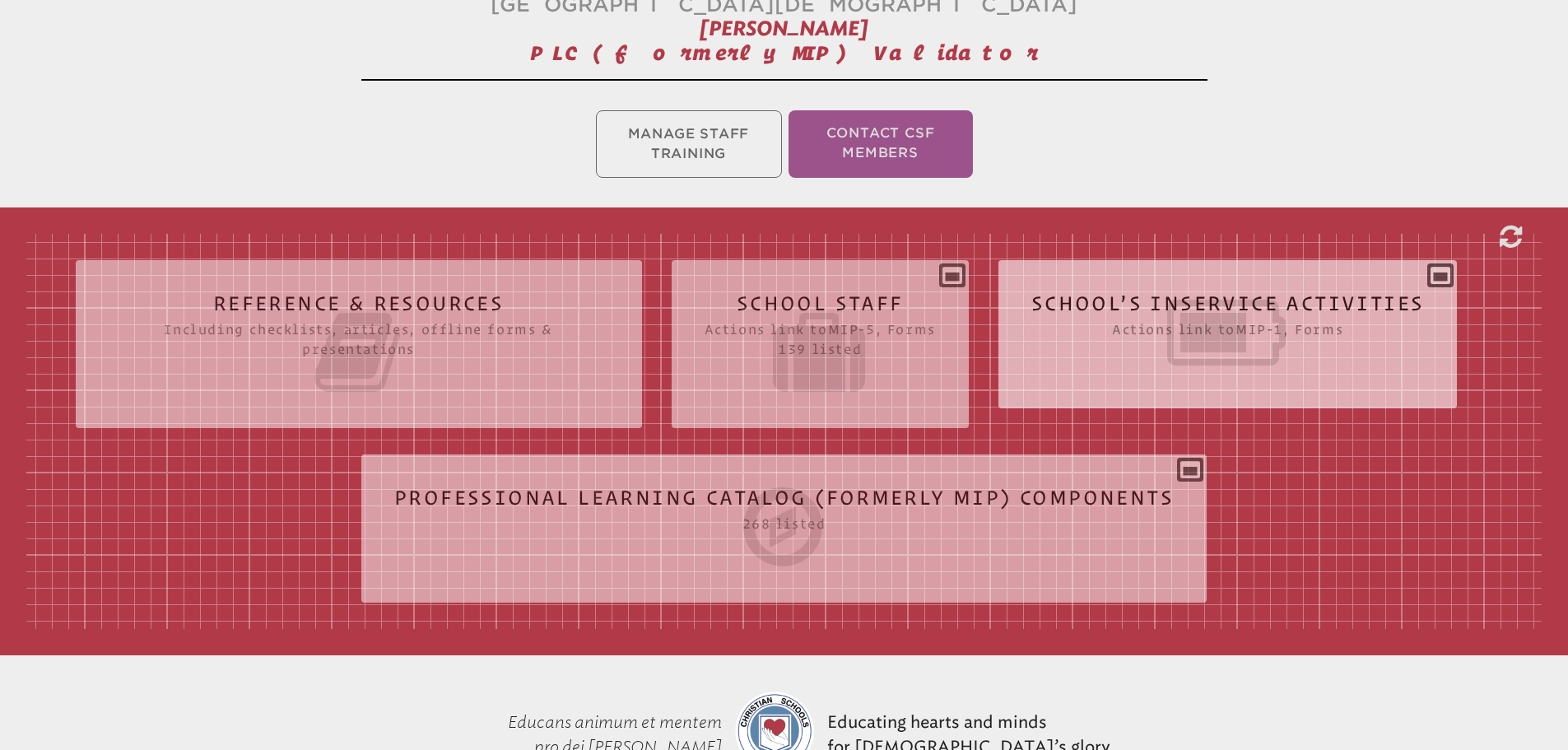
scroll to position [309, 0]
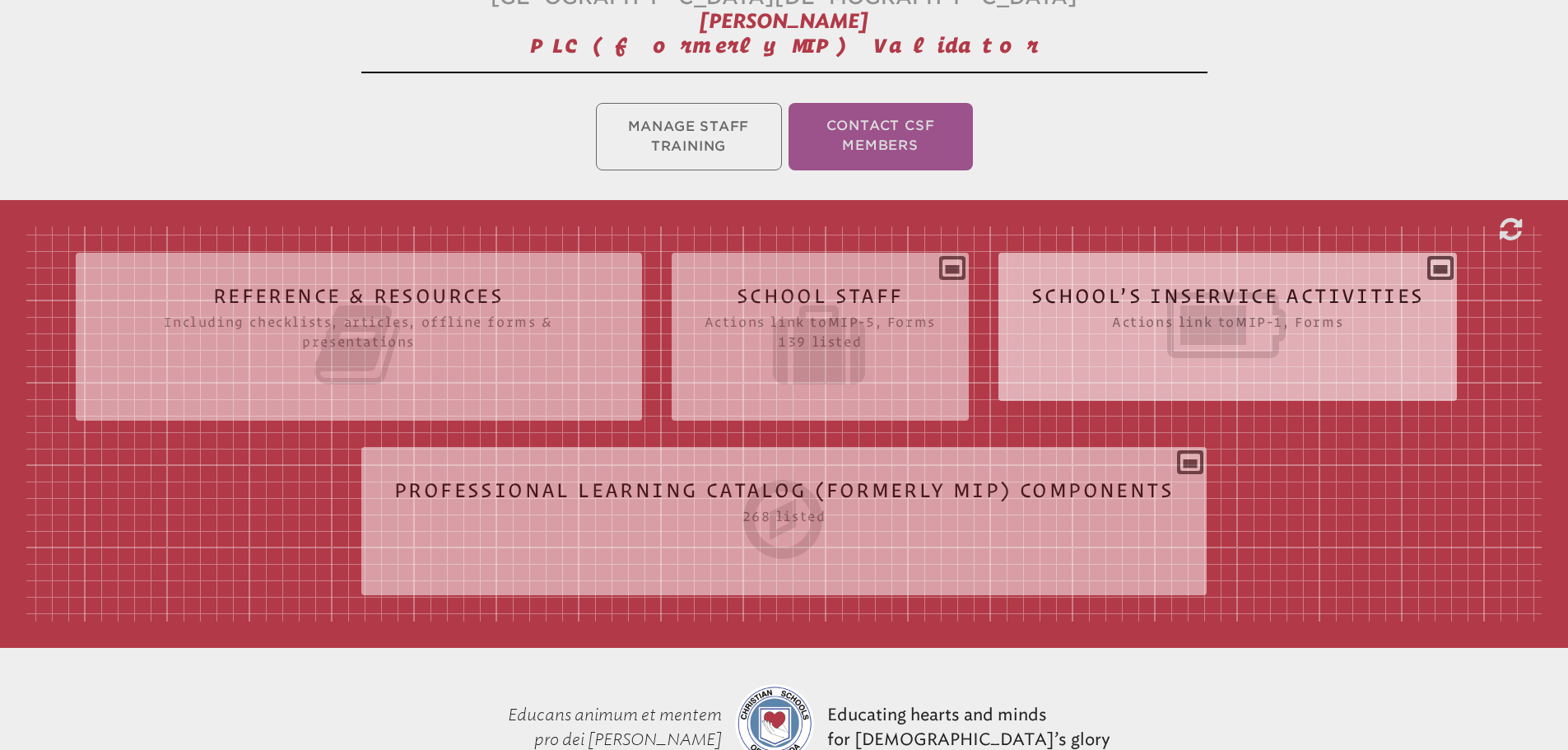
click at [1228, 298] on icon at bounding box center [1228, 326] width 394 height 93
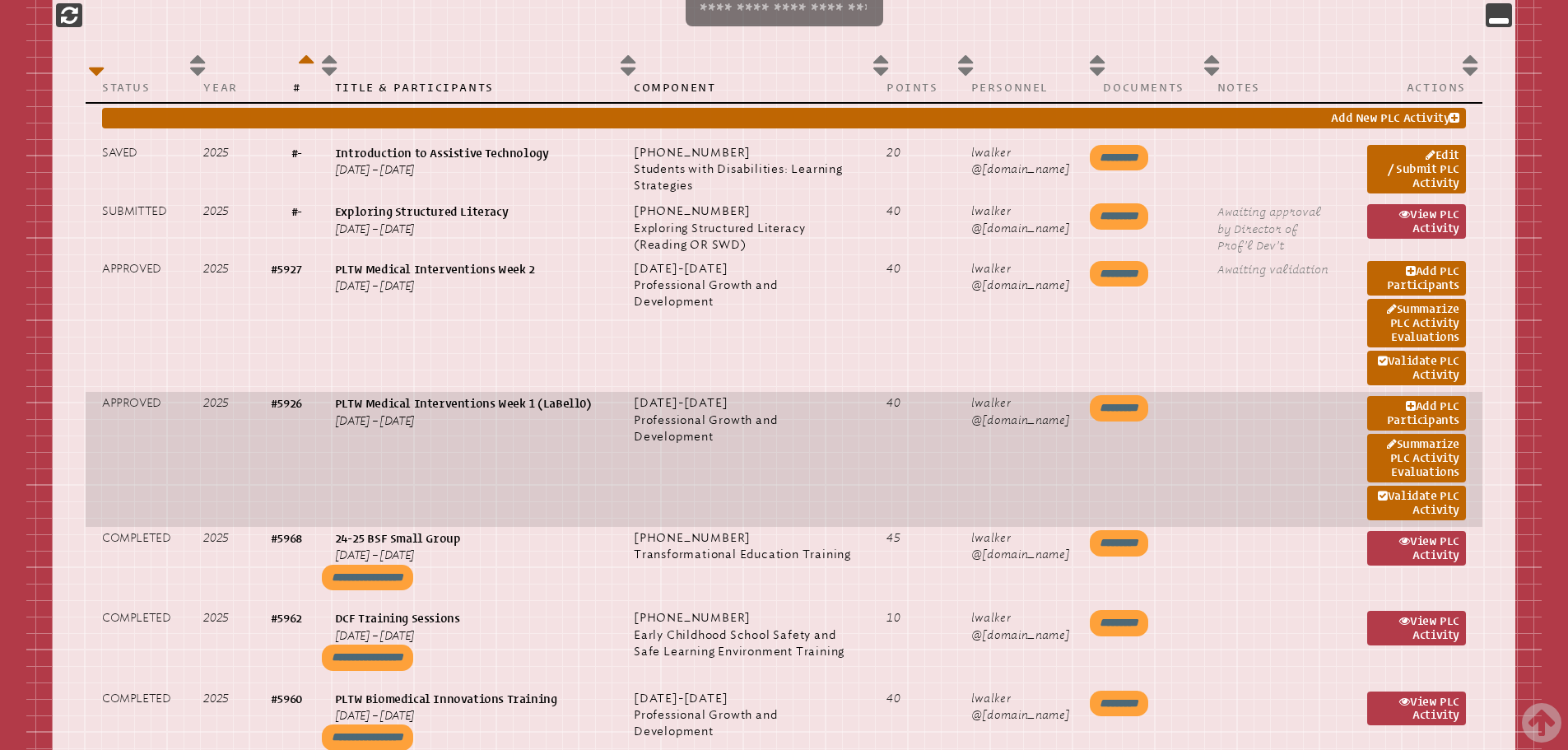
scroll to position [906, 0]
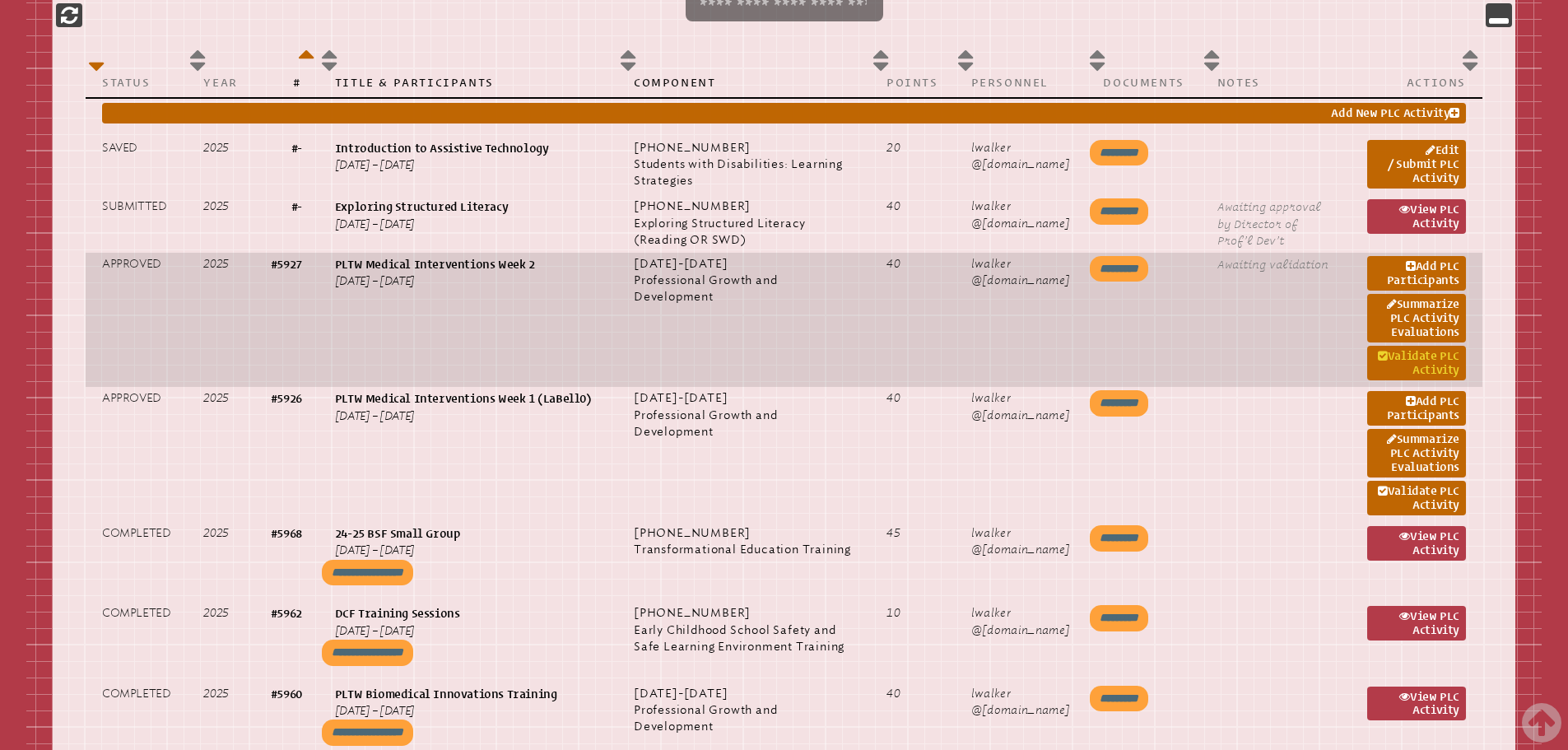
click at [1433, 353] on link "Validate PLC Activity" at bounding box center [1416, 363] width 98 height 35
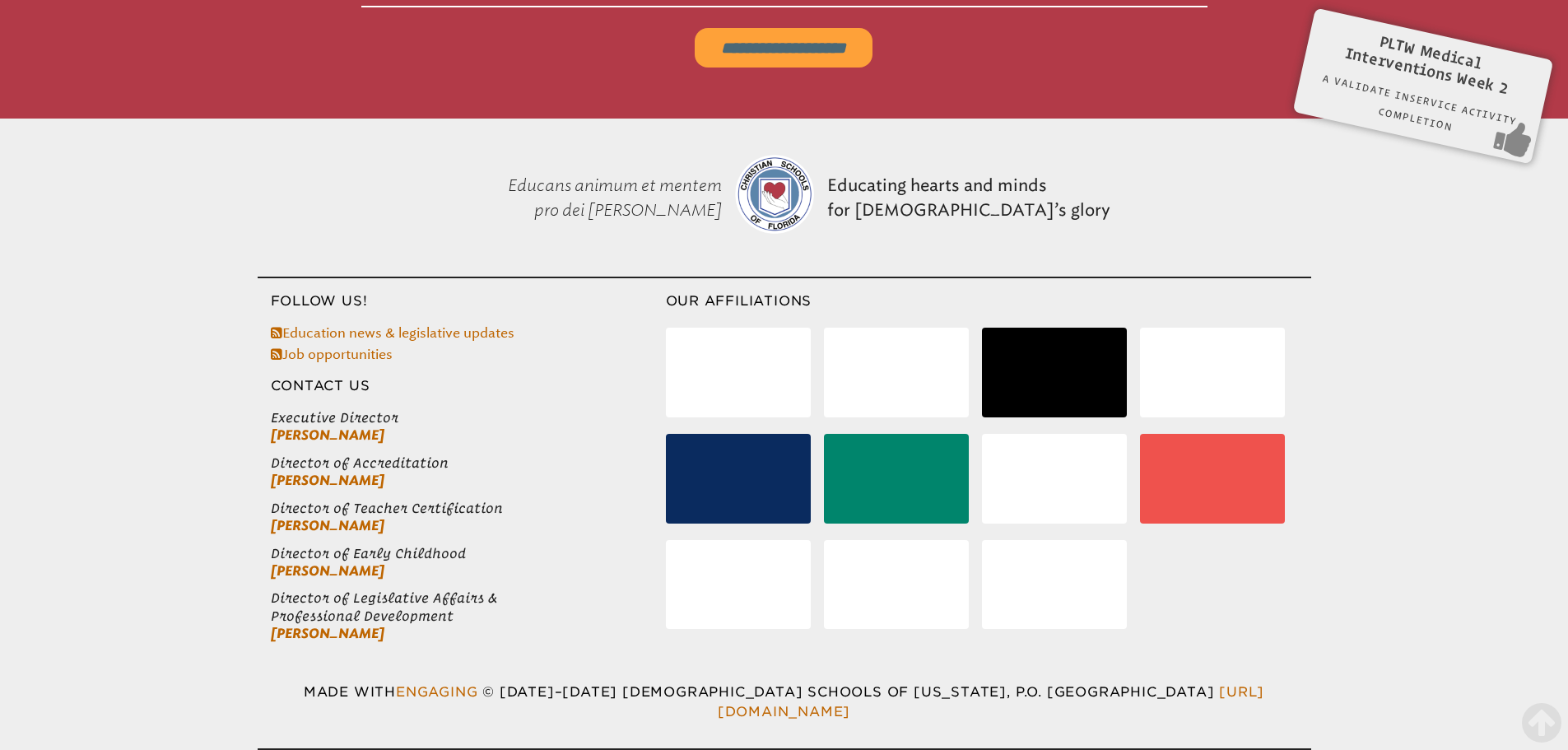
scroll to position [274, 0]
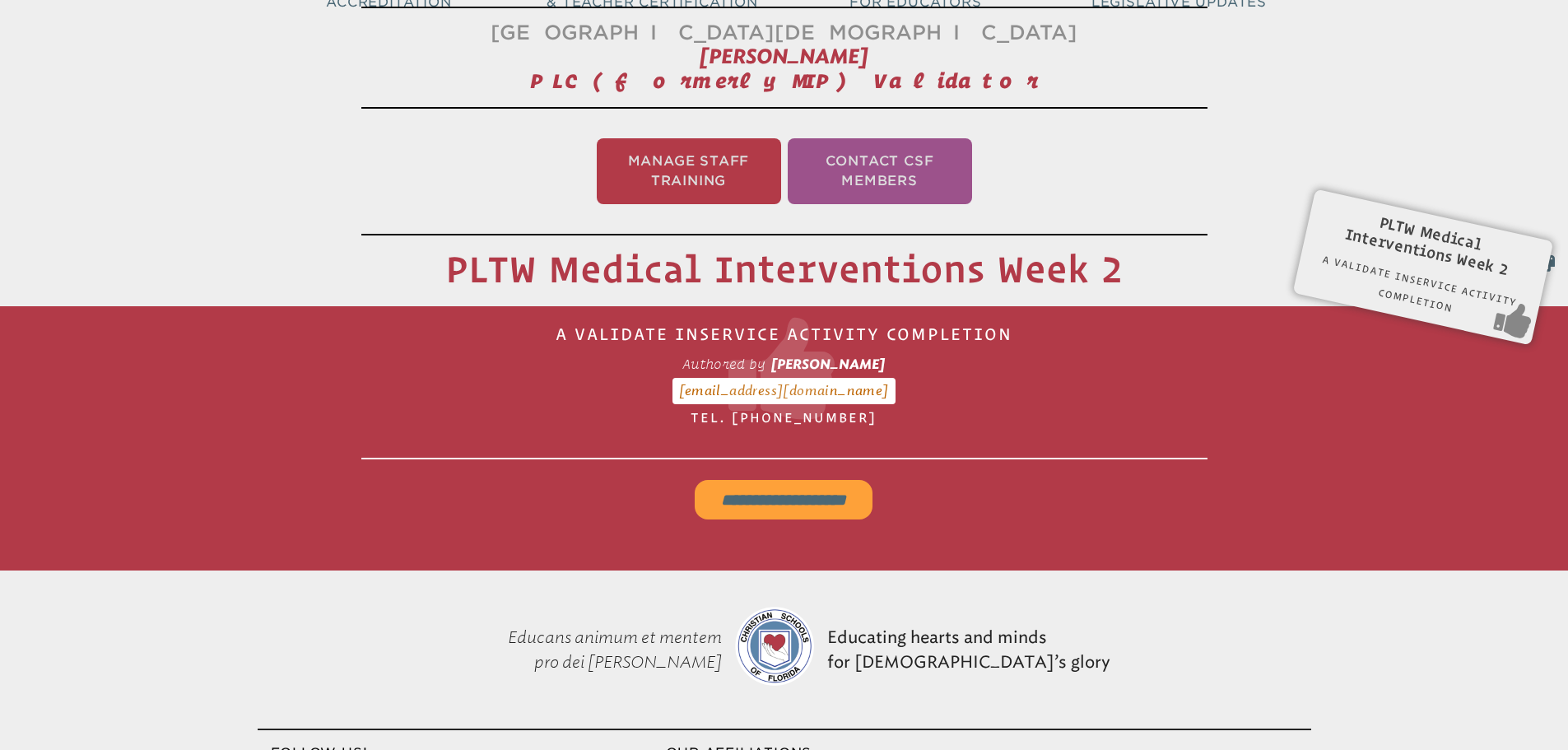
click at [770, 482] on input "**********" at bounding box center [783, 499] width 177 height 40
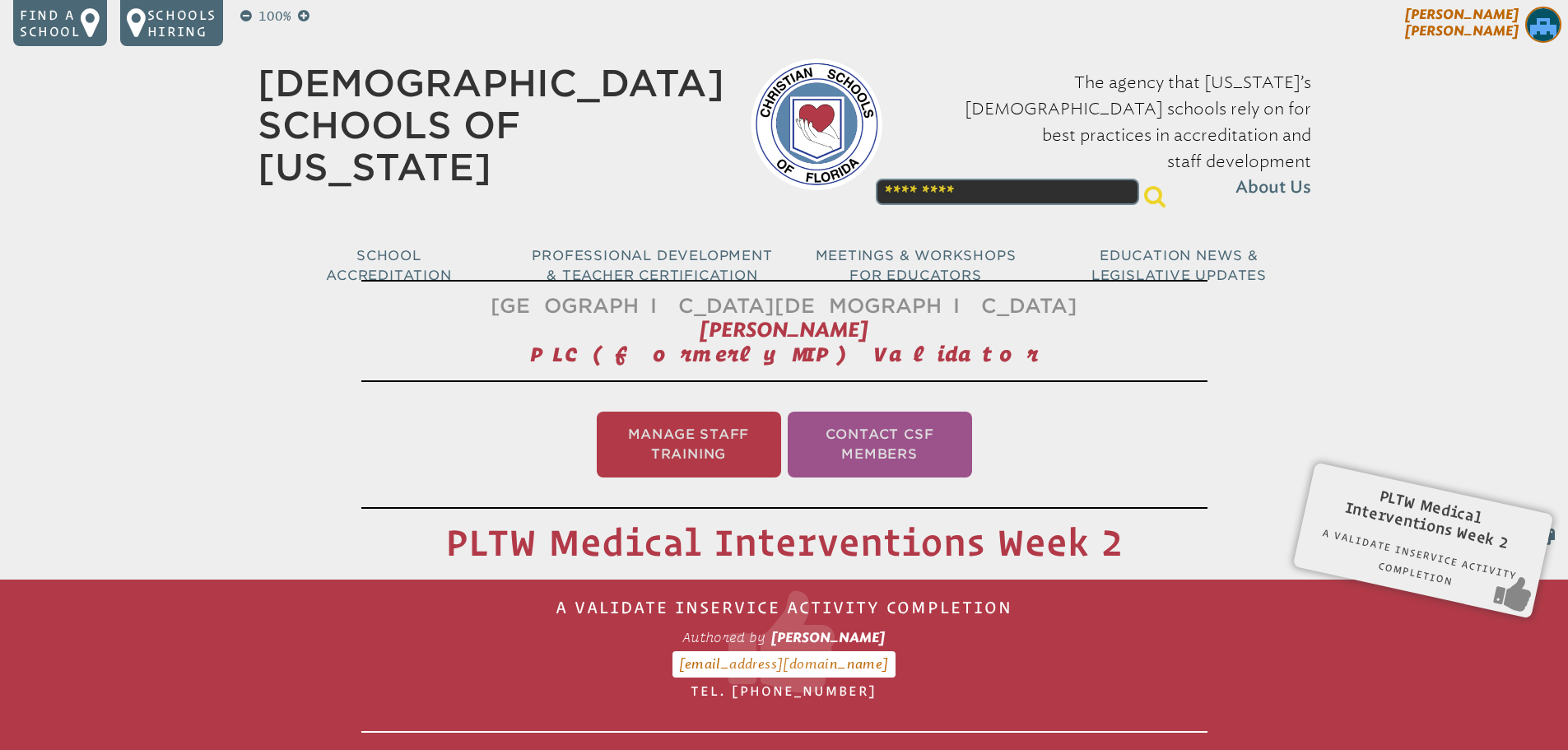
click at [1478, 19] on span "[PERSON_NAME]" at bounding box center [1461, 23] width 114 height 32
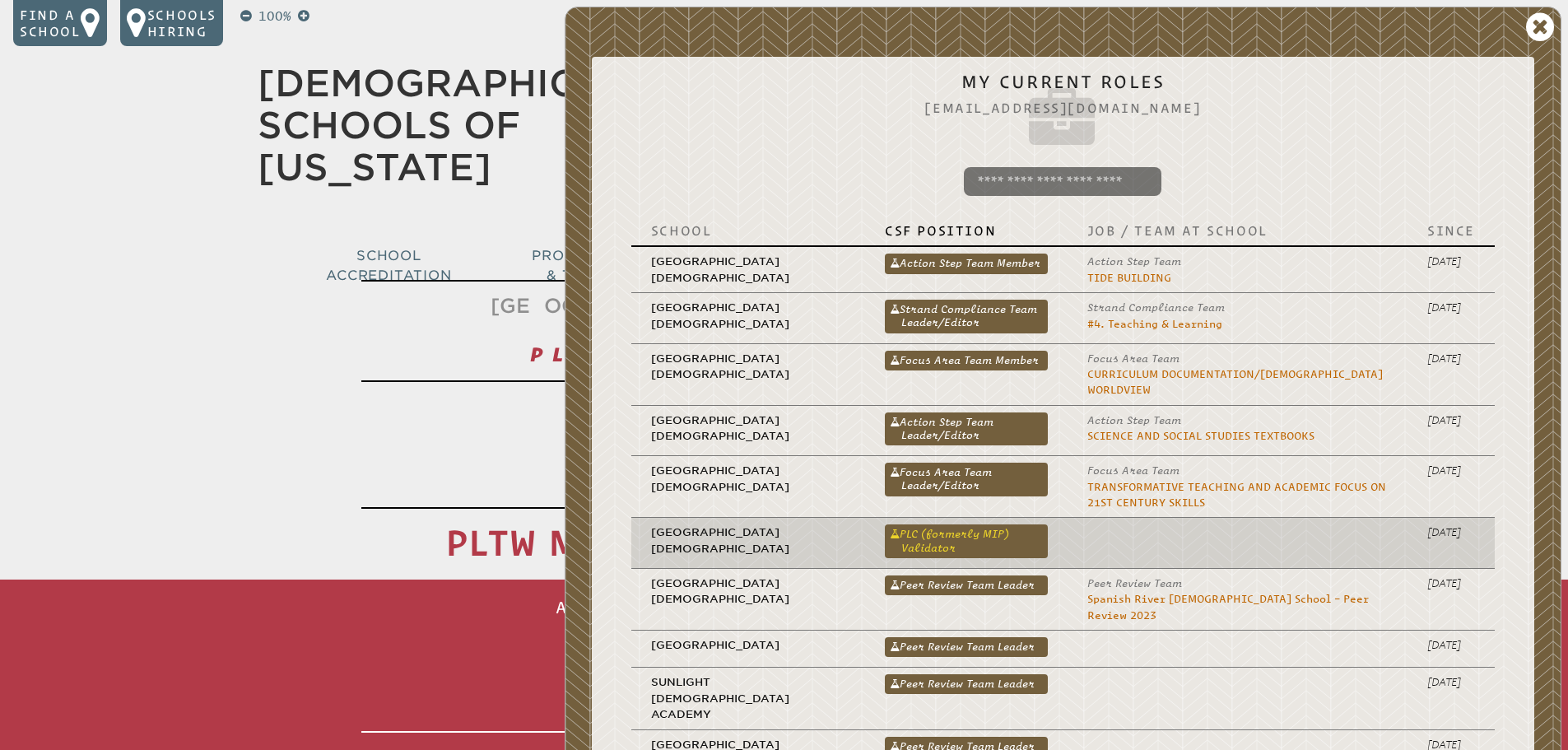
click at [928, 524] on link "PLC (formerly MIP) Validator" at bounding box center [967, 540] width 163 height 33
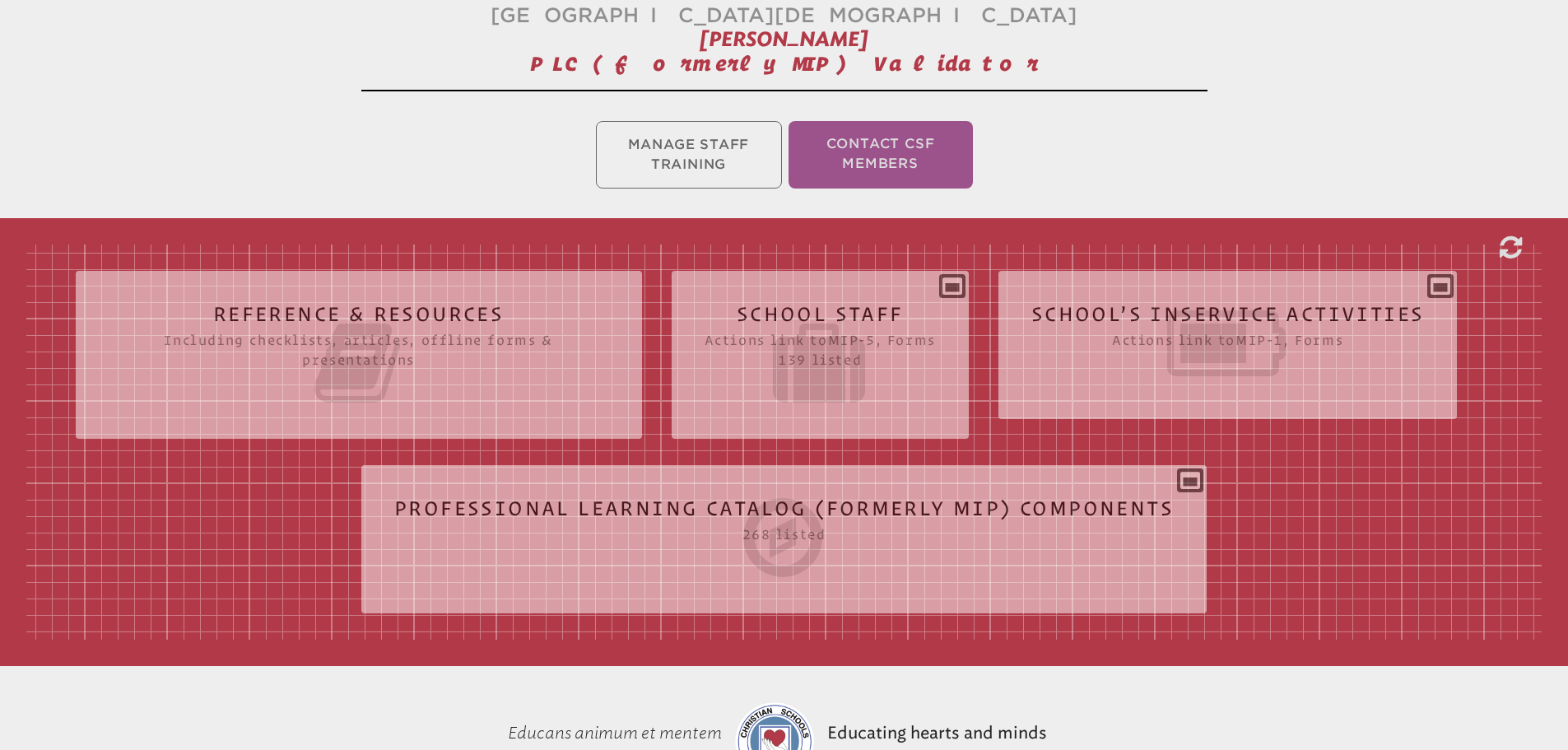
scroll to position [412, 0]
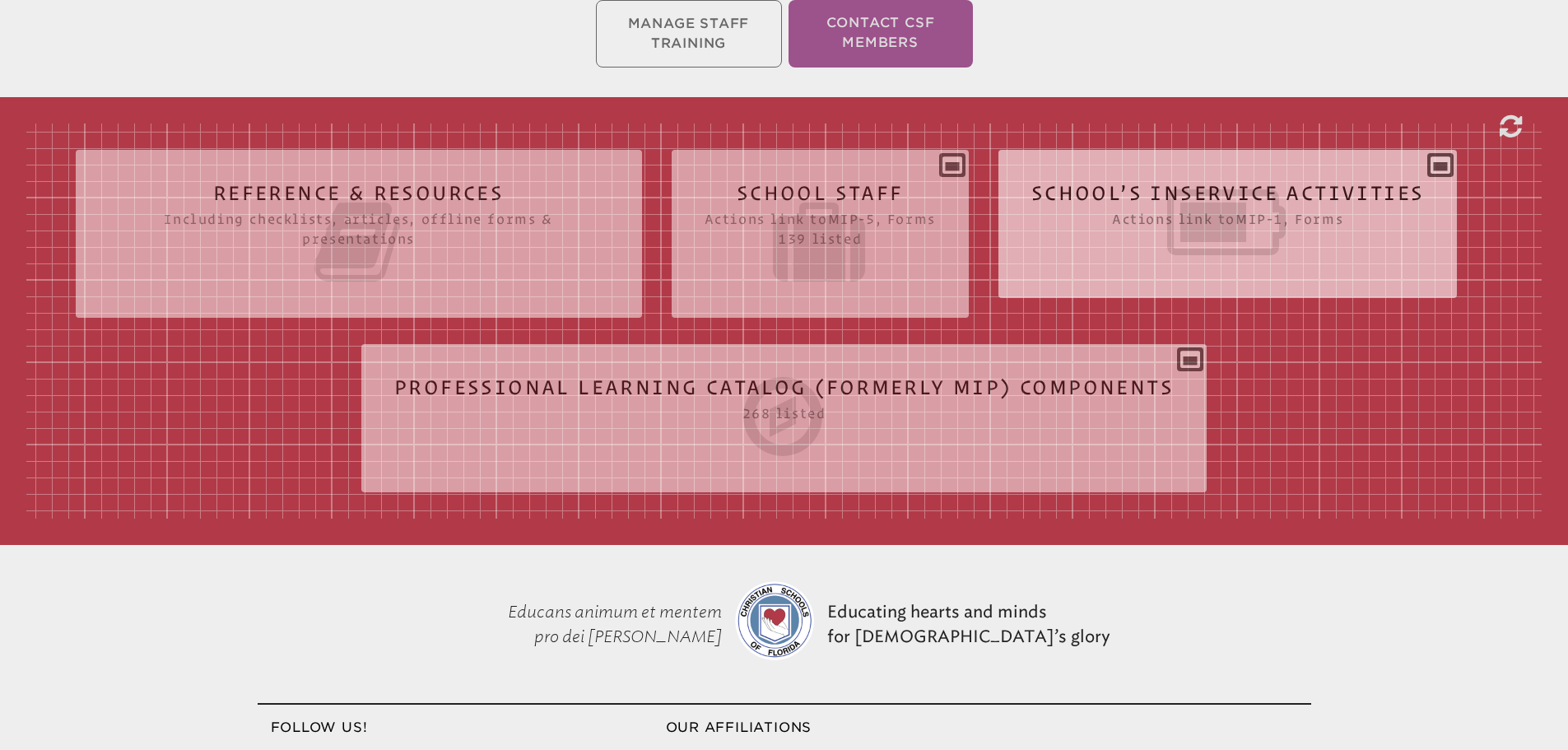
click at [1219, 198] on icon at bounding box center [1228, 222] width 394 height 93
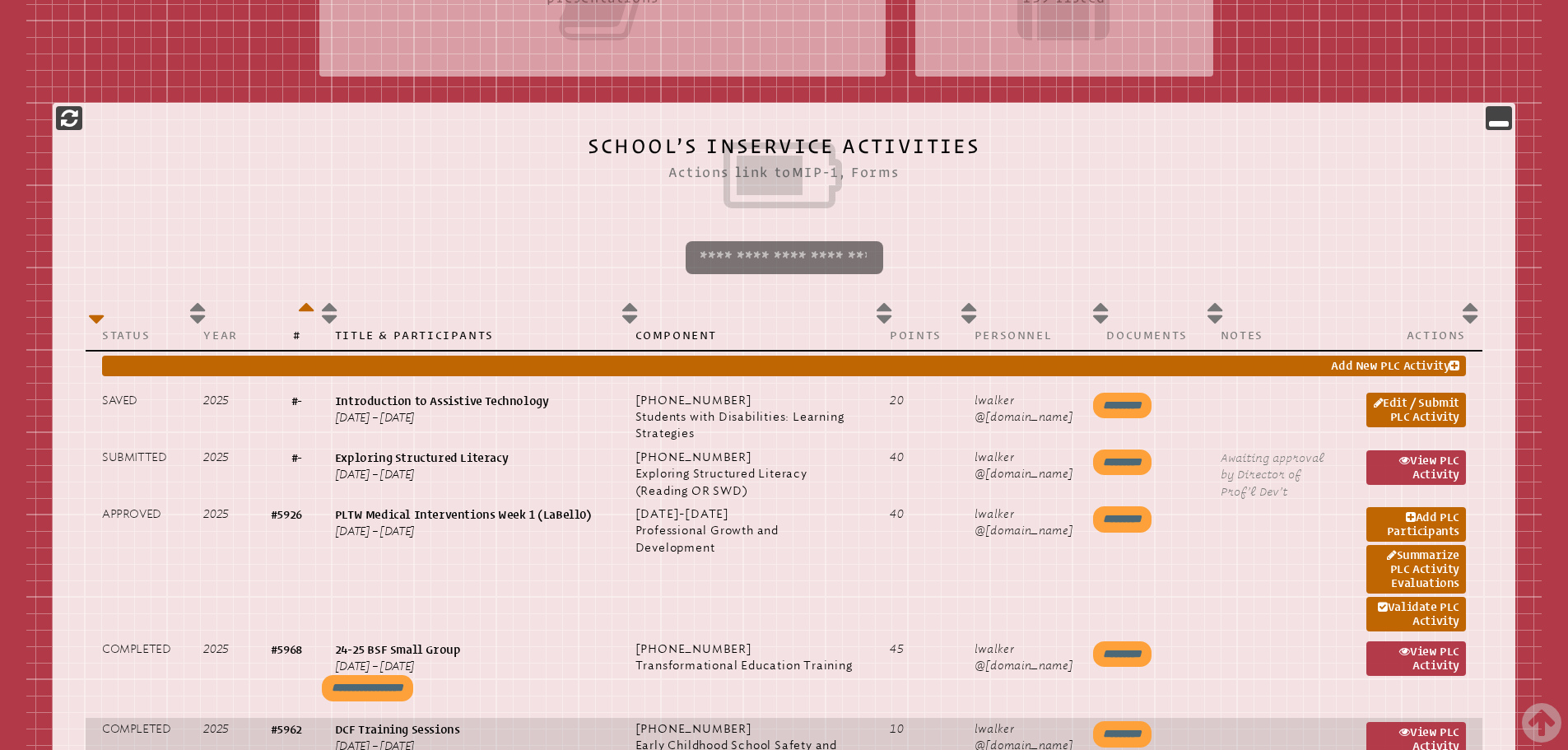
scroll to position [906, 0]
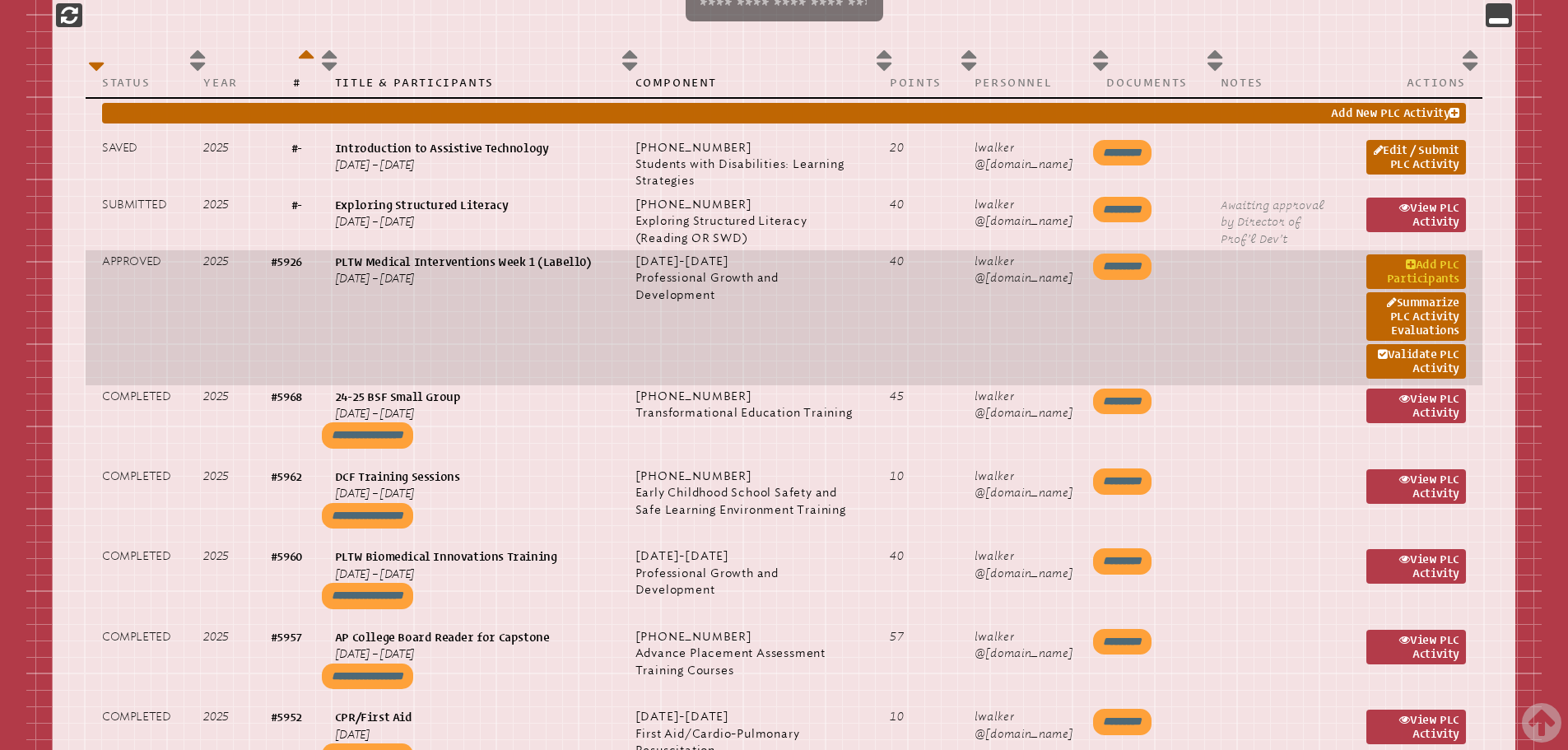
click at [1406, 264] on icon at bounding box center [1411, 265] width 10 height 12
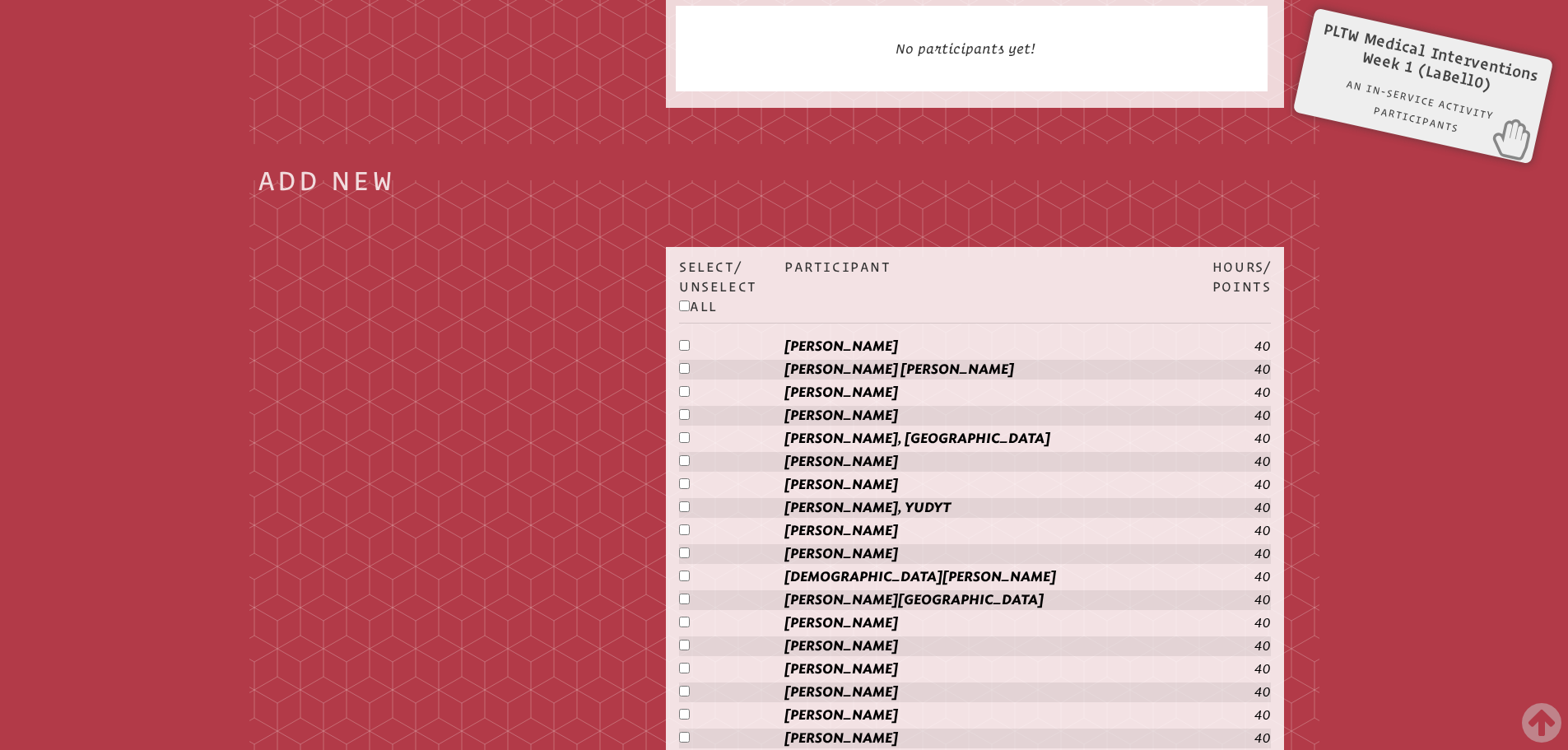
scroll to position [2556, 0]
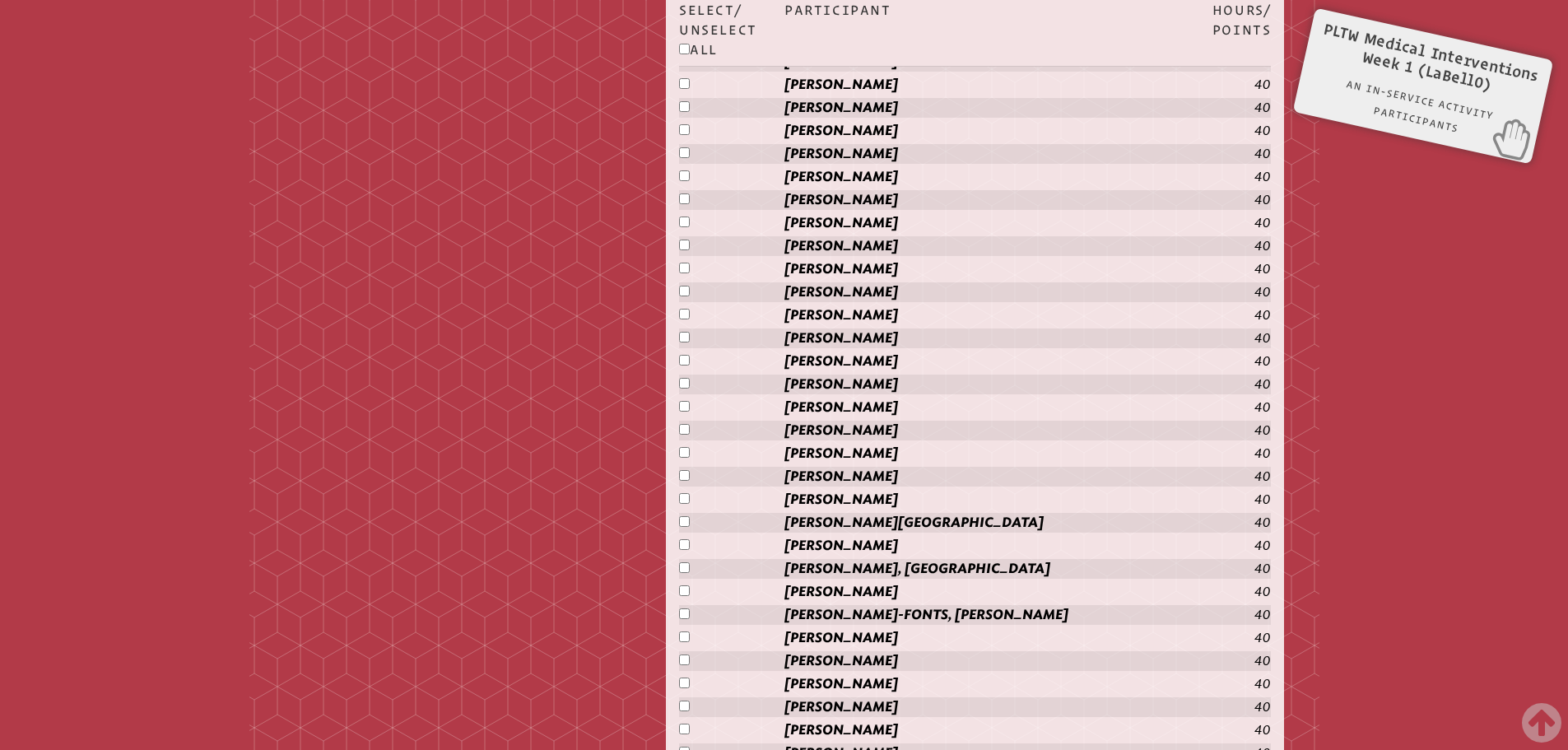
click at [676, 375] on form "LaBello, Jerome 40 ***" at bounding box center [975, 384] width 618 height 19
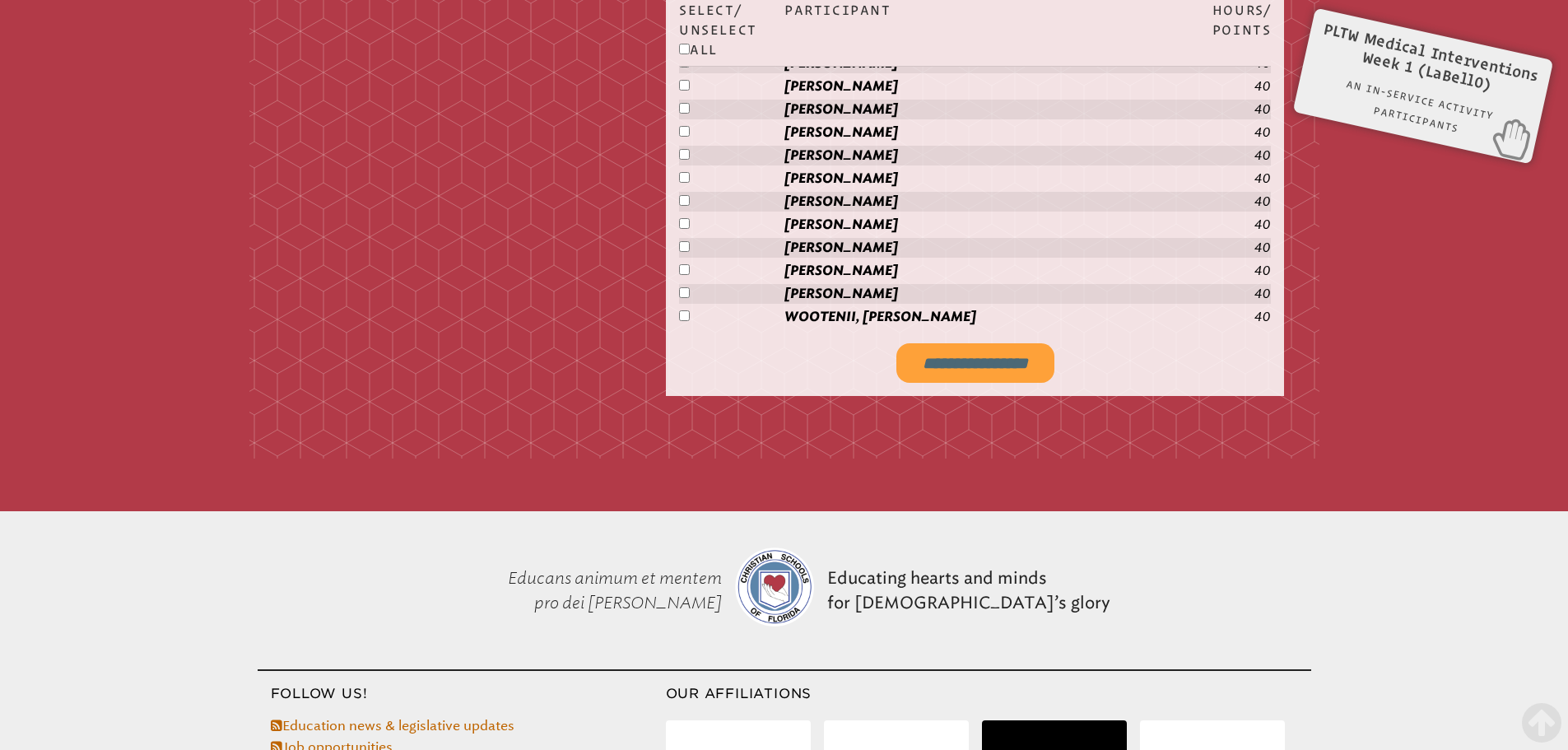
scroll to position [4070, 0]
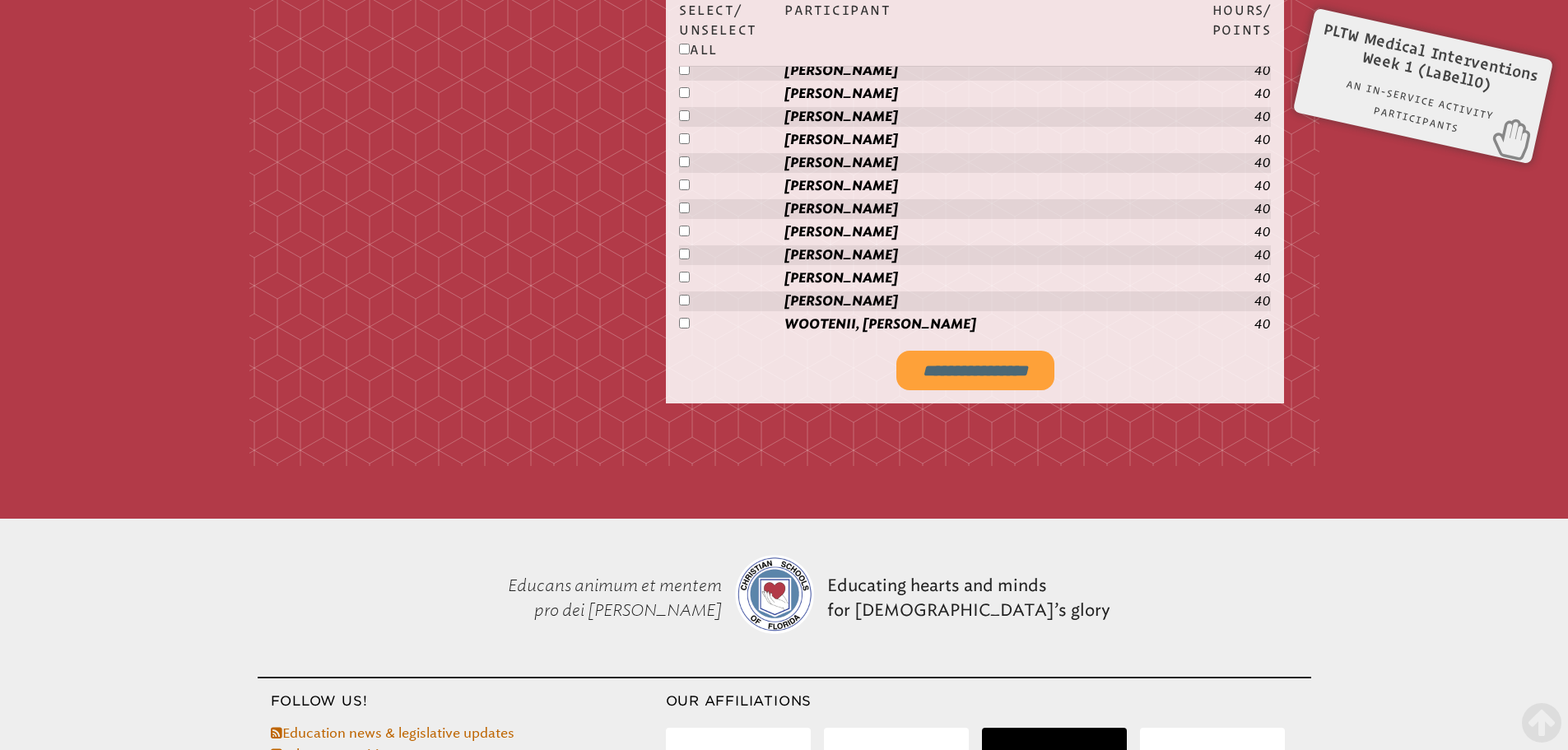
click at [969, 370] on input "**********" at bounding box center [976, 370] width 158 height 40
type input "**********"
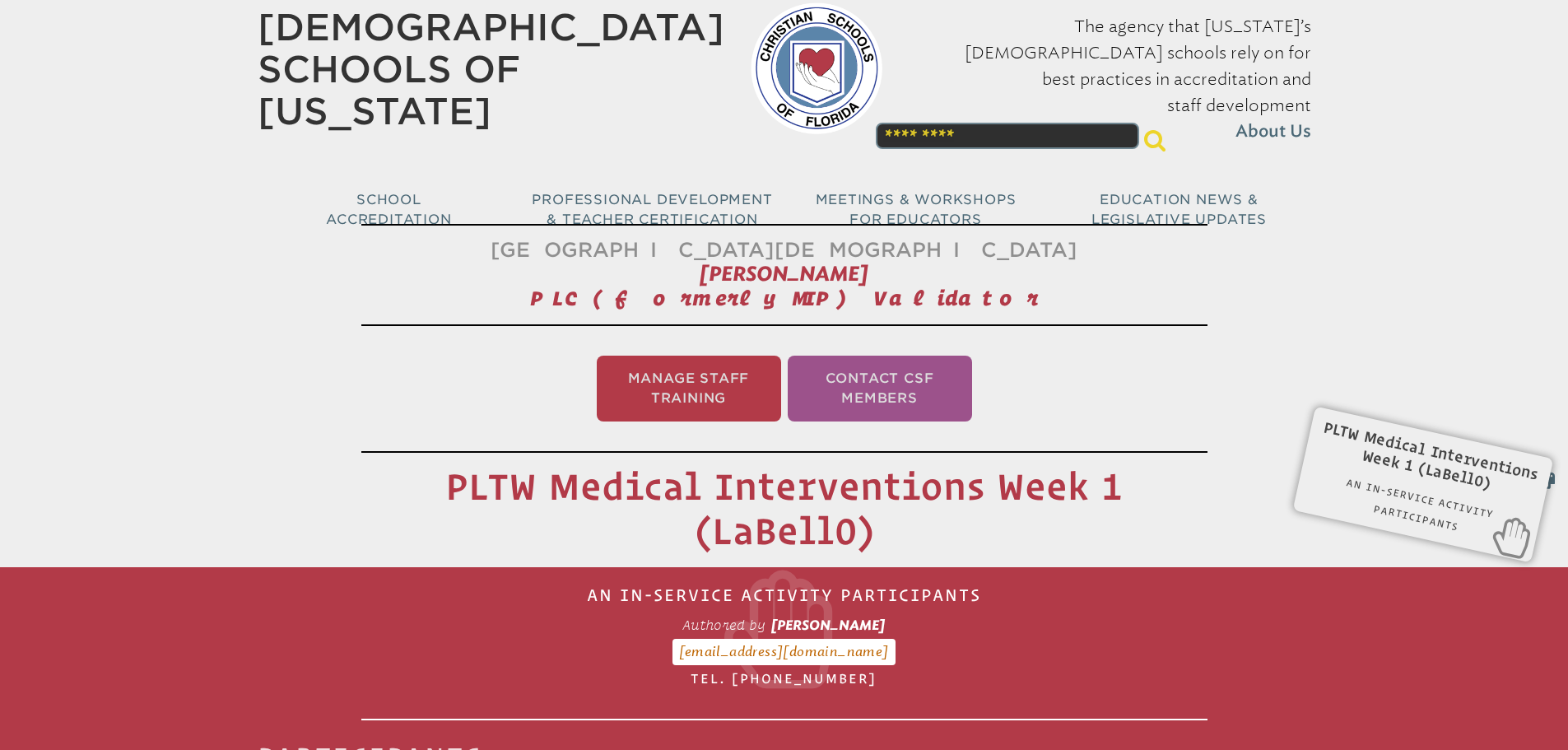
scroll to position [0, 0]
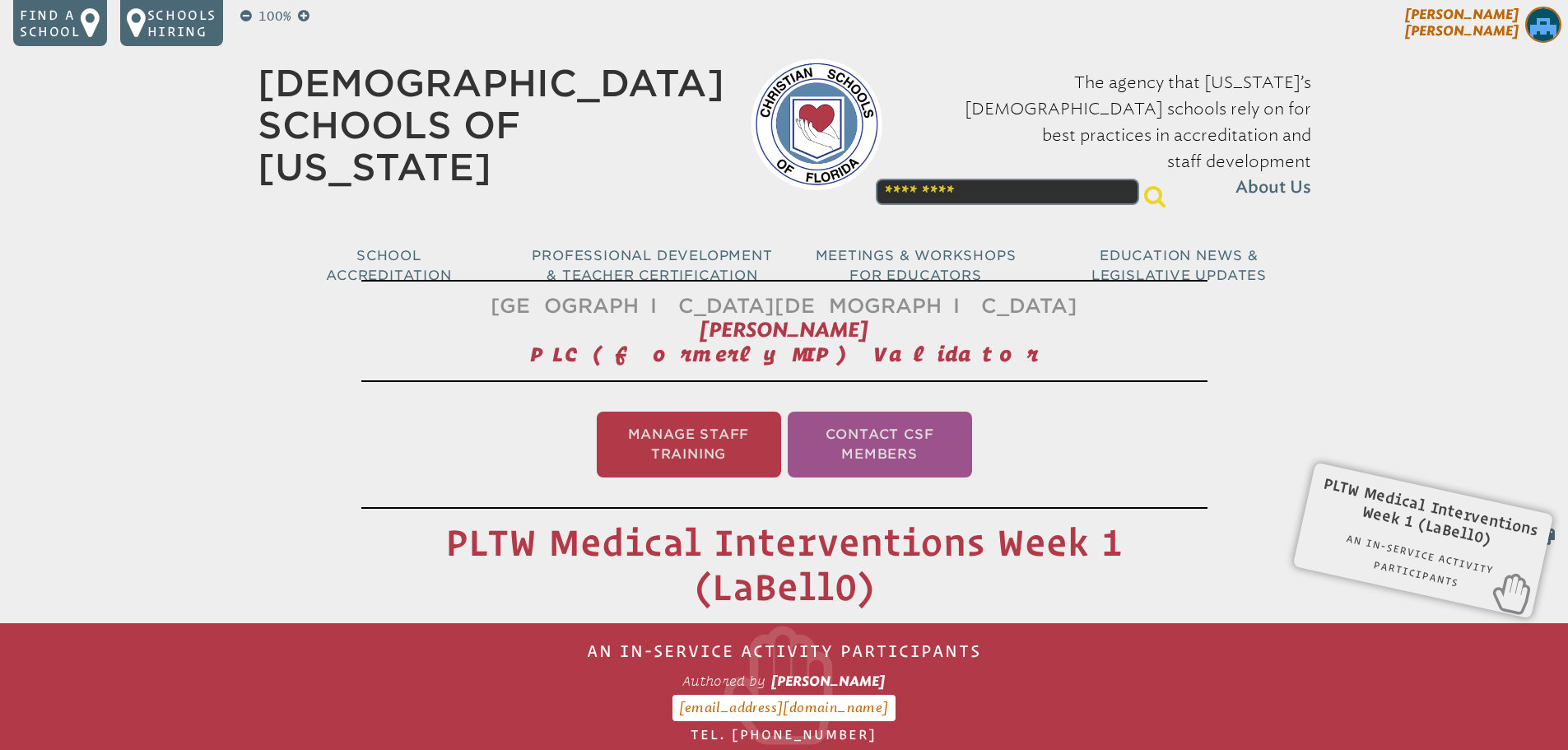
click at [1527, 28] on img at bounding box center [1543, 24] width 36 height 36
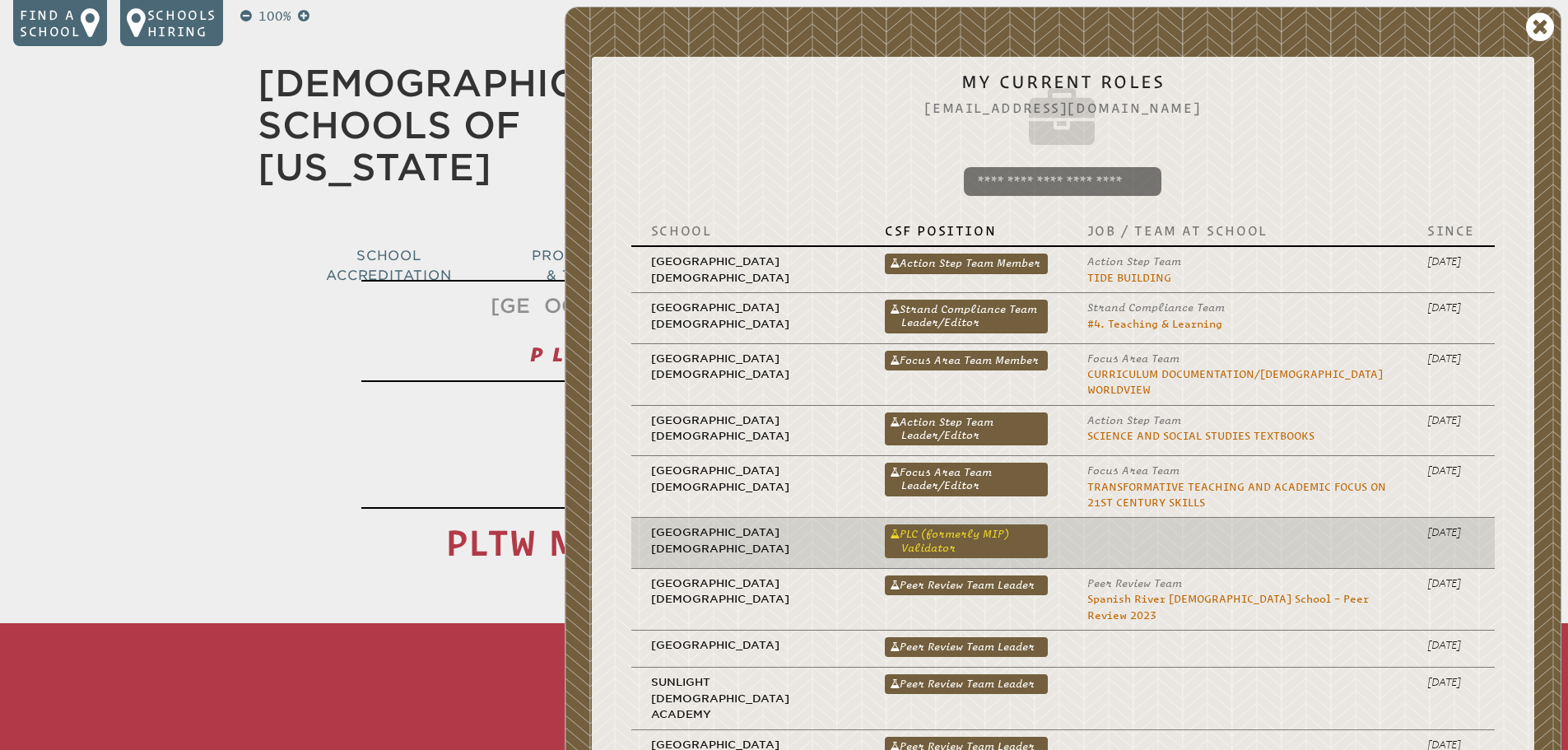
click at [937, 524] on link "PLC (formerly MIP) Validator" at bounding box center [967, 540] width 163 height 33
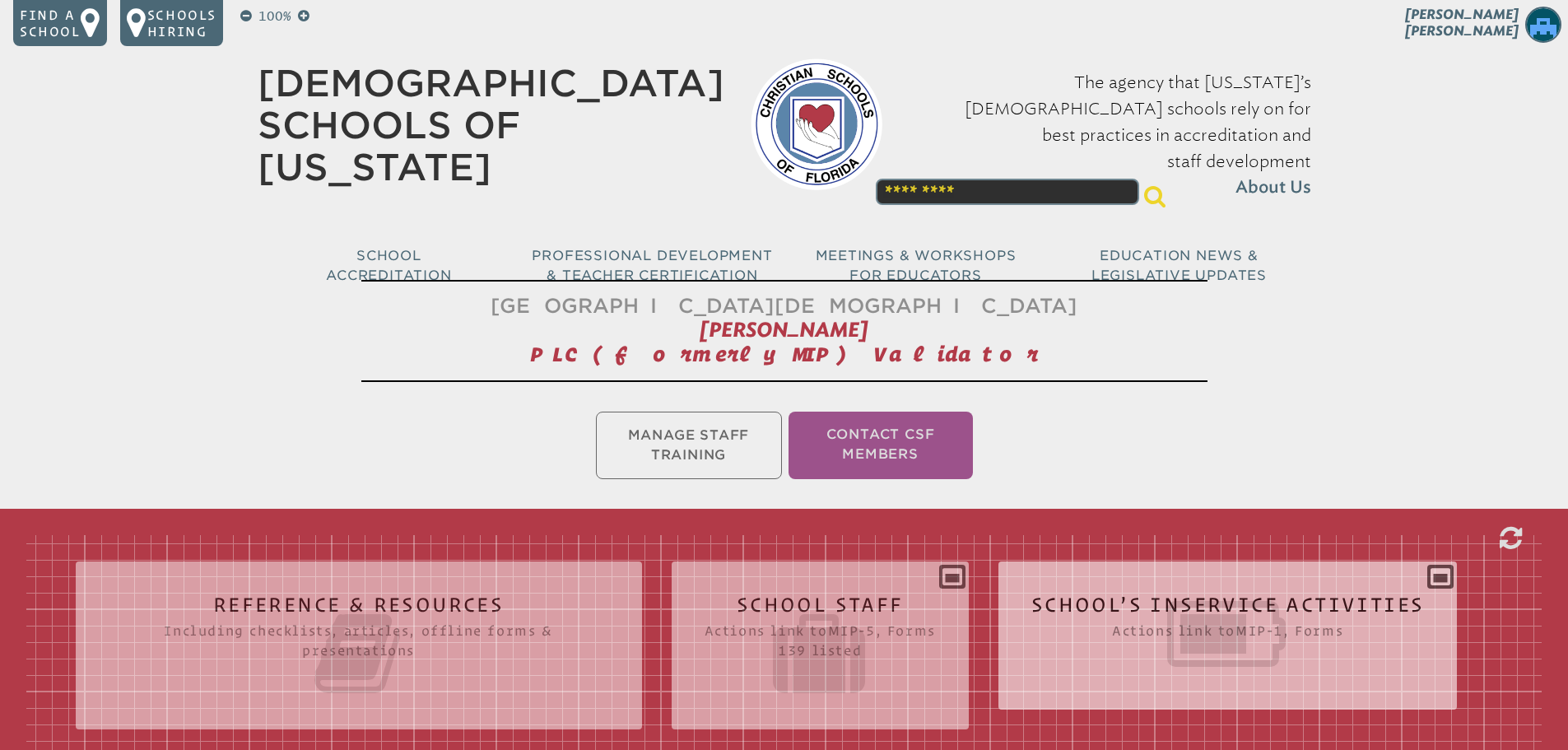
click at [1230, 602] on icon at bounding box center [1228, 635] width 394 height 93
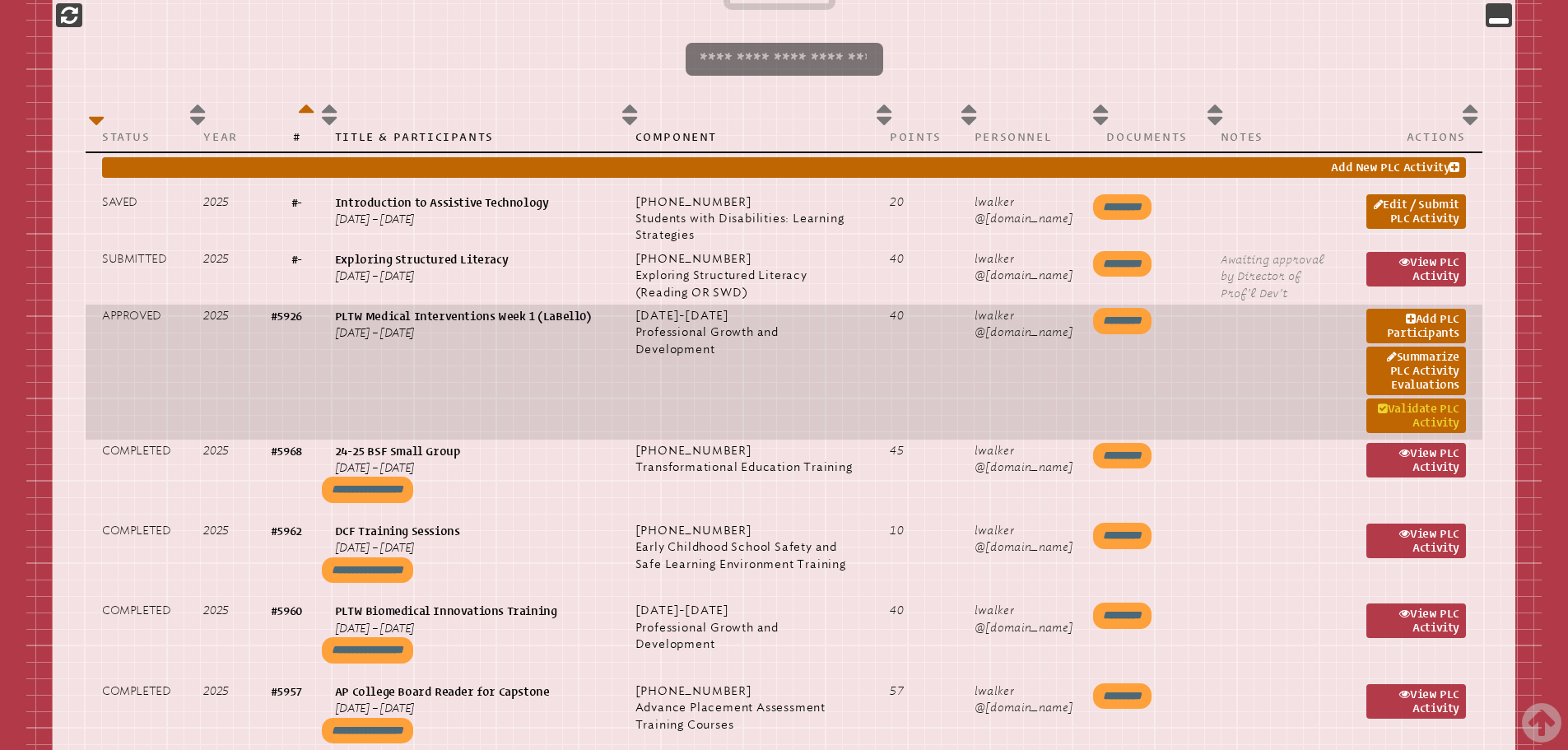
scroll to position [864, 0]
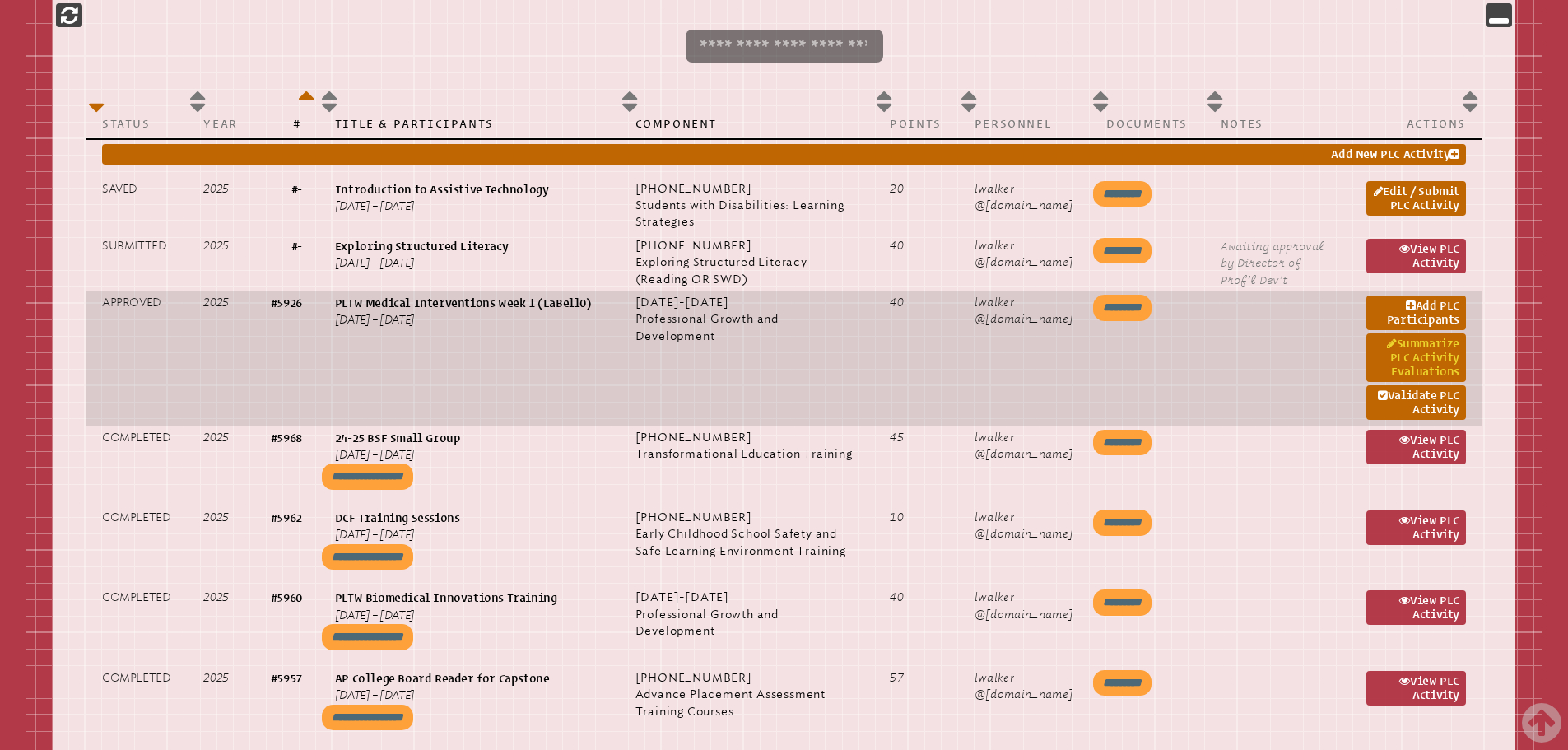
click at [1418, 360] on link "Summarize PLC Activity Evaluations" at bounding box center [1416, 358] width 99 height 49
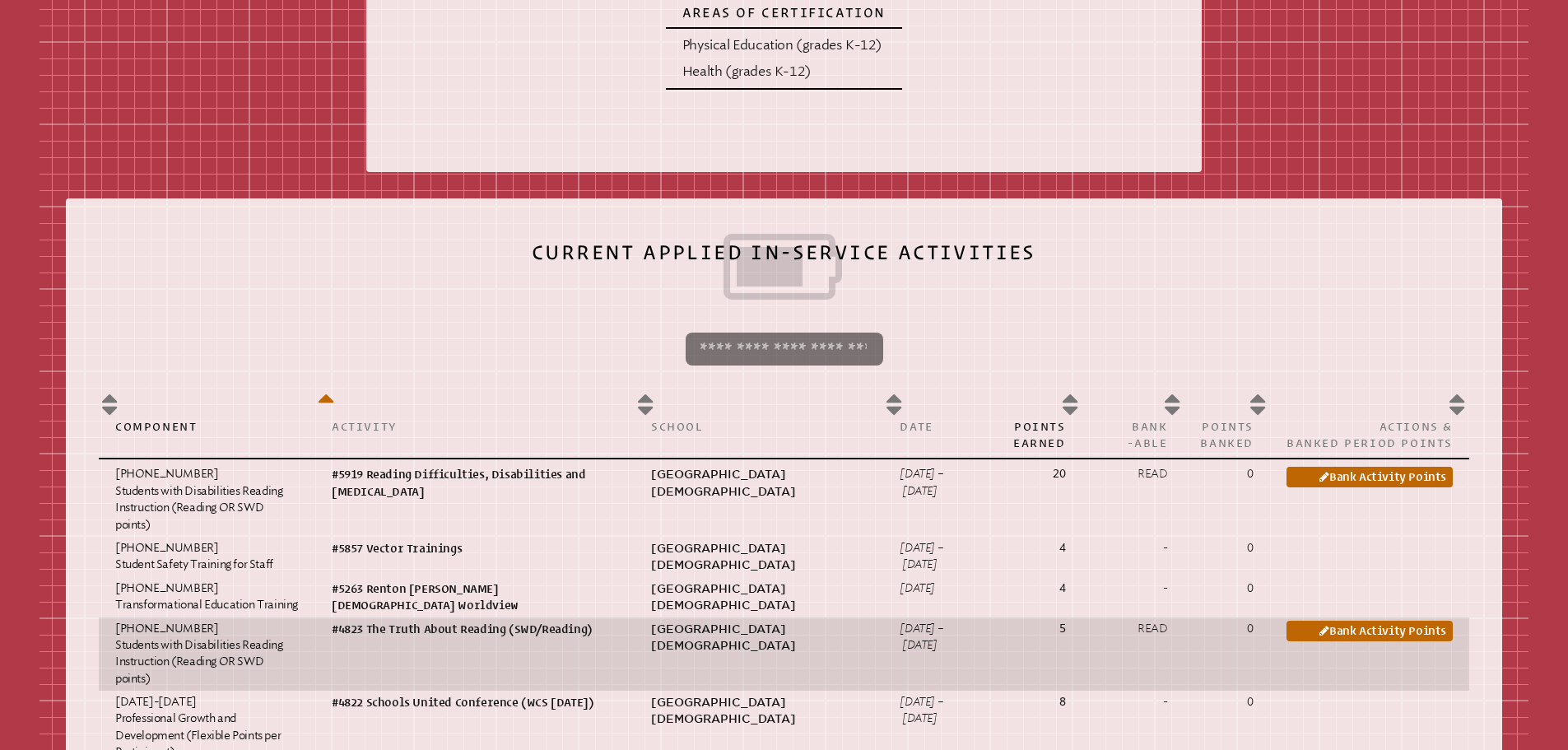
scroll to position [350, 0]
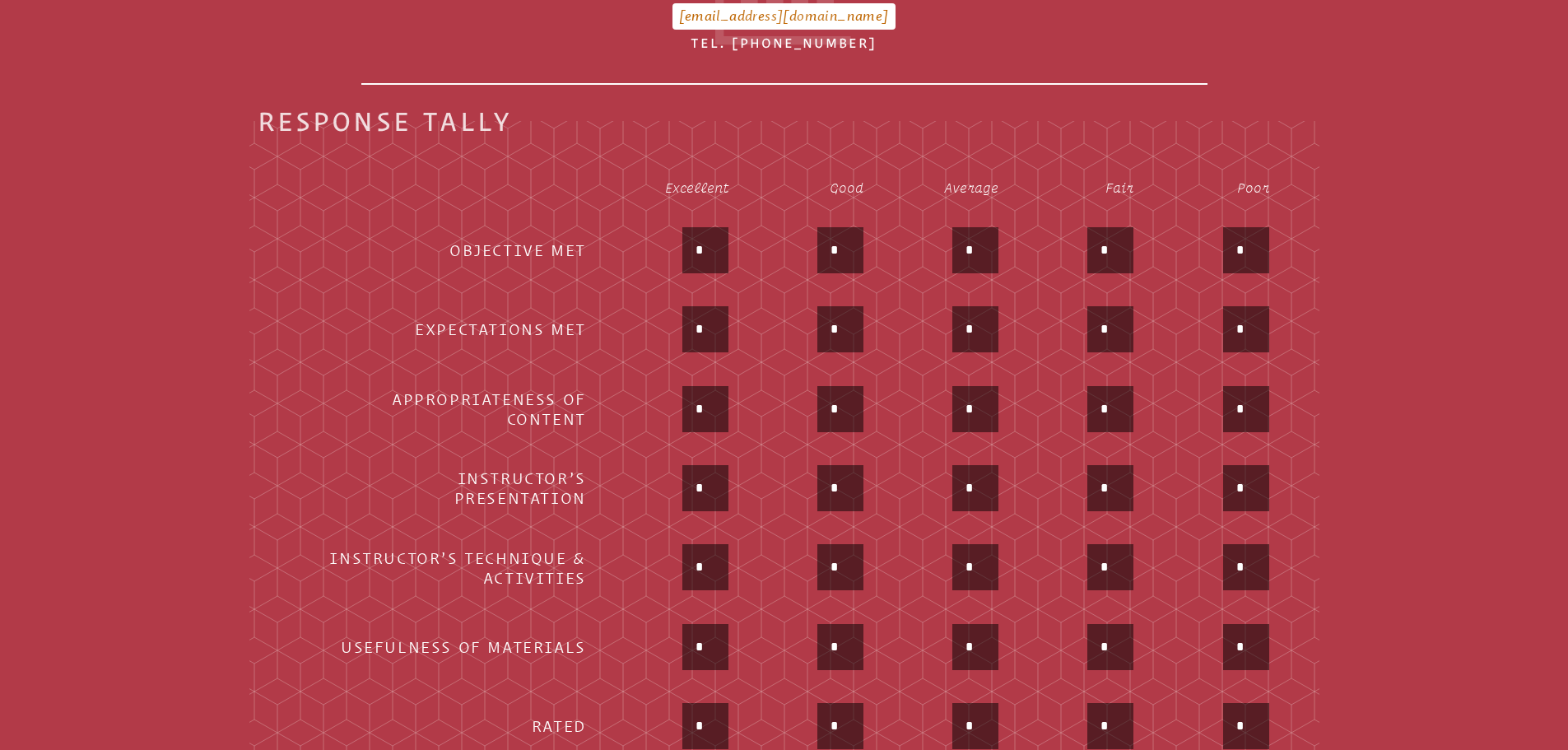
scroll to position [788, 0]
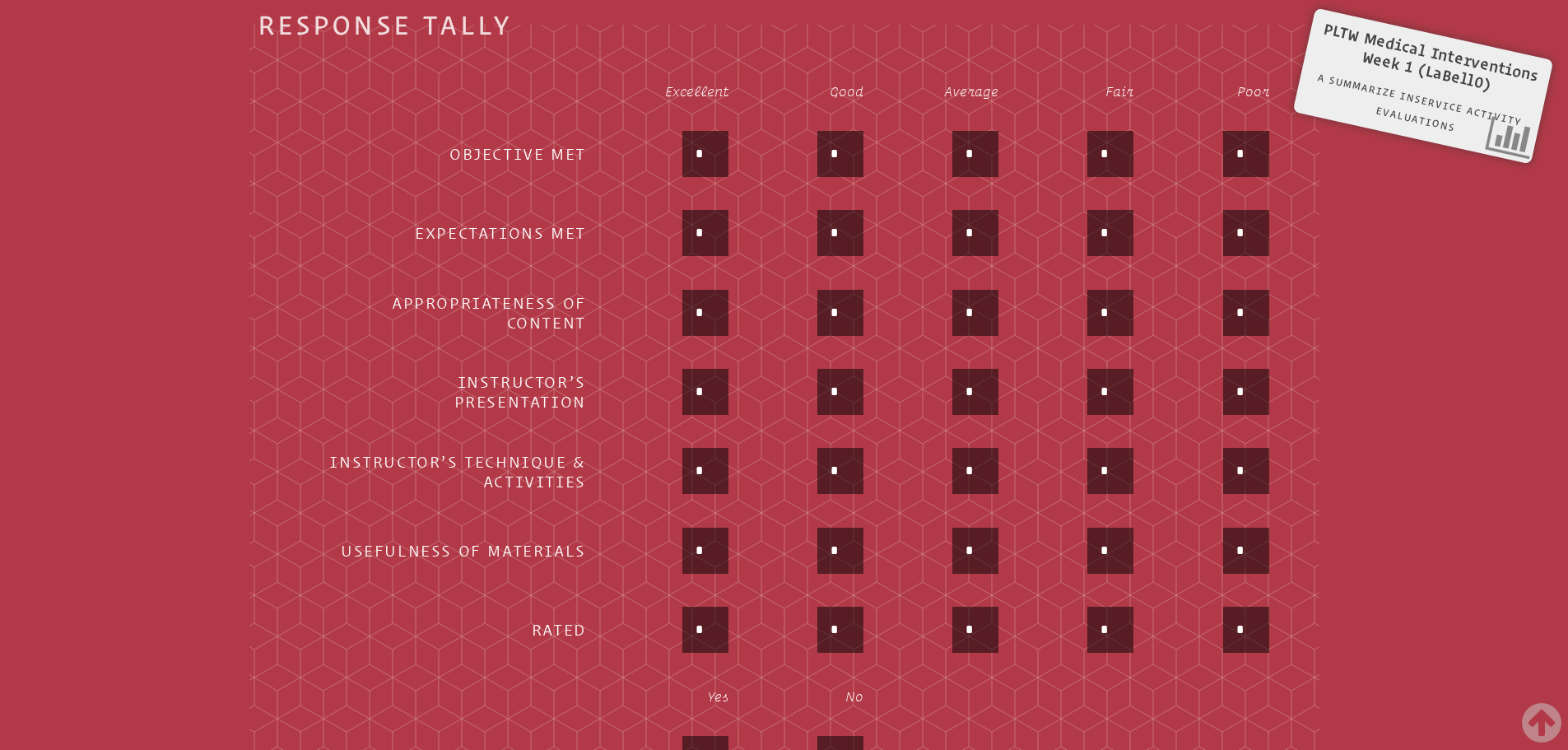
drag, startPoint x: 643, startPoint y: 142, endPoint x: 625, endPoint y: 141, distance: 18.0
click at [625, 141] on div "*" at bounding box center [672, 156] width 113 height 50
type input "*"
drag, startPoint x: 644, startPoint y: 282, endPoint x: 683, endPoint y: 260, distance: 44.8
click at [649, 290] on div "*" at bounding box center [672, 314] width 113 height 50
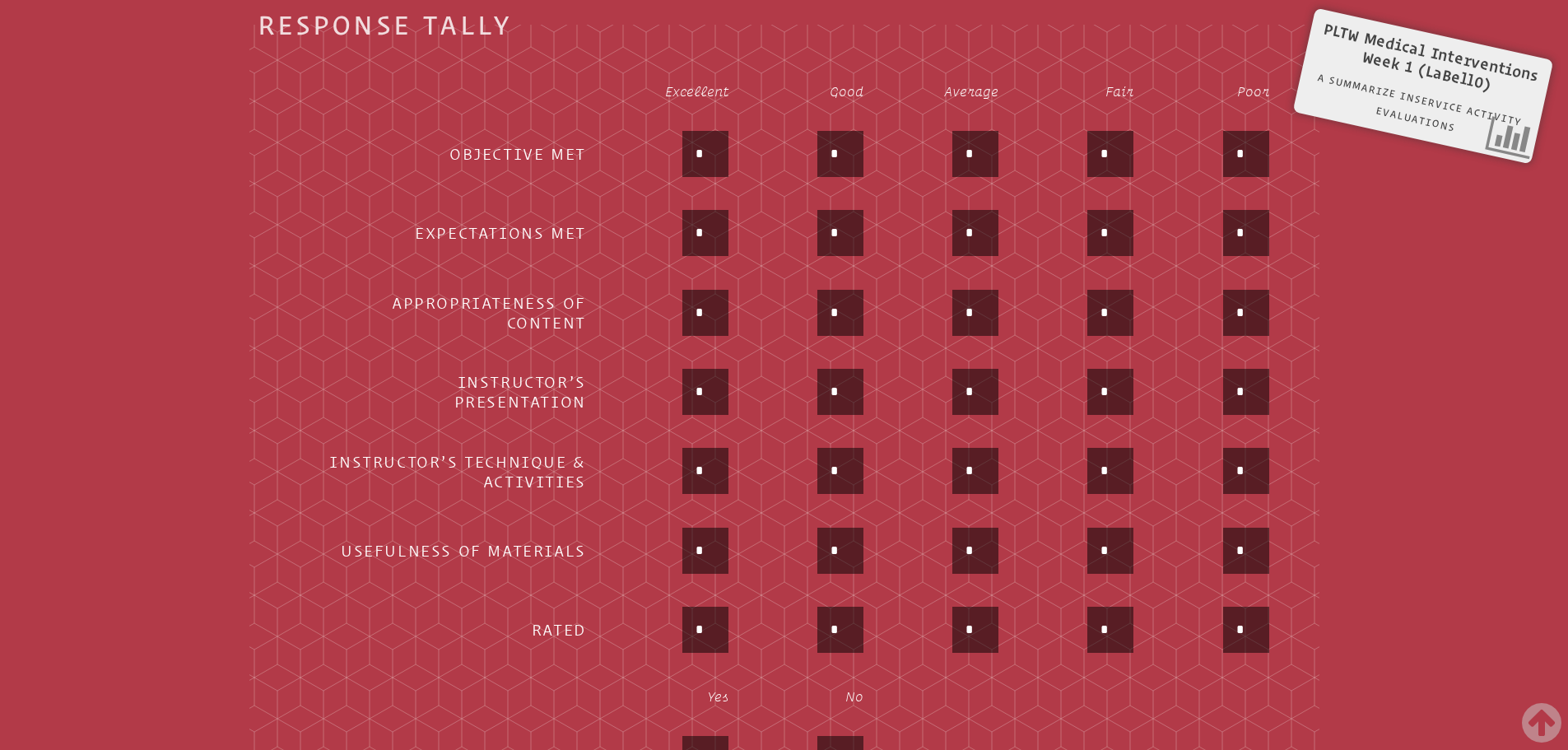
drag, startPoint x: 702, startPoint y: 225, endPoint x: 659, endPoint y: 223, distance: 43.0
click at [659, 223] on div "*" at bounding box center [672, 235] width 113 height 50
type input "*"
click at [649, 221] on div "*" at bounding box center [672, 235] width 113 height 50
drag, startPoint x: 700, startPoint y: 297, endPoint x: 612, endPoint y: 288, distance: 88.5
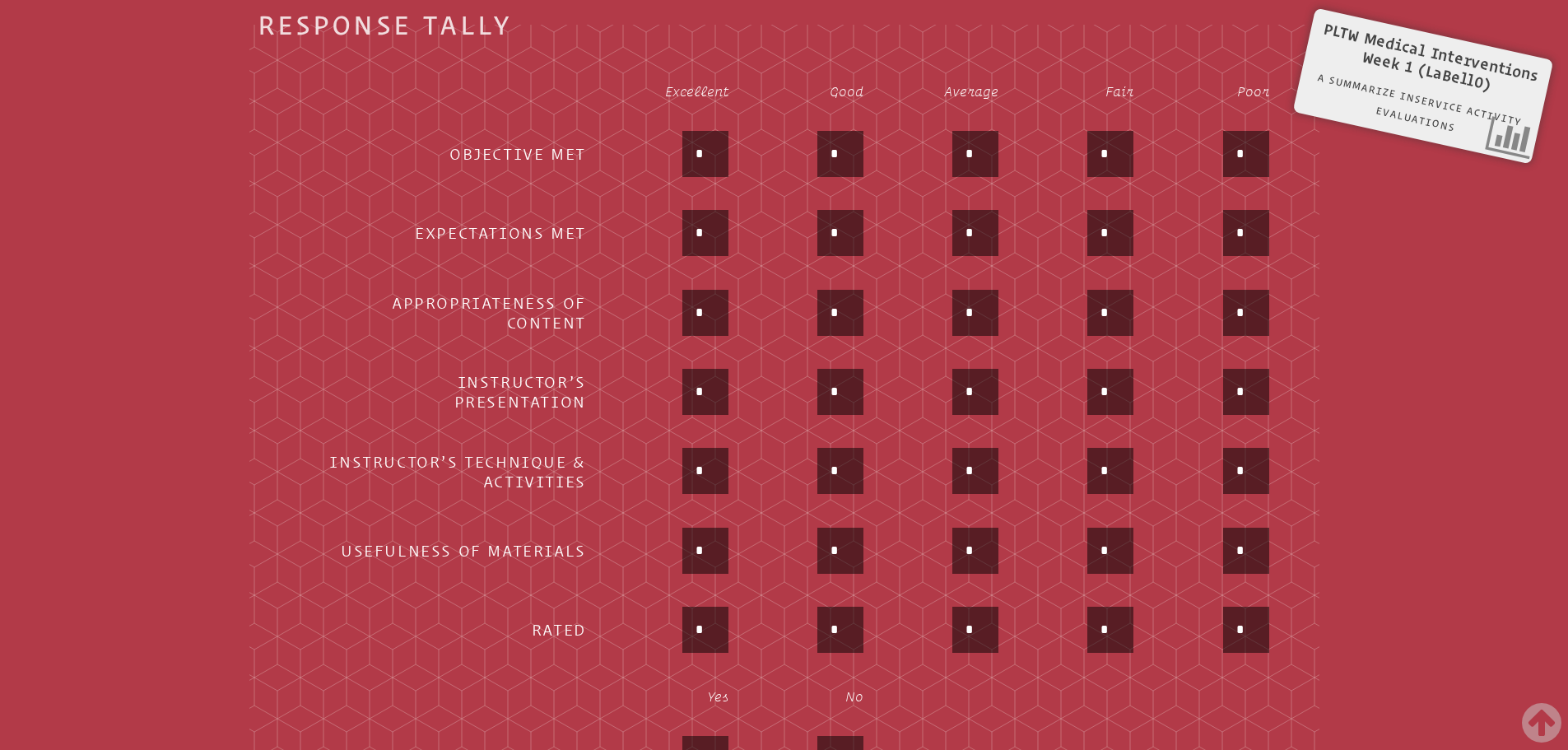
click at [616, 290] on div "*" at bounding box center [672, 314] width 113 height 50
type input "*"
click at [619, 295] on div "*" at bounding box center [672, 314] width 113 height 50
drag, startPoint x: 712, startPoint y: 379, endPoint x: 601, endPoint y: 364, distance: 112.0
click at [621, 372] on div "*" at bounding box center [672, 393] width 113 height 50
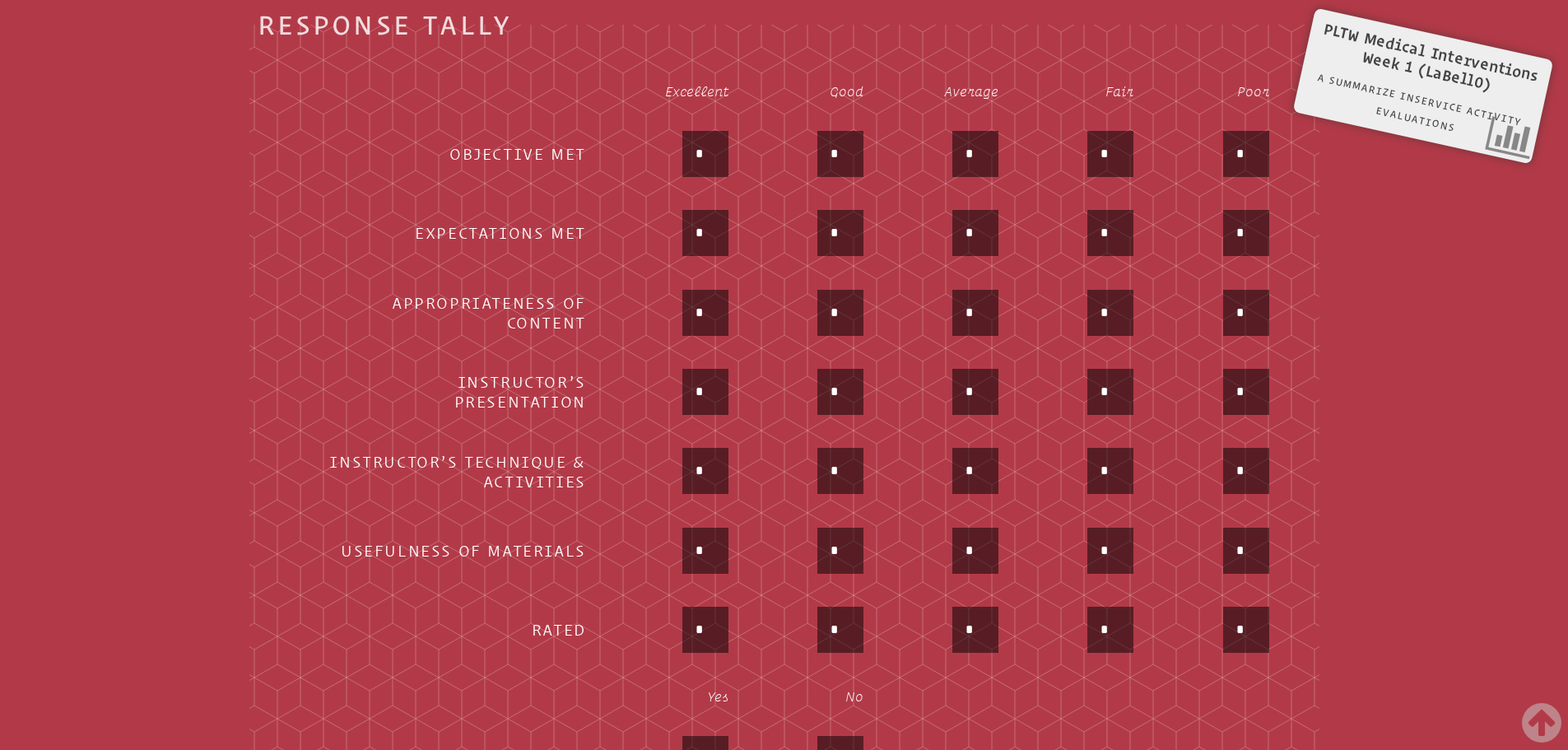
type input "*"
click at [594, 361] on th "Instructor’s Presentation" at bounding box center [443, 394] width 315 height 77
drag, startPoint x: 714, startPoint y: 465, endPoint x: 640, endPoint y: 452, distance: 75.1
click at [650, 455] on div "*" at bounding box center [672, 472] width 113 height 50
type input "*"
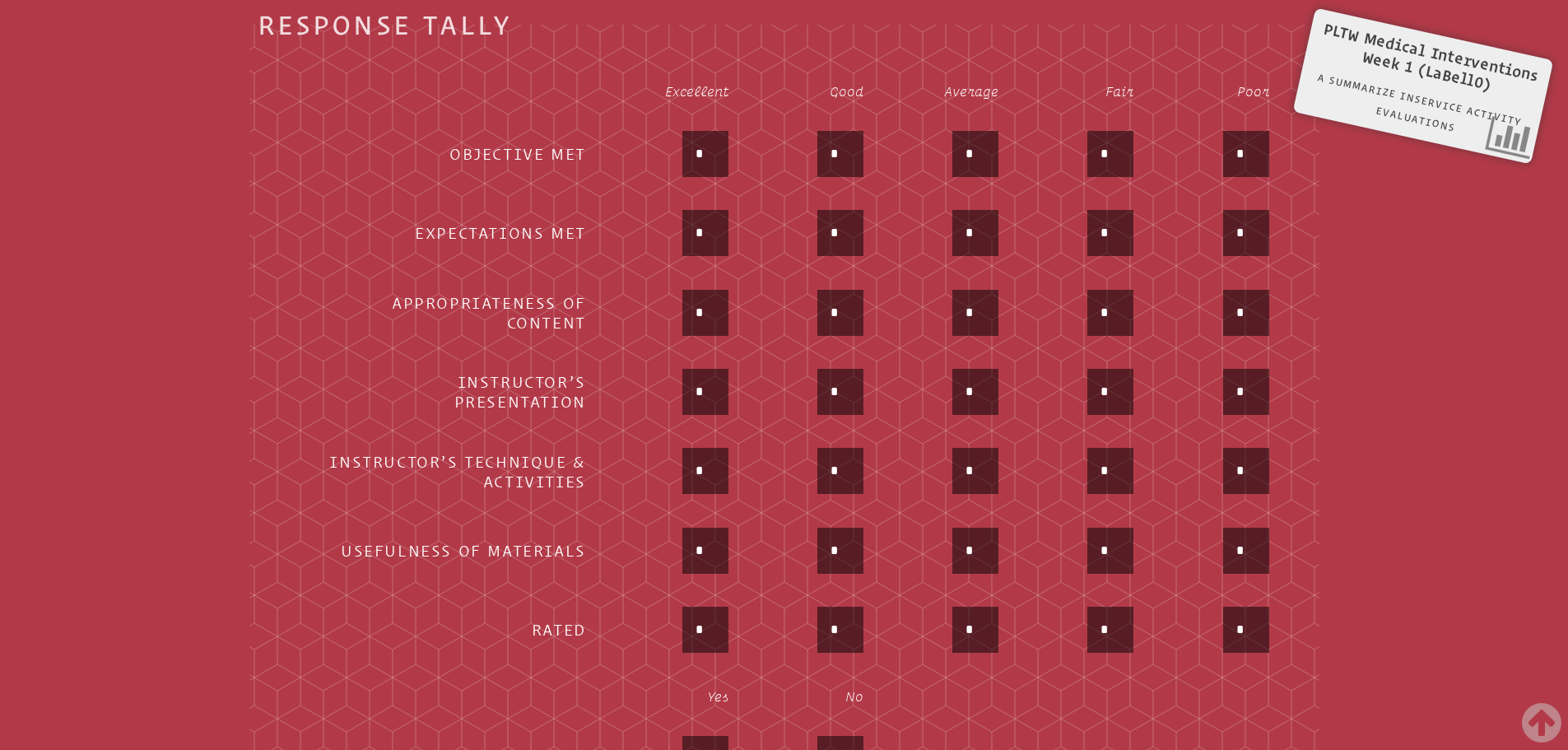
click at [638, 449] on div "*" at bounding box center [672, 472] width 113 height 50
drag, startPoint x: 700, startPoint y: 532, endPoint x: 629, endPoint y: 506, distance: 75.6
click at [660, 528] on div "*" at bounding box center [672, 552] width 113 height 50
type input "*"
click at [629, 503] on table "Excellent Good Average Fair Poor Objective Met * * * * * Expectations Met * * *…" at bounding box center [785, 434] width 1001 height 736
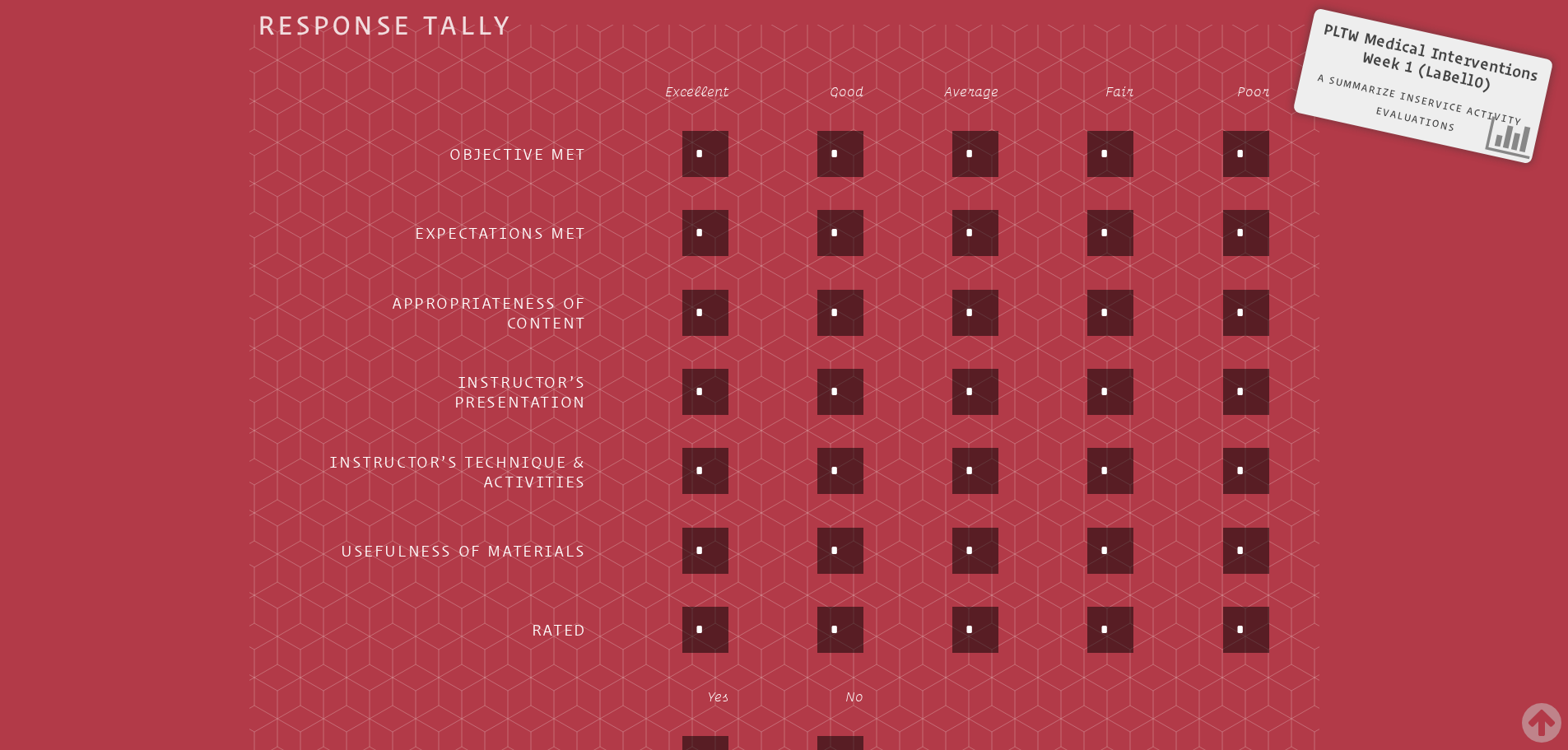
drag, startPoint x: 709, startPoint y: 617, endPoint x: 622, endPoint y: 583, distance: 93.4
click at [644, 607] on div "*" at bounding box center [672, 631] width 113 height 50
type input "*"
click at [633, 551] on div "*" at bounding box center [672, 552] width 113 height 50
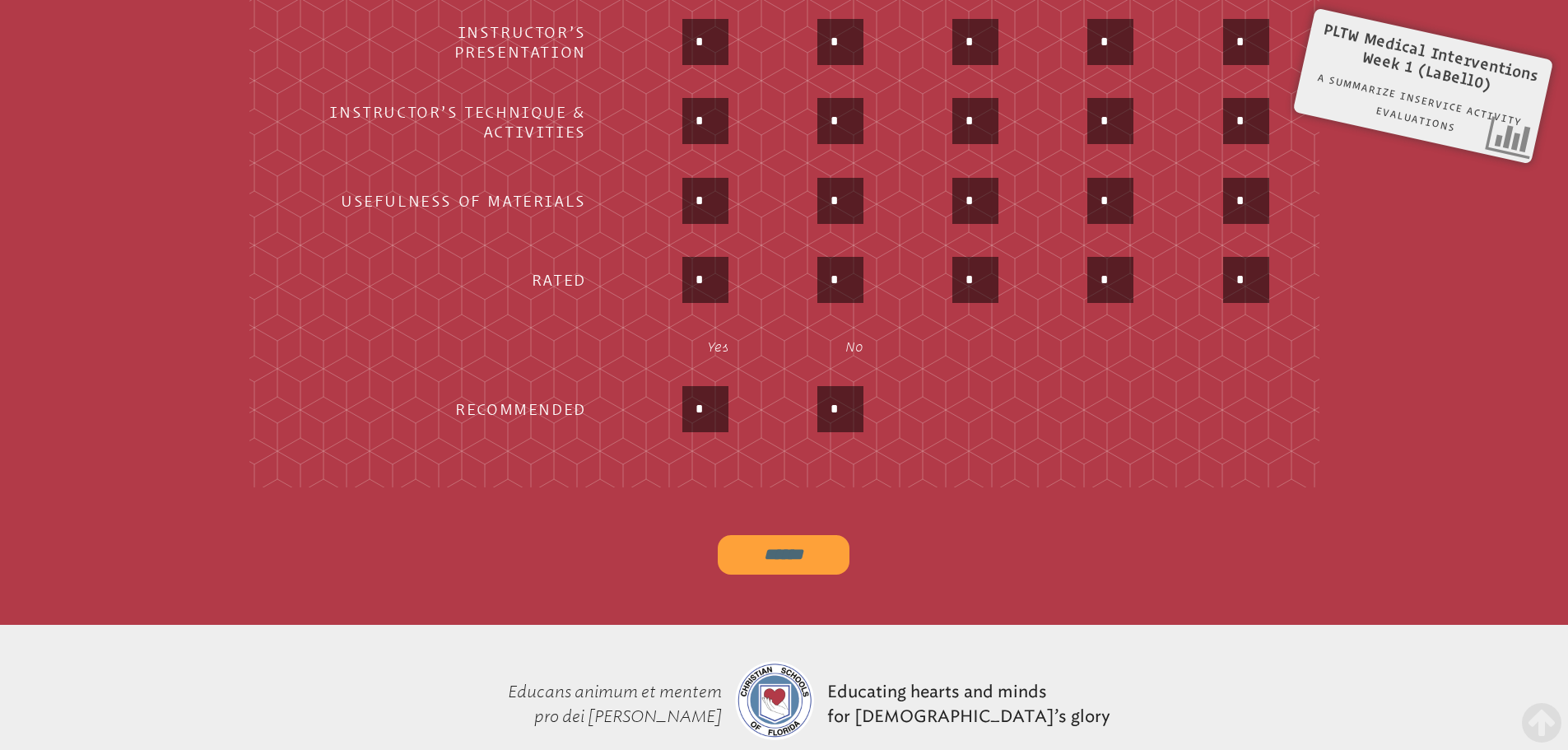
drag, startPoint x: 715, startPoint y: 398, endPoint x: 538, endPoint y: 372, distance: 178.9
click at [592, 391] on tr "Recommended * *" at bounding box center [785, 411] width 998 height 77
type input "*"
click at [576, 354] on th at bounding box center [443, 347] width 315 height 48
click at [792, 562] on input "******" at bounding box center [783, 555] width 132 height 40
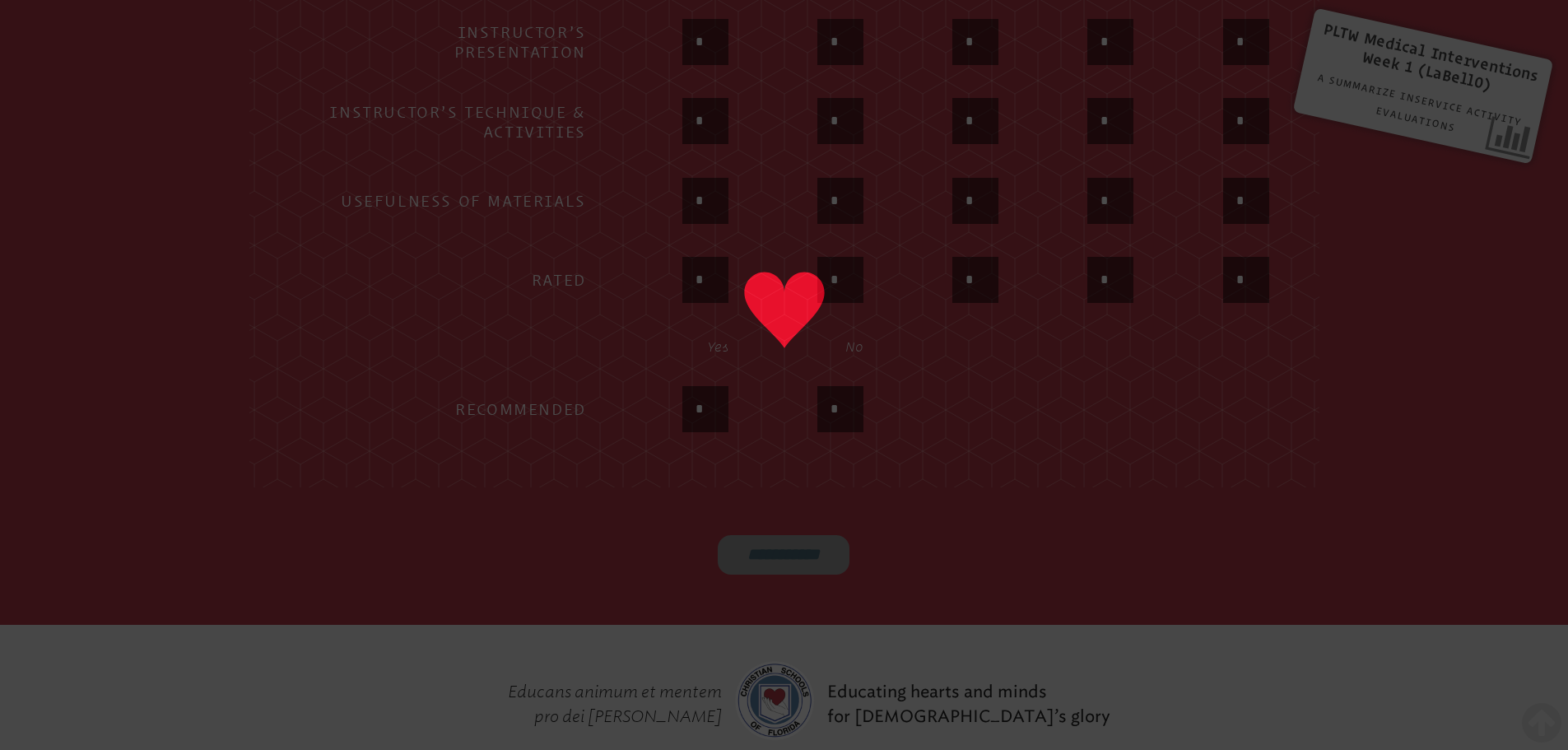
type input "******"
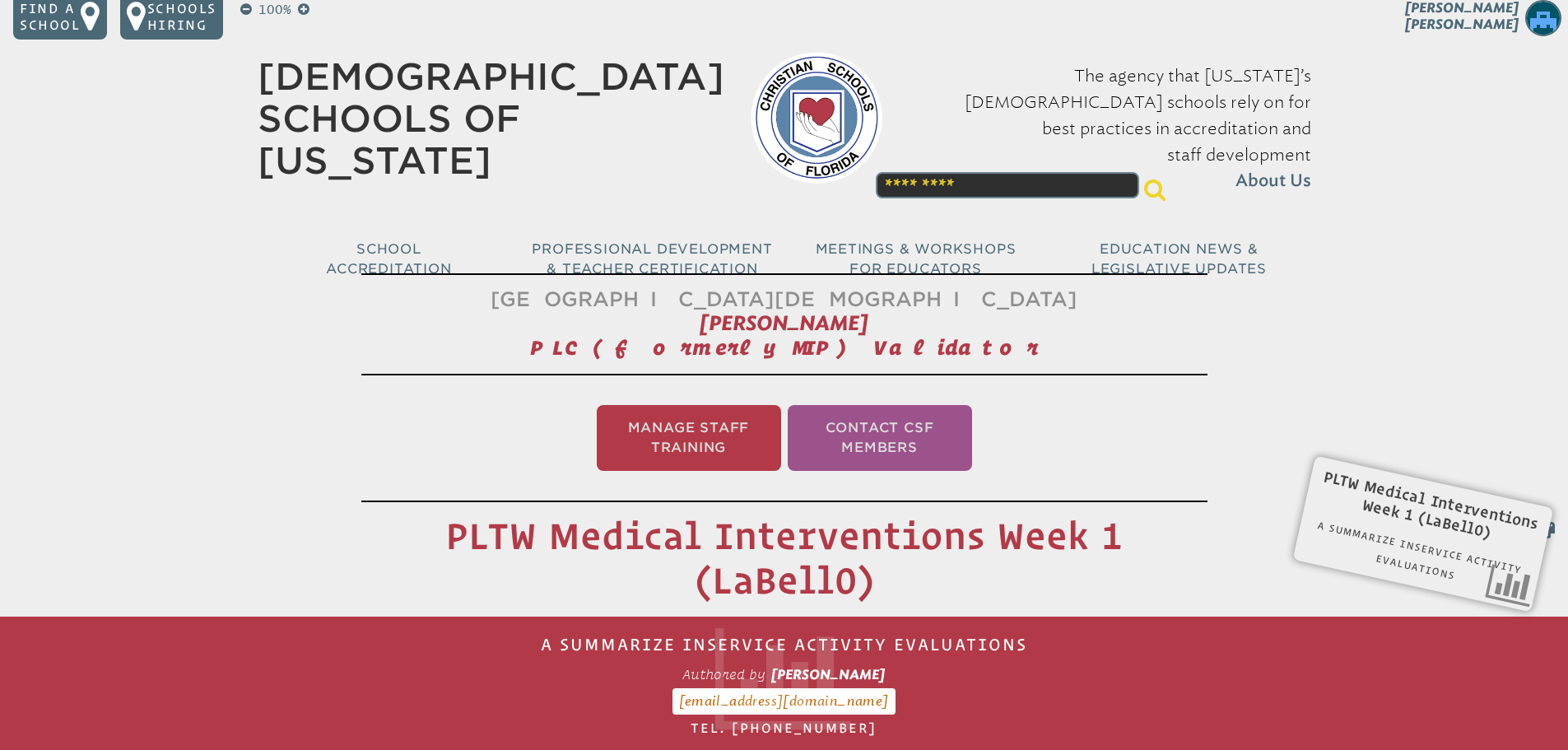
scroll to position [0, 0]
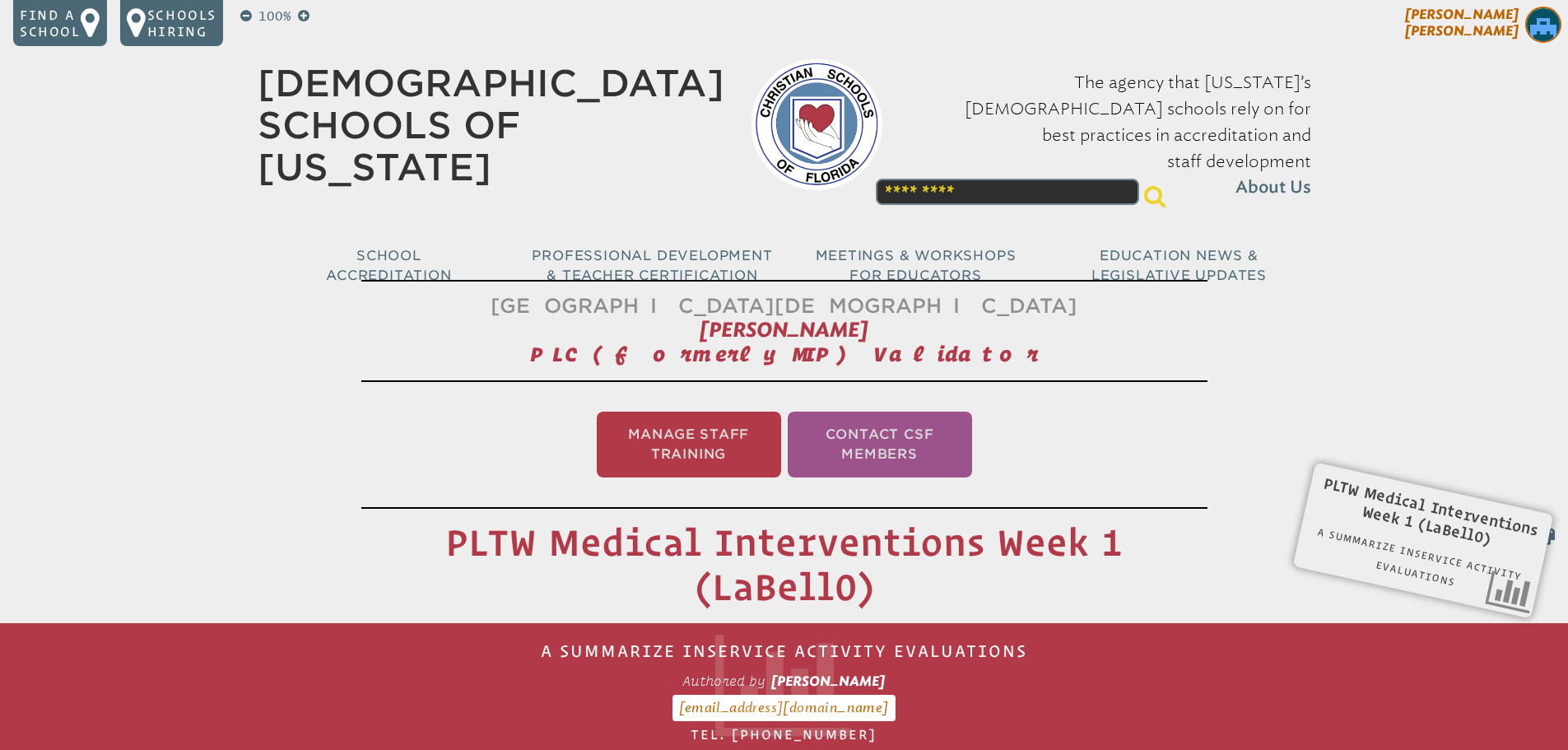
click at [1508, 33] on span "[PERSON_NAME]" at bounding box center [1461, 23] width 114 height 32
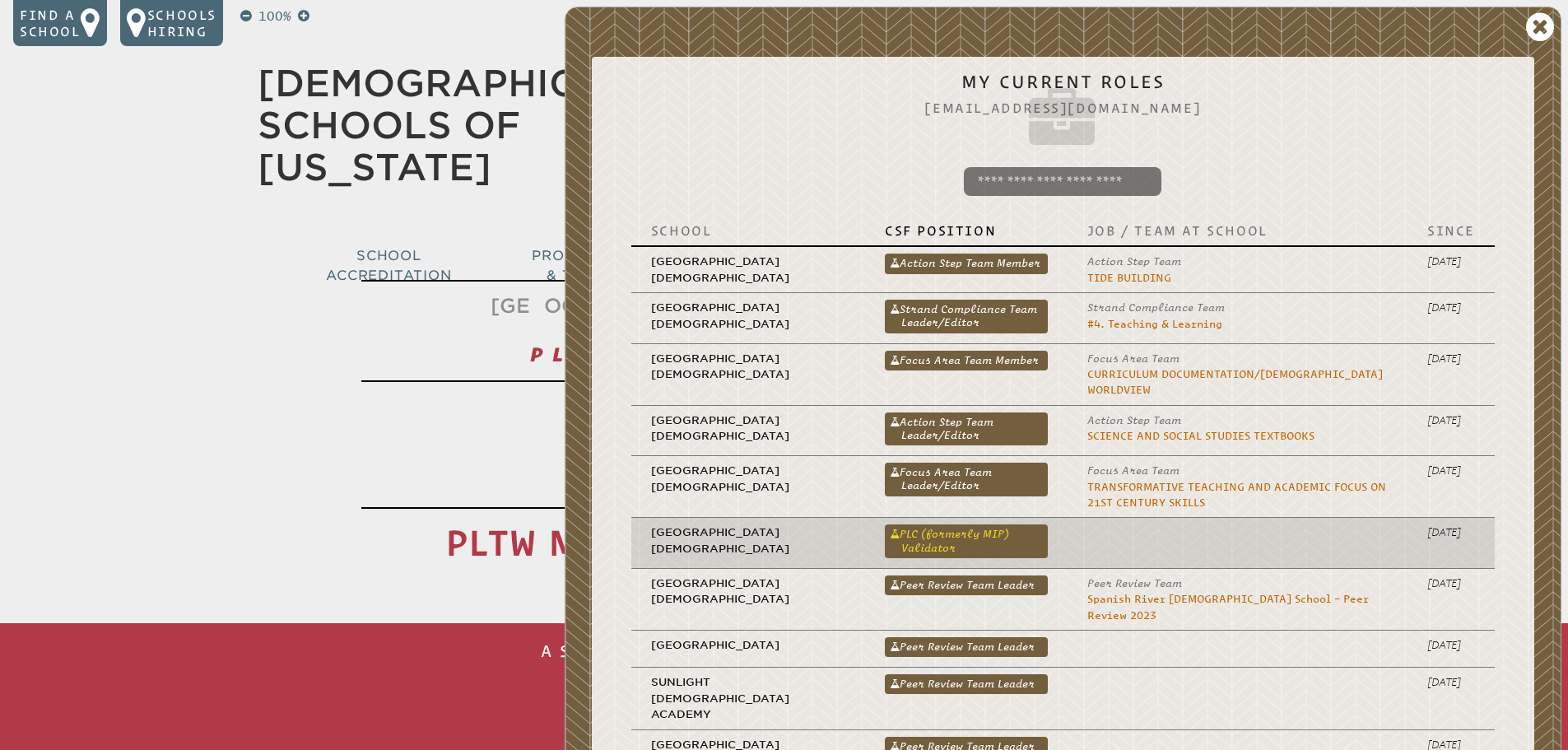
click at [923, 526] on link "PLC (formerly MIP) Validator" at bounding box center [967, 540] width 163 height 33
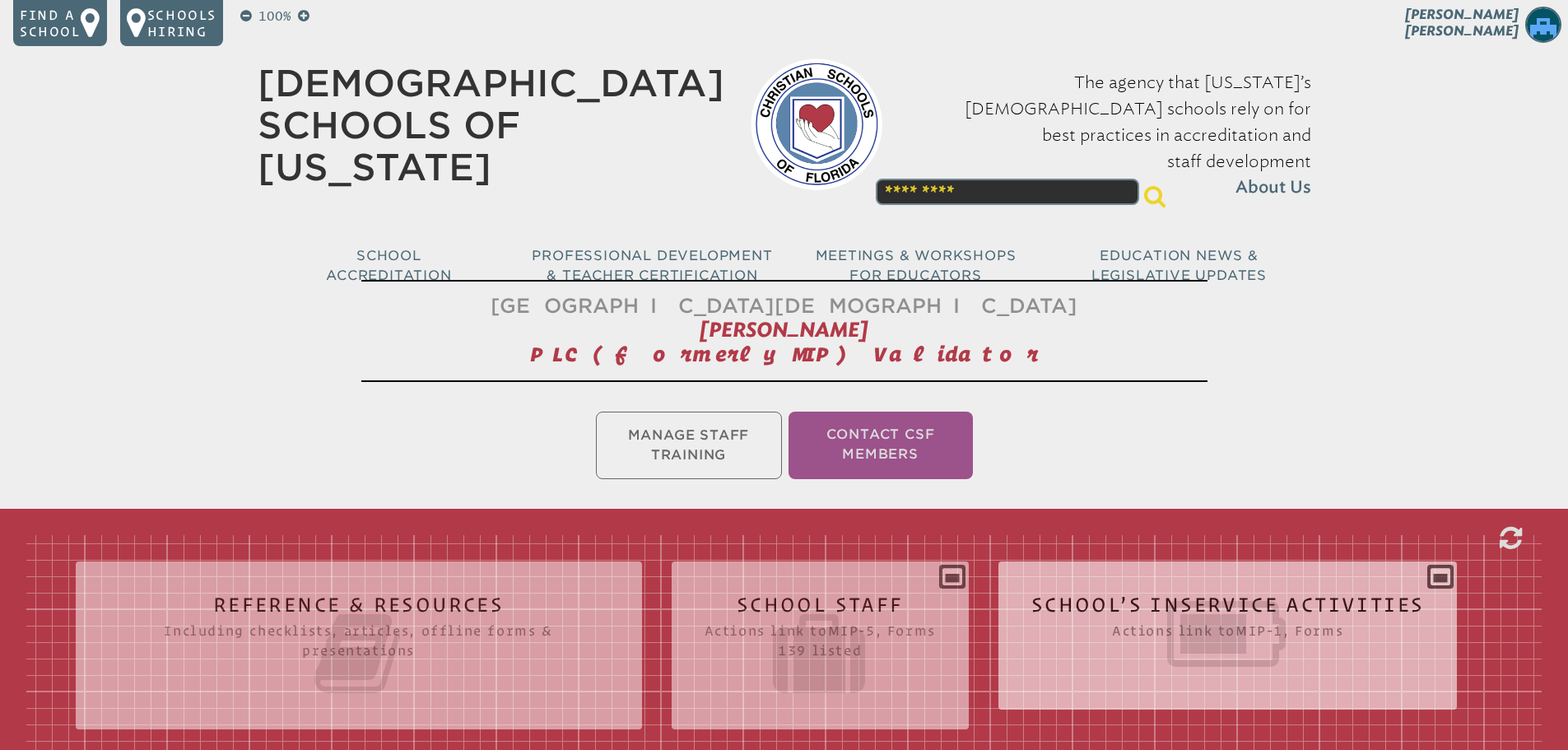
click at [1234, 605] on icon at bounding box center [1228, 635] width 394 height 93
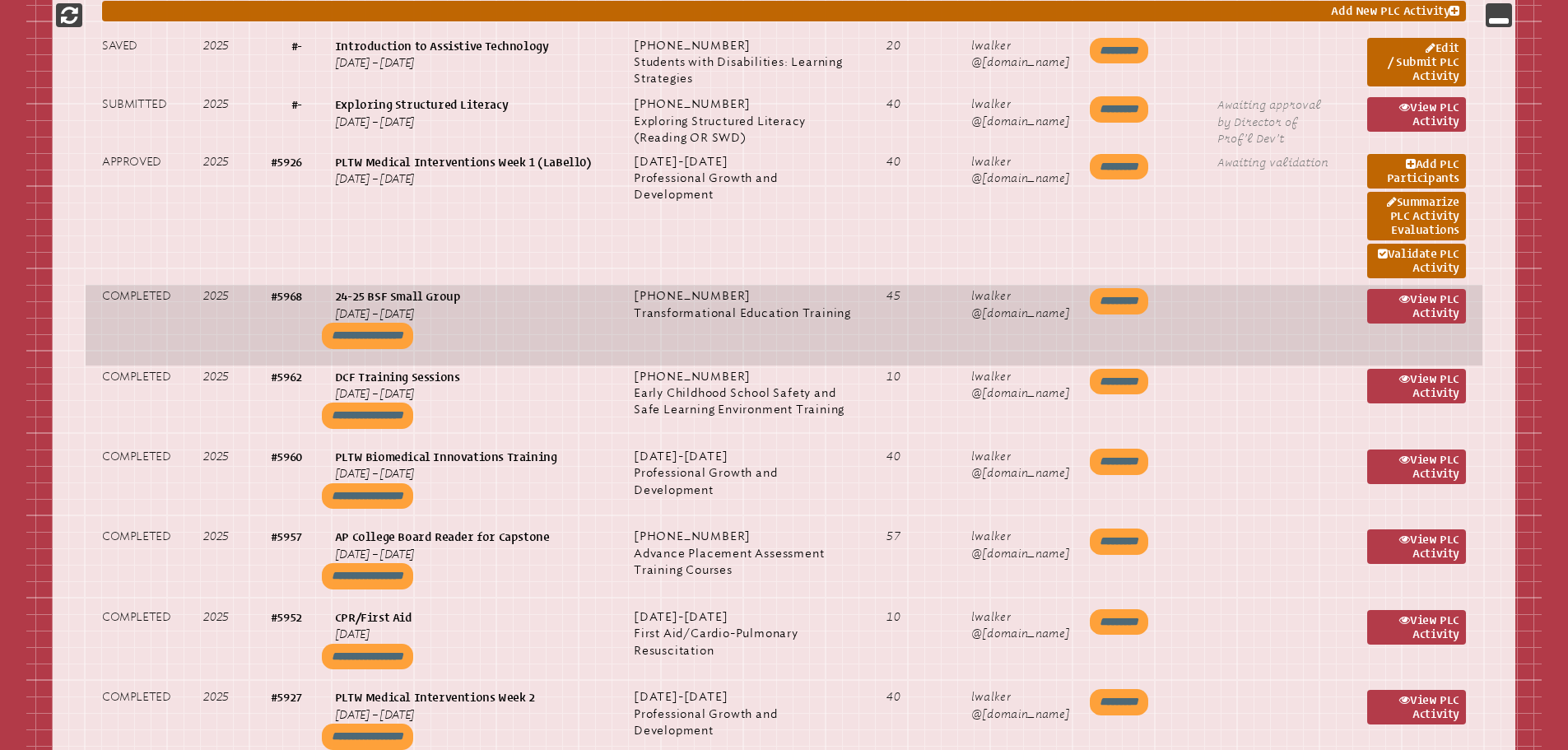
scroll to position [1009, 0]
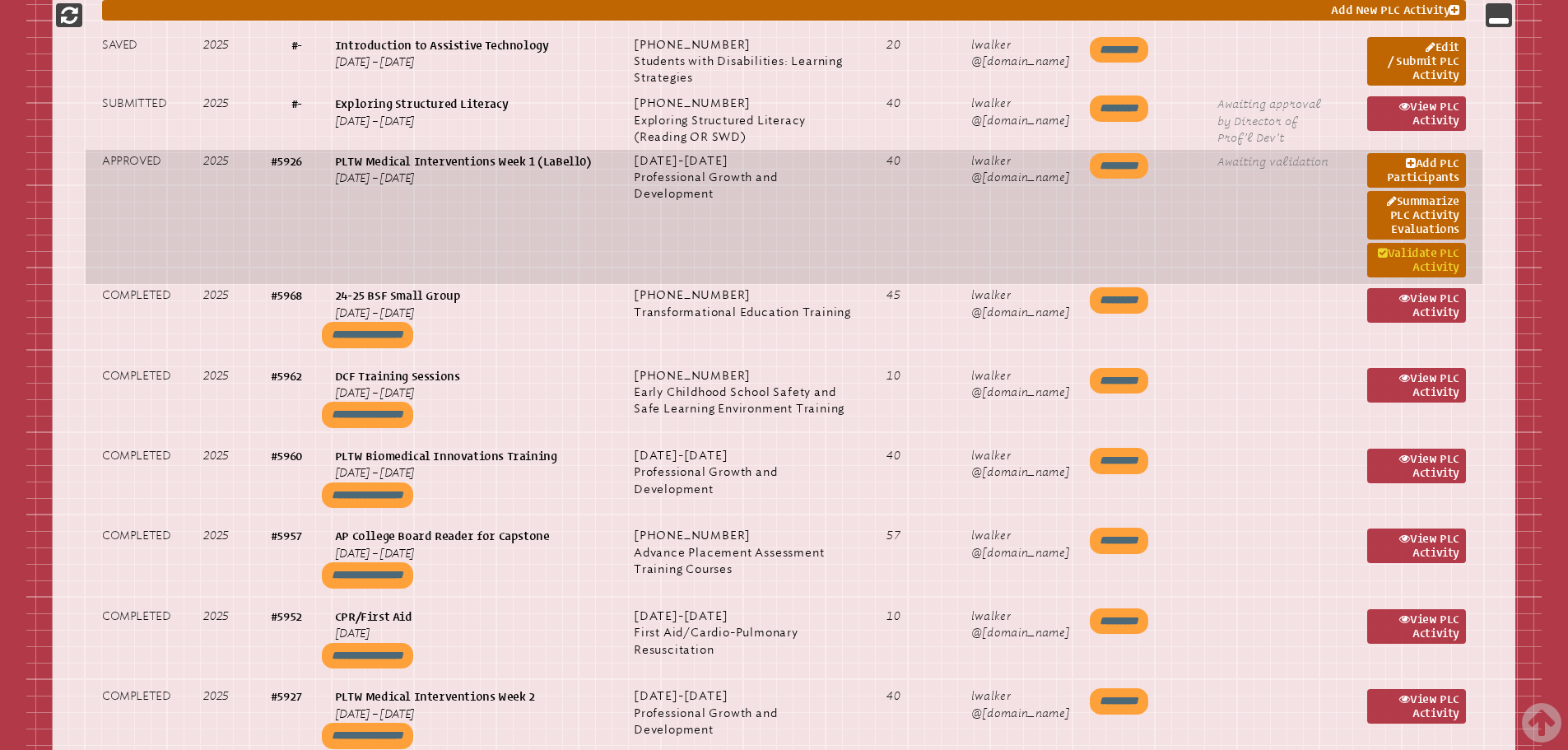
click at [1418, 253] on link "Validate PLC Activity" at bounding box center [1416, 260] width 98 height 35
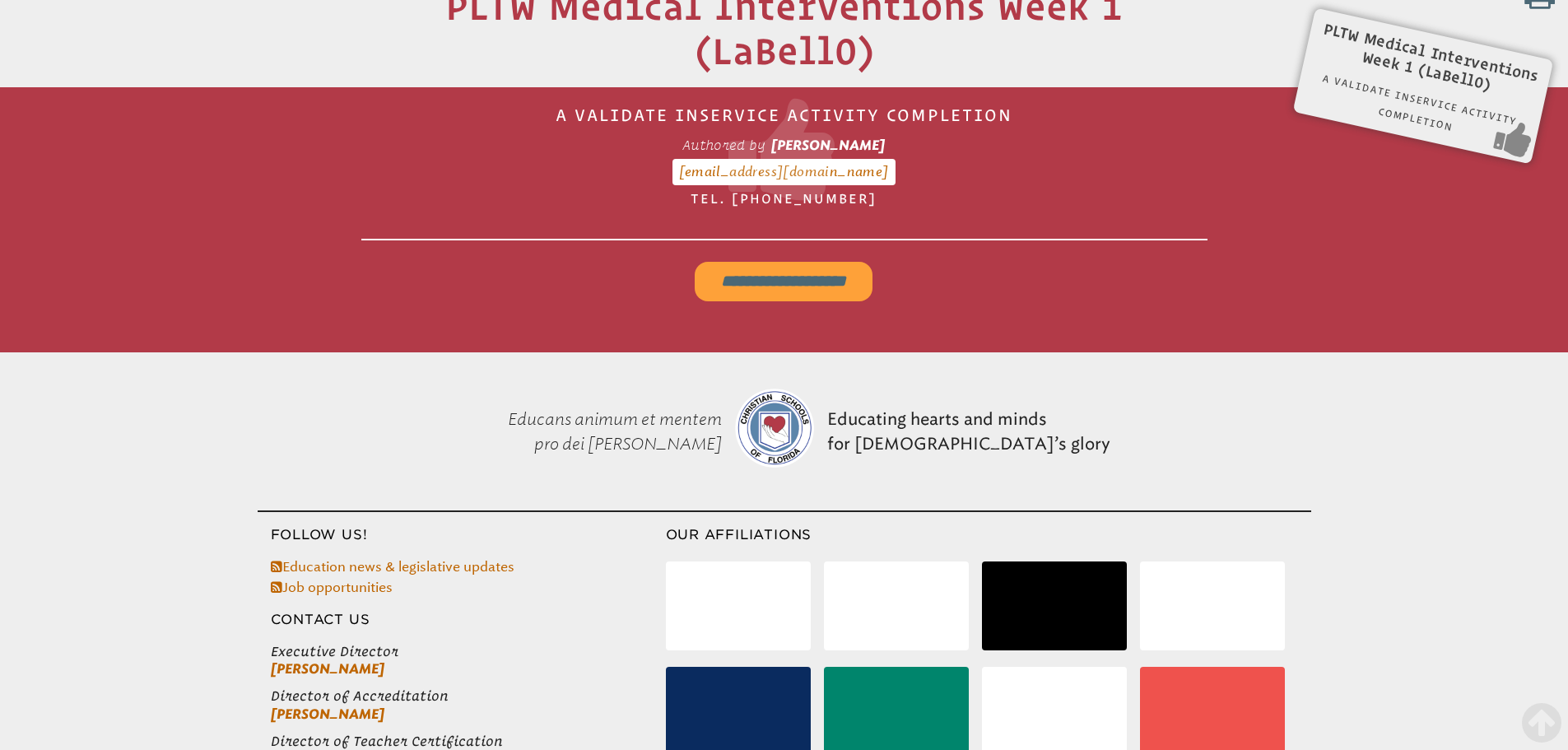
scroll to position [274, 0]
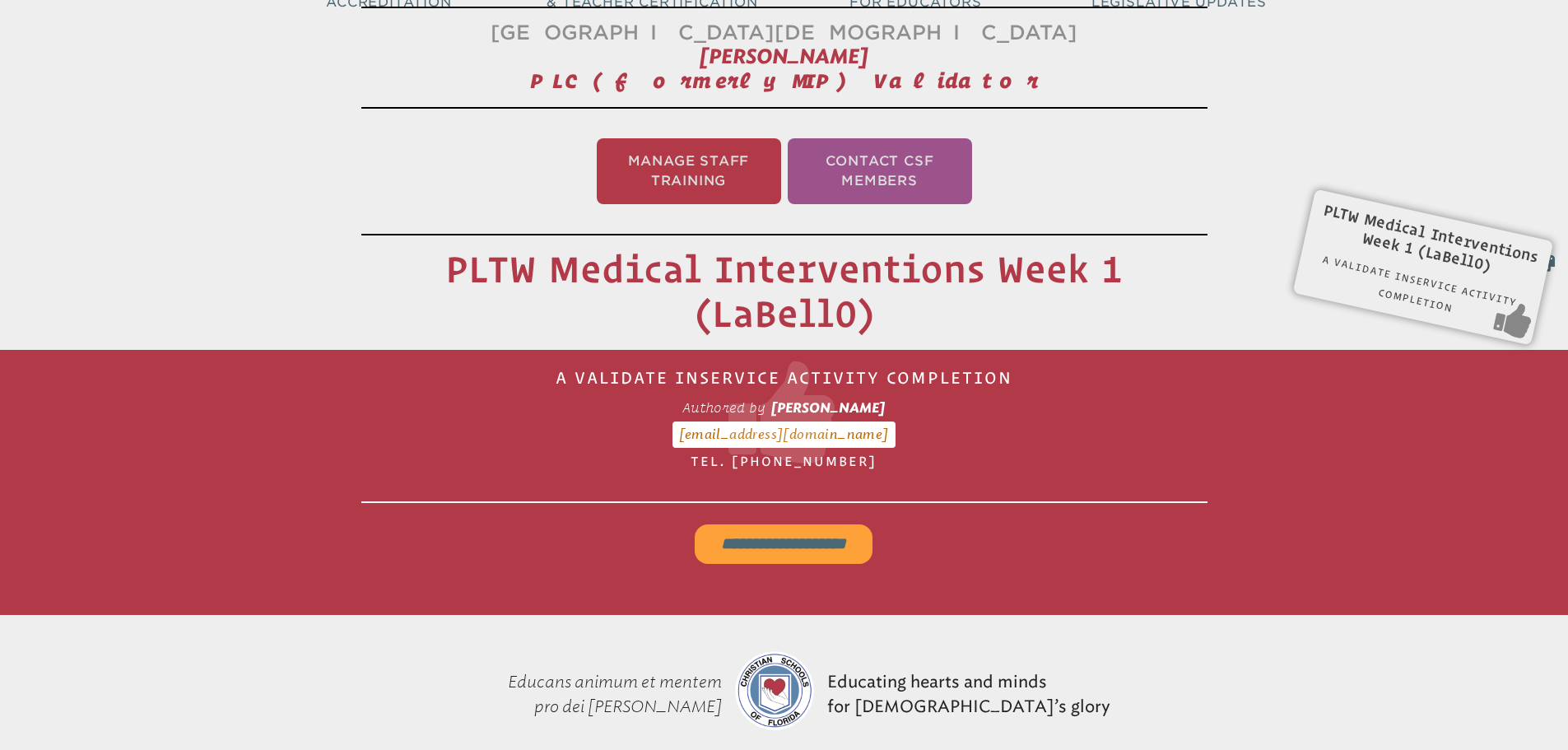
click at [791, 527] on input "**********" at bounding box center [783, 544] width 177 height 40
click at [801, 539] on input "**********" at bounding box center [783, 544] width 177 height 40
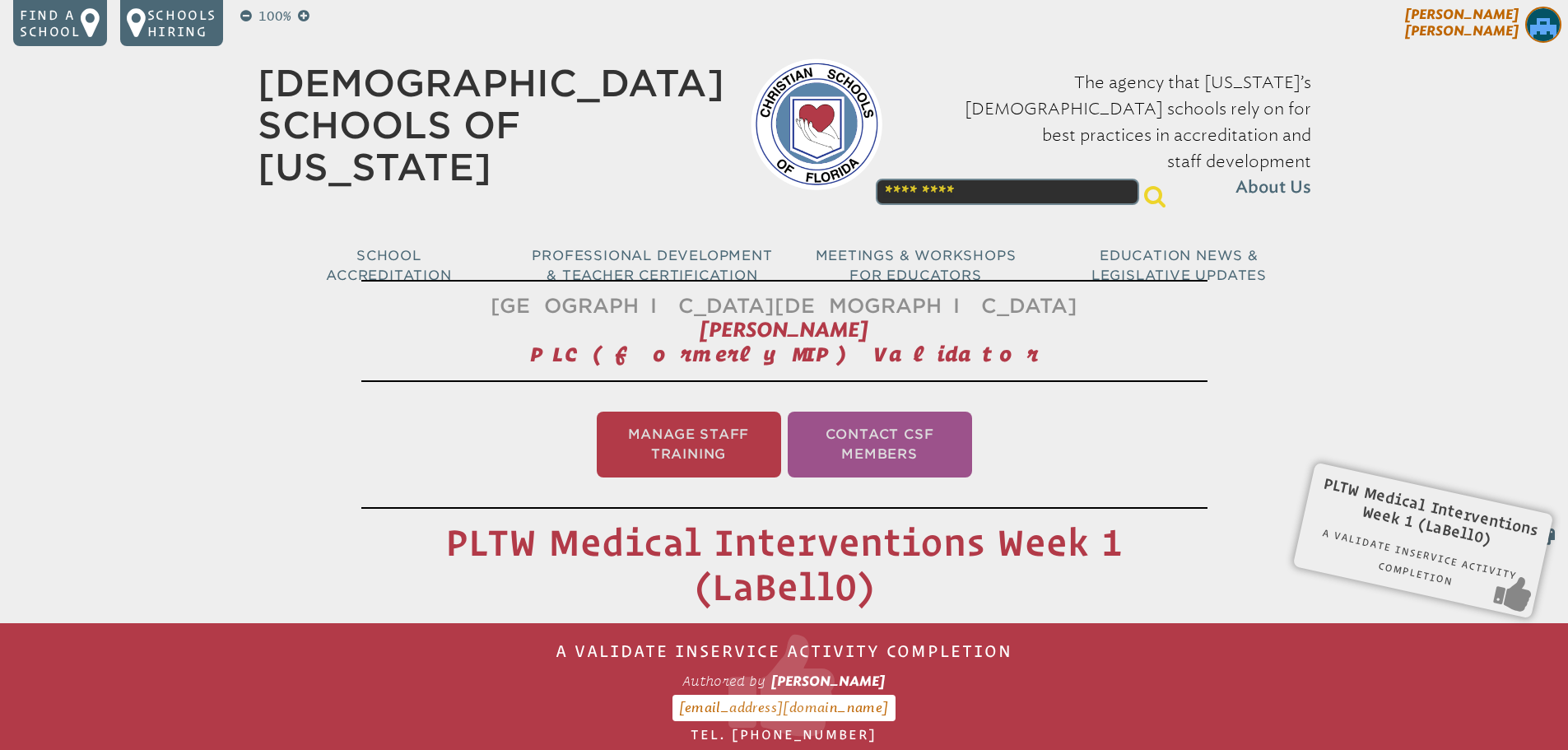
click at [1486, 33] on span "[PERSON_NAME]" at bounding box center [1461, 23] width 114 height 32
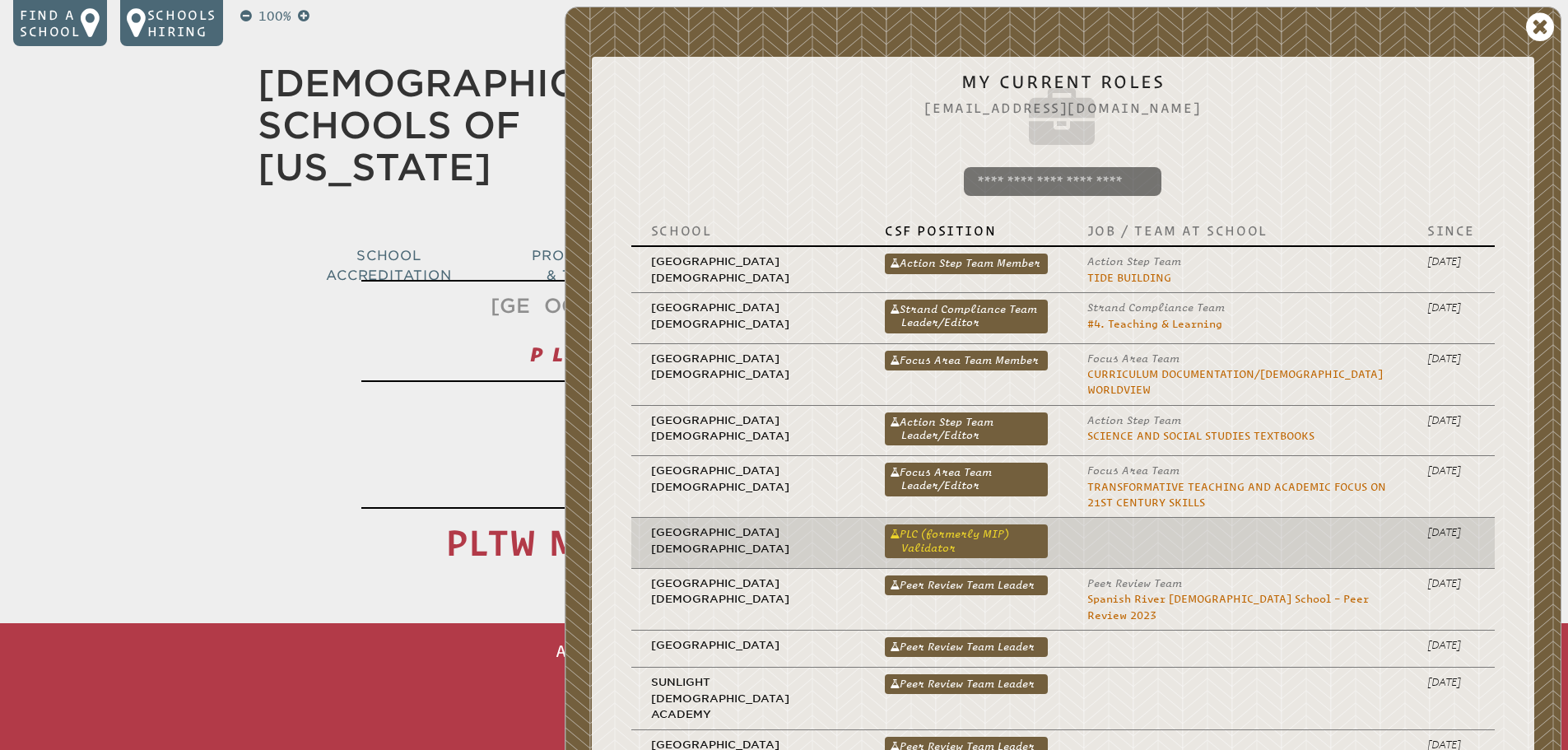
click at [949, 524] on link "PLC (formerly MIP) Validator" at bounding box center [967, 540] width 163 height 33
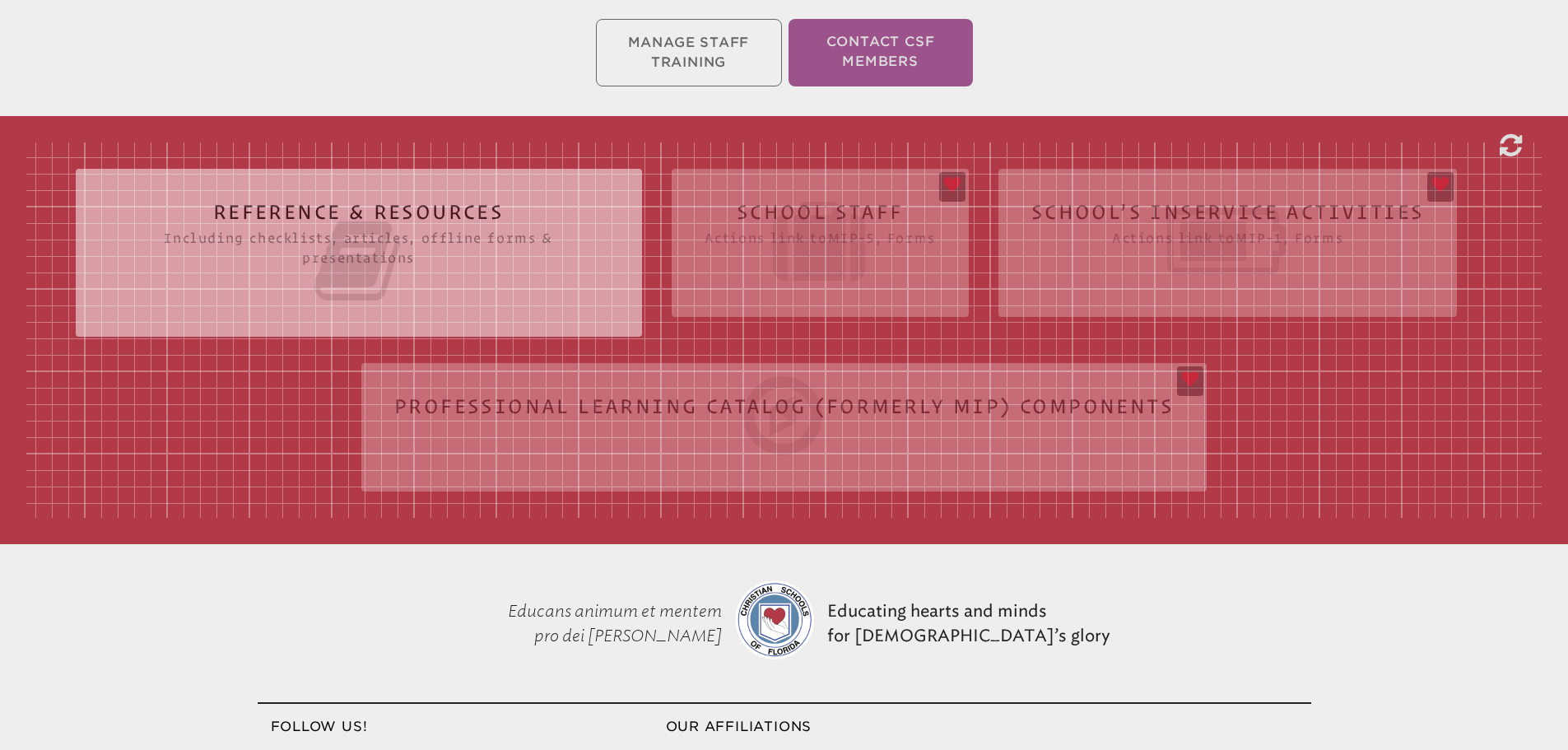
scroll to position [412, 0]
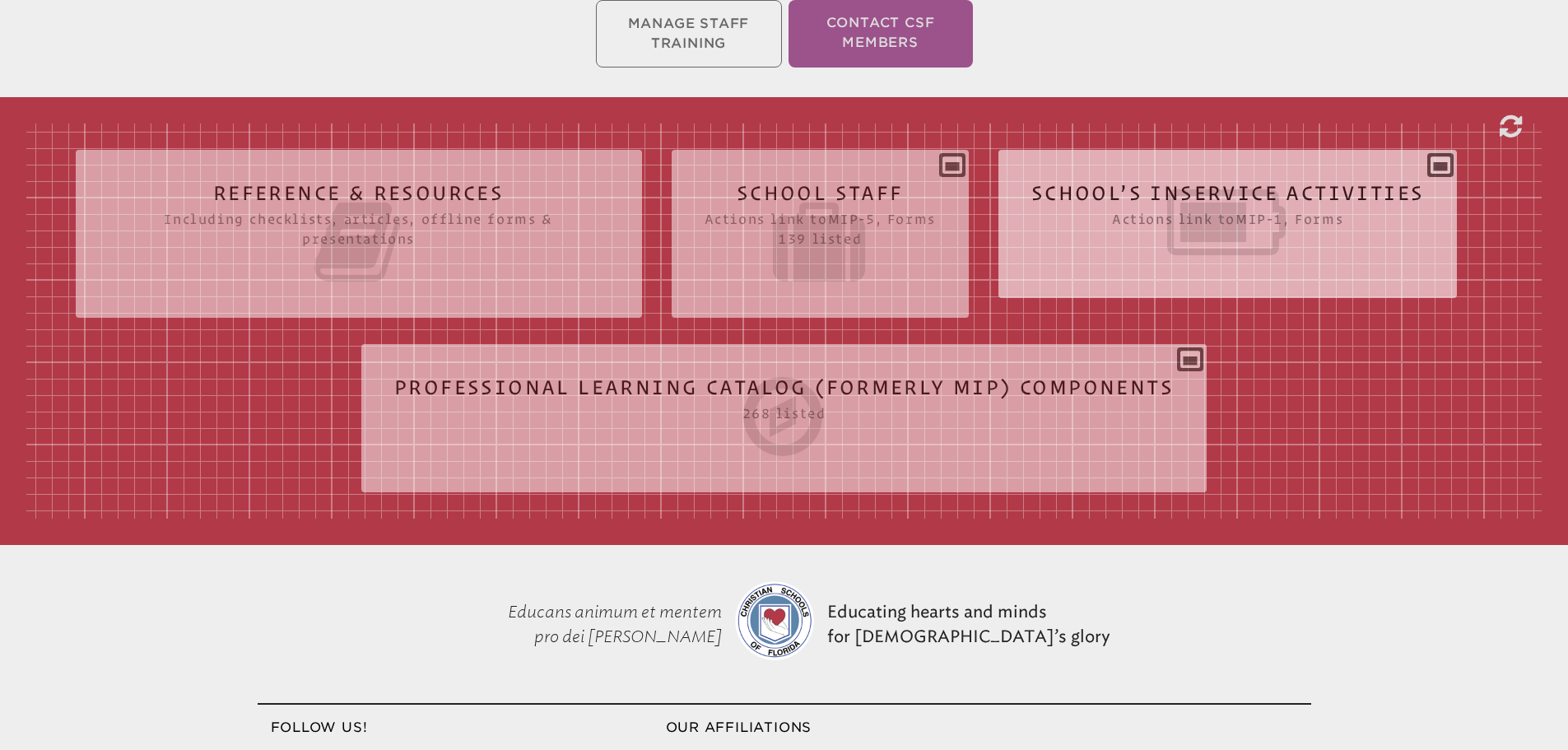
click at [1238, 199] on icon at bounding box center [1228, 222] width 394 height 93
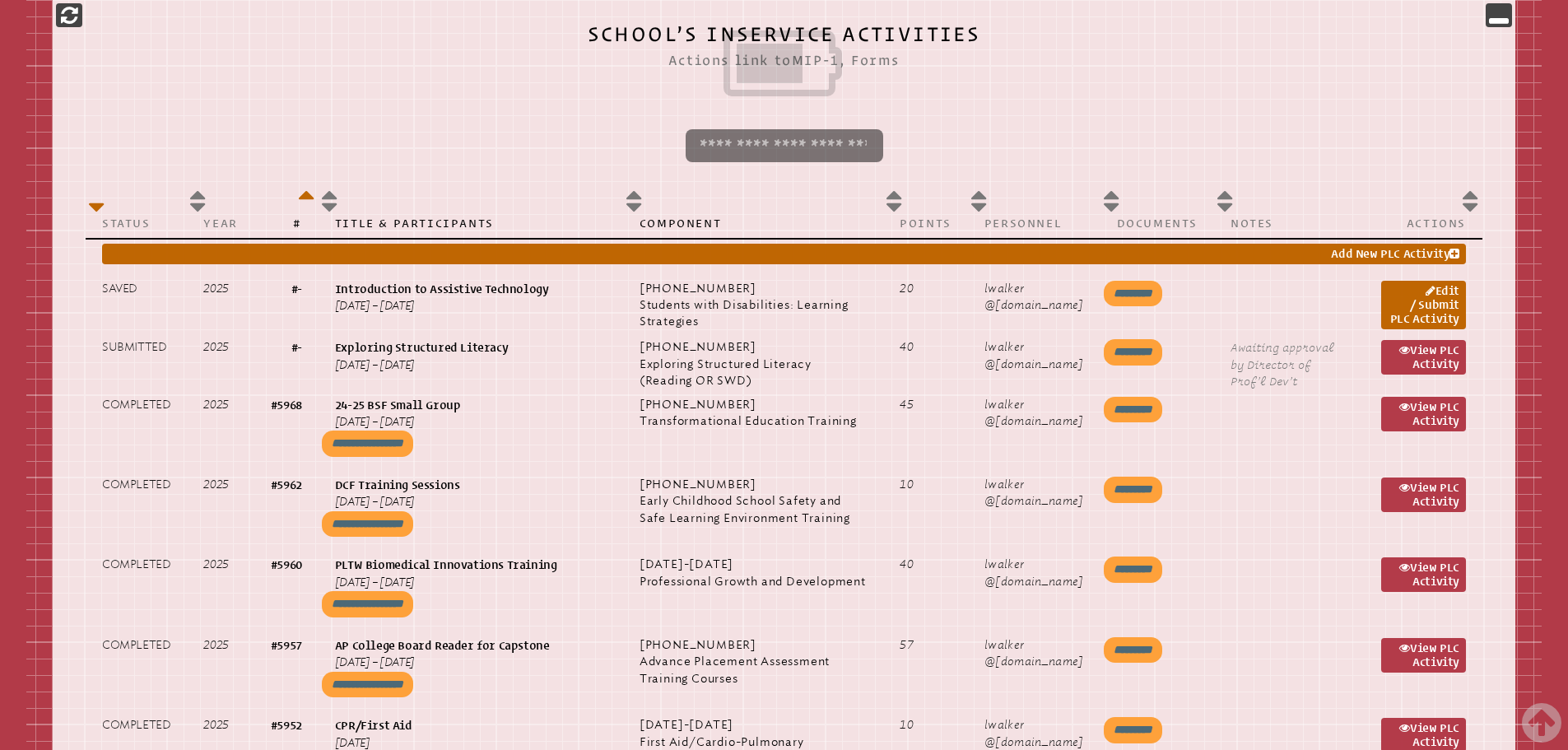
scroll to position [762, 0]
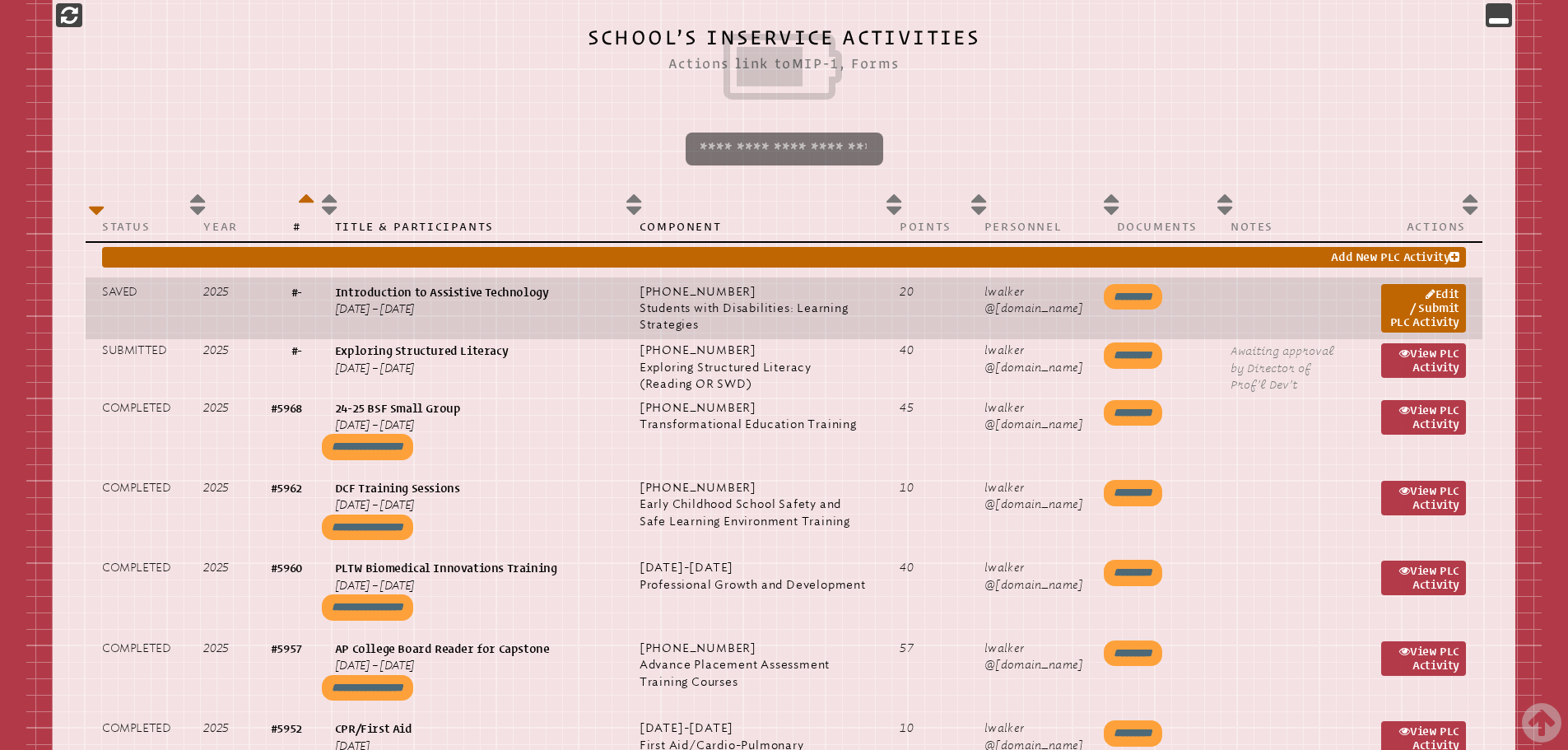
click at [1474, 311] on td "Edit / Submit PLC Activity" at bounding box center [1423, 309] width 118 height 62
click at [1410, 308] on link "Edit / Submit PLC Activity" at bounding box center [1423, 309] width 85 height 49
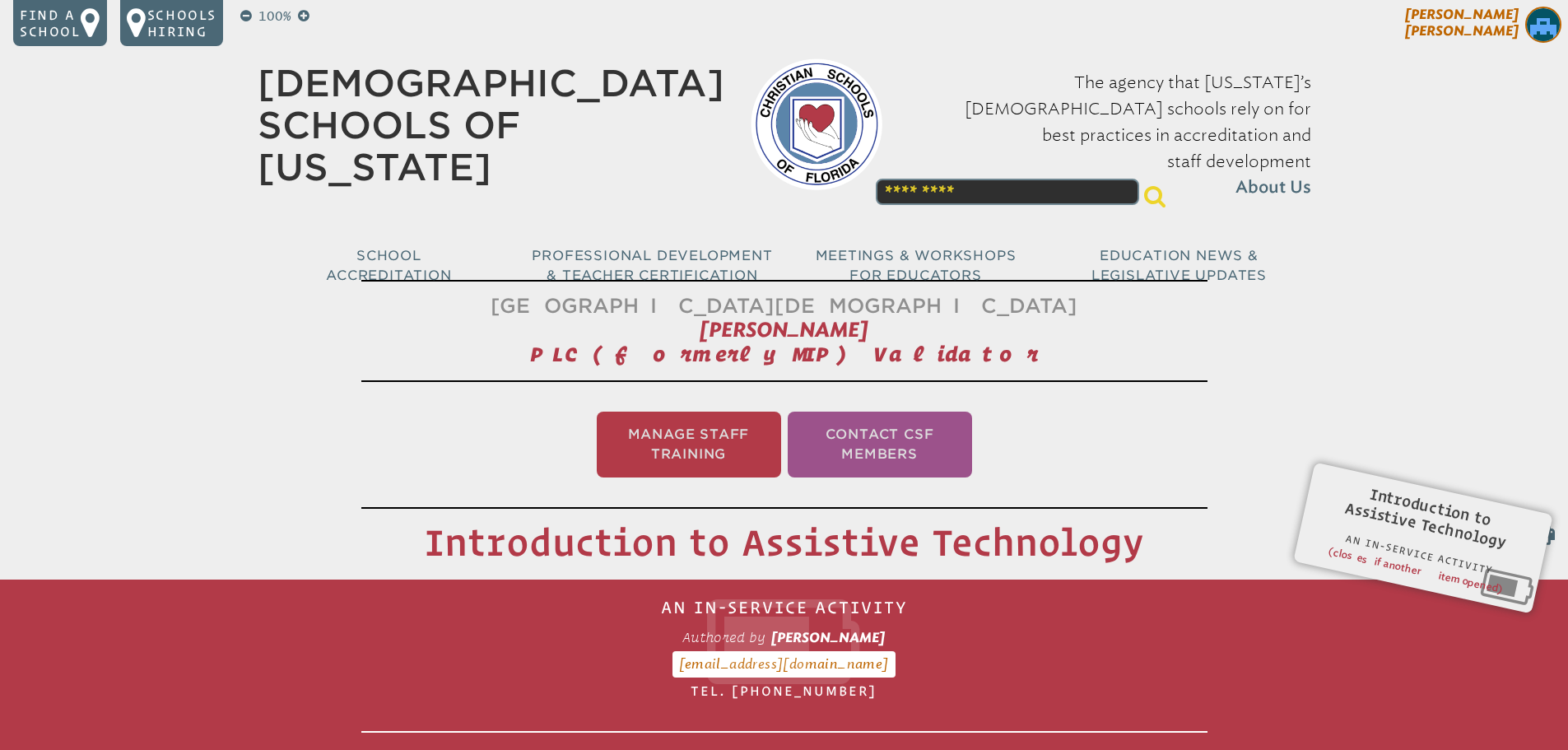
click at [1486, 15] on span "[PERSON_NAME]" at bounding box center [1461, 23] width 114 height 32
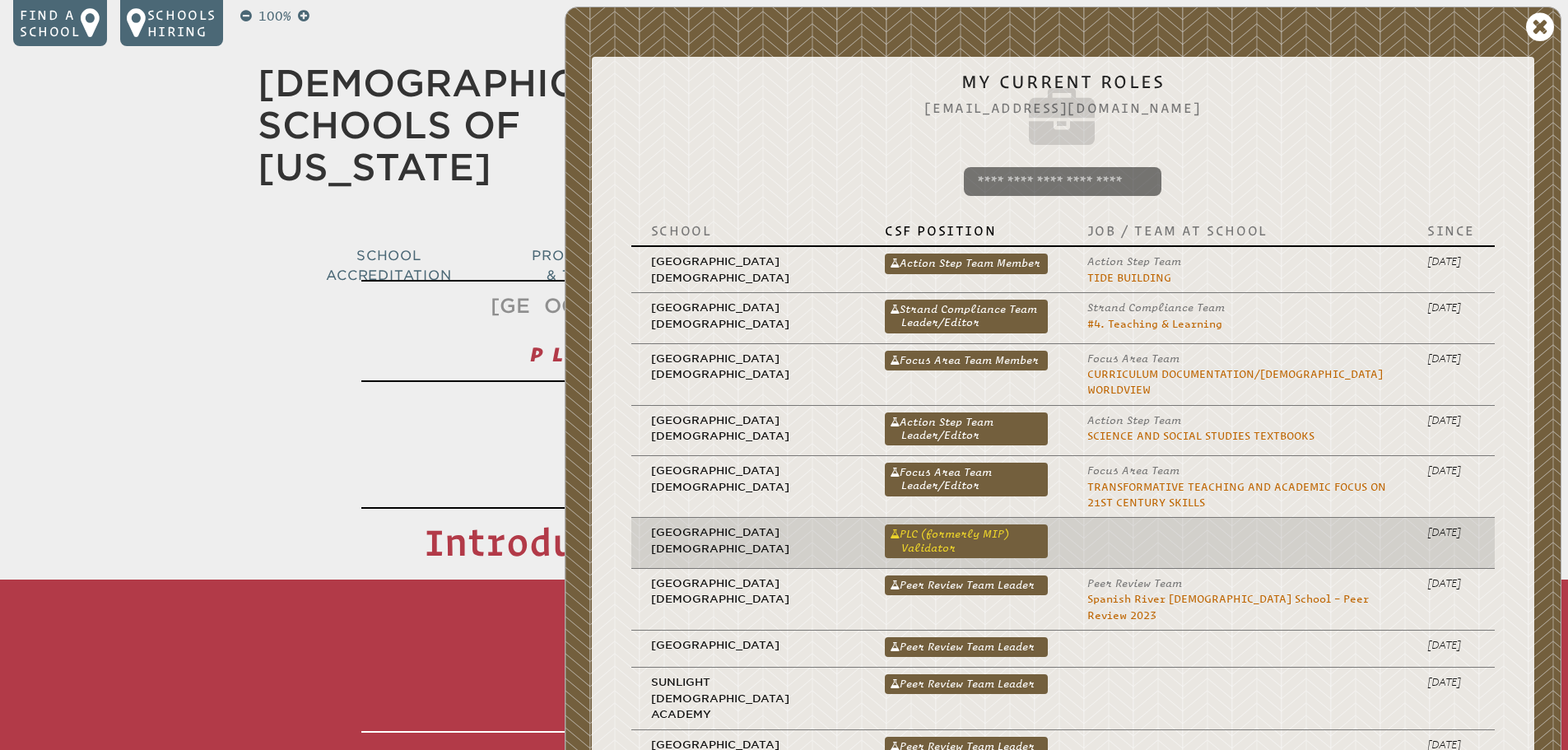
click at [933, 531] on link "PLC (formerly MIP) Validator" at bounding box center [967, 540] width 163 height 33
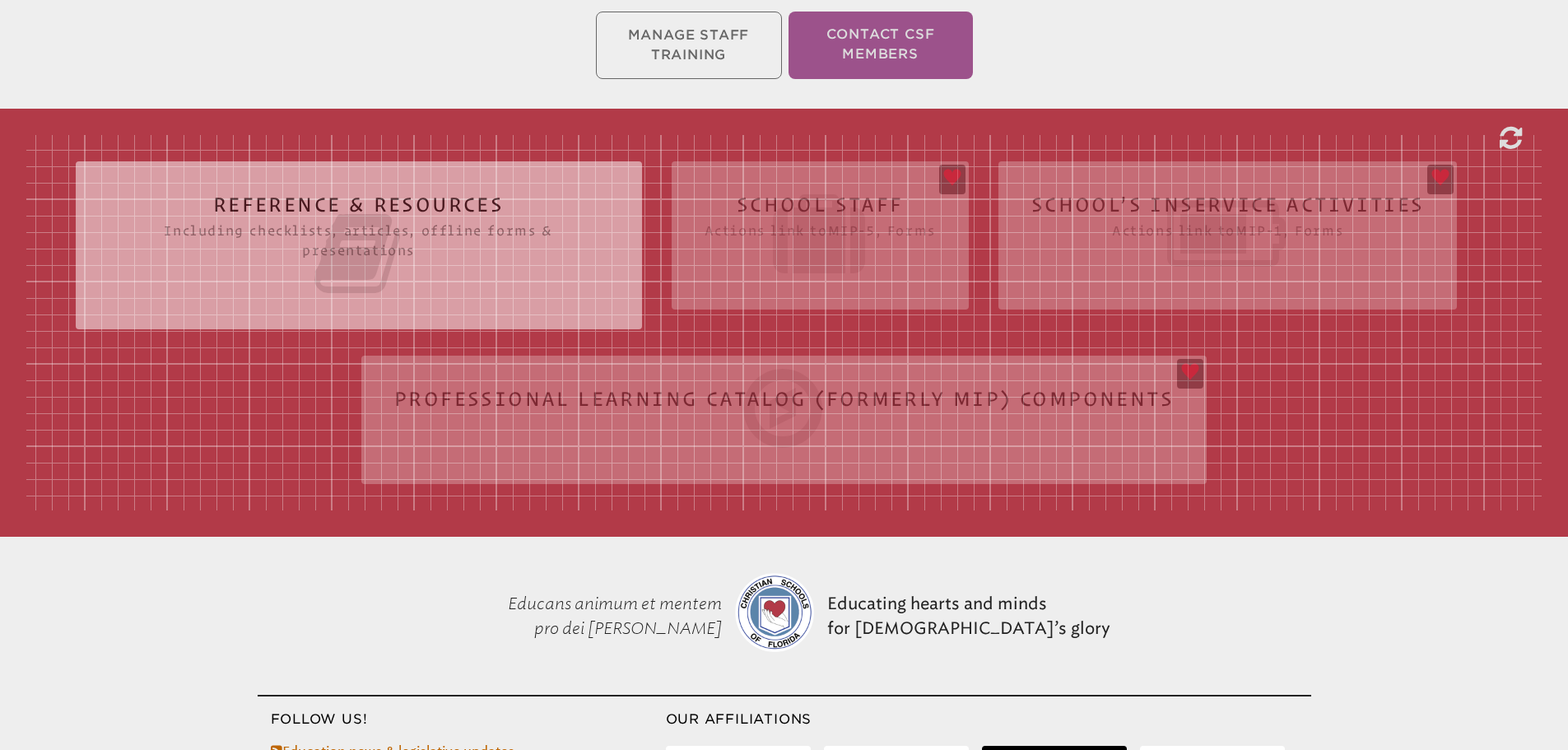
scroll to position [412, 0]
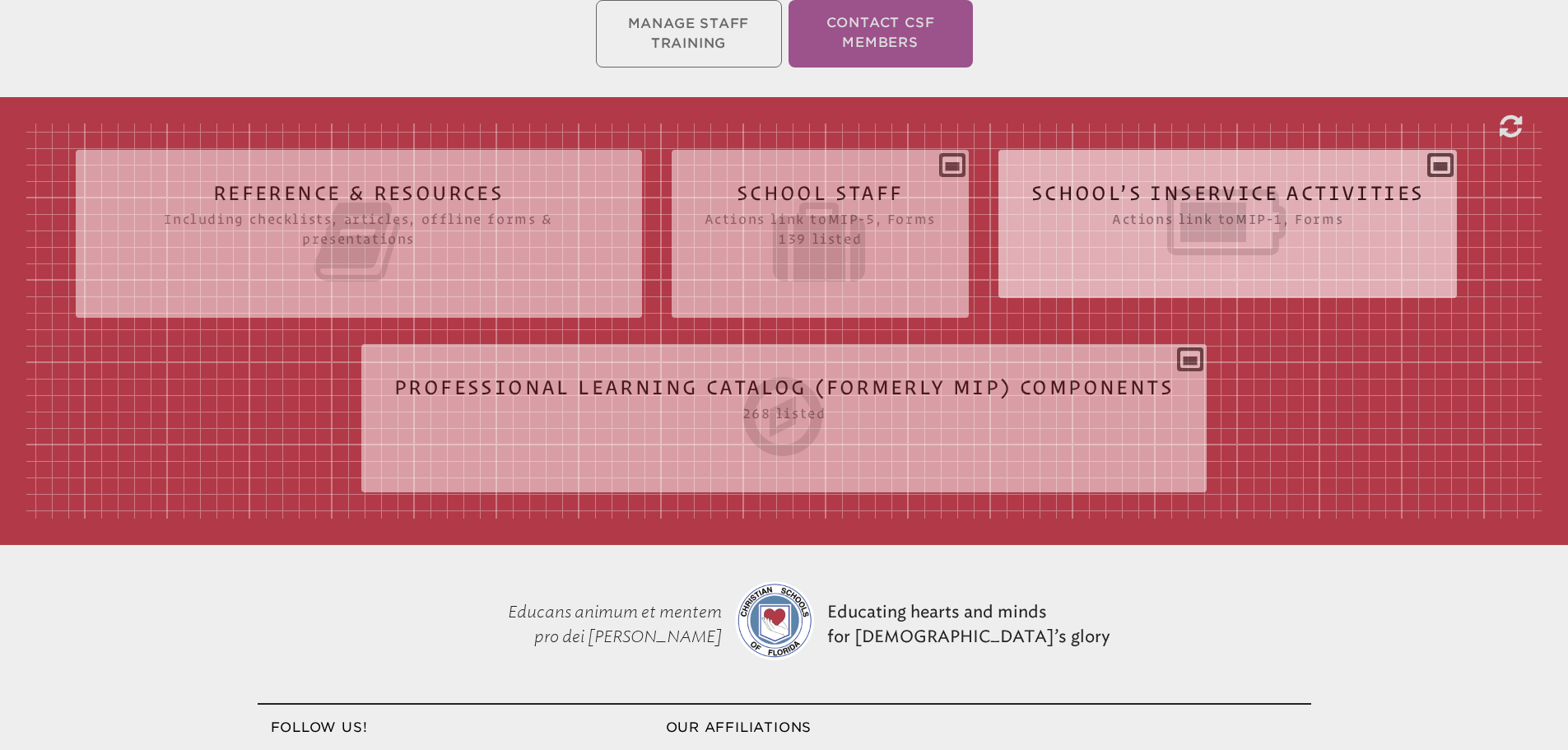
click at [1175, 207] on icon at bounding box center [1228, 222] width 394 height 93
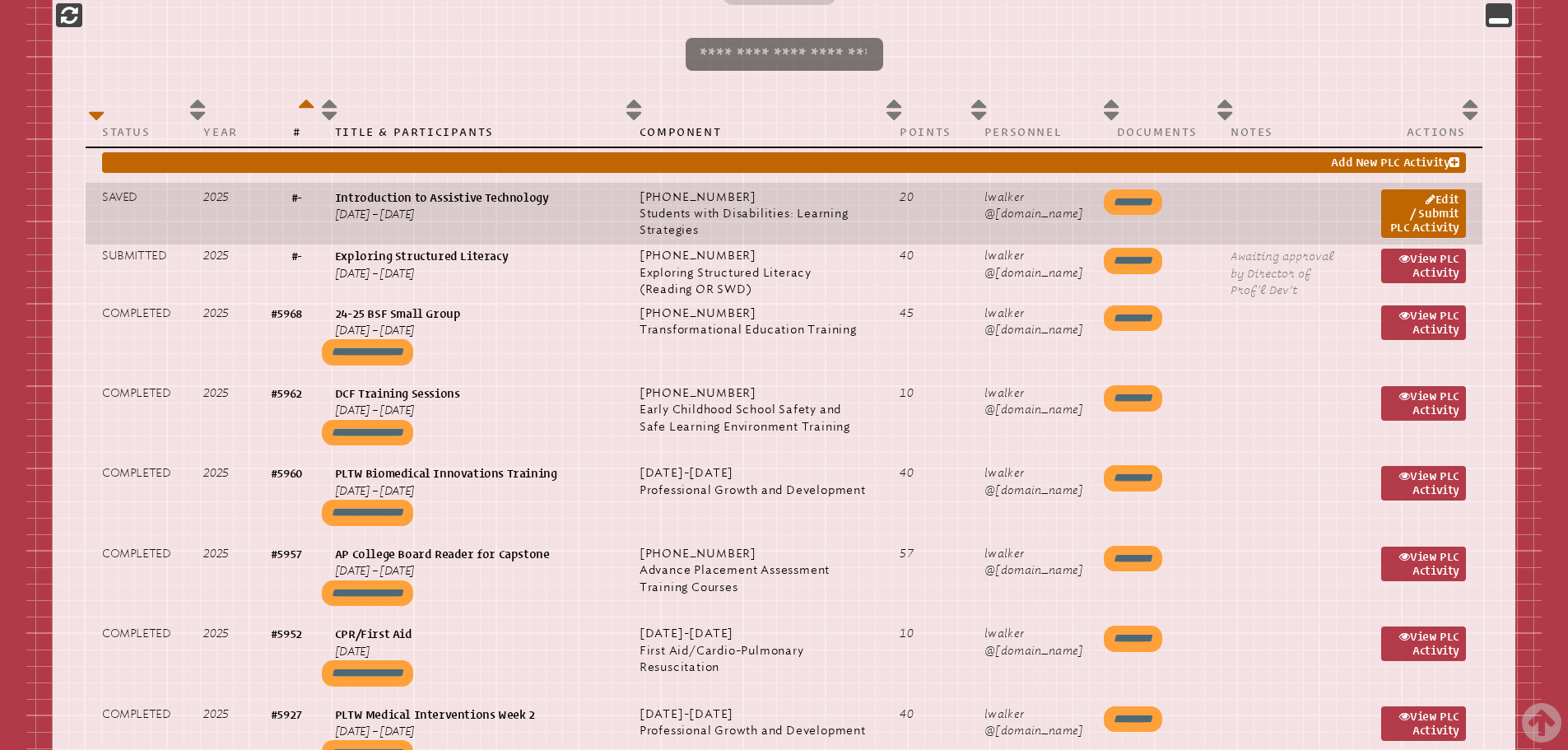
scroll to position [864, 0]
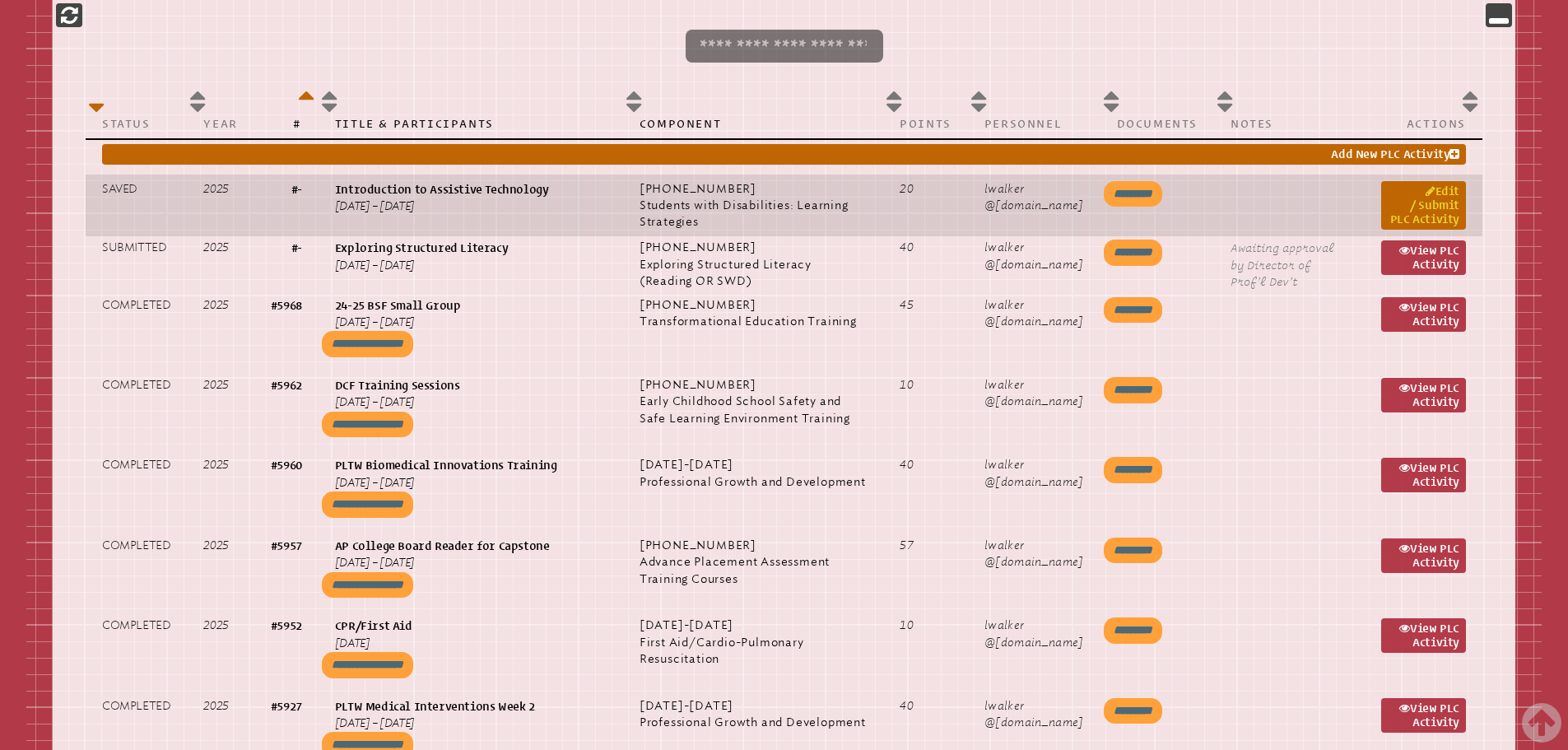
click at [1438, 195] on link "Edit / Submit PLC Activity" at bounding box center [1423, 205] width 85 height 49
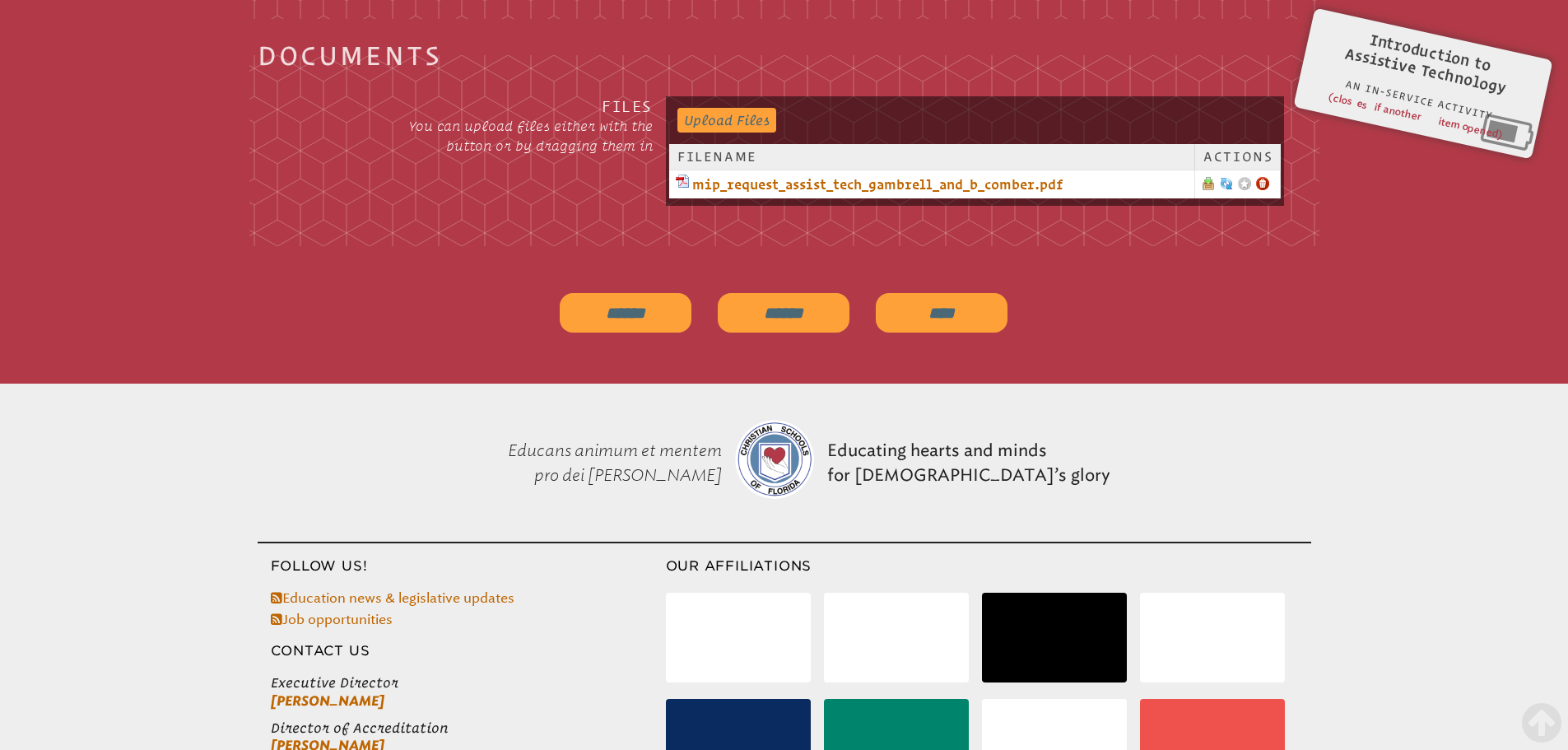
scroll to position [2641, 0]
click at [795, 303] on input "******" at bounding box center [783, 311] width 132 height 40
type input "**********"
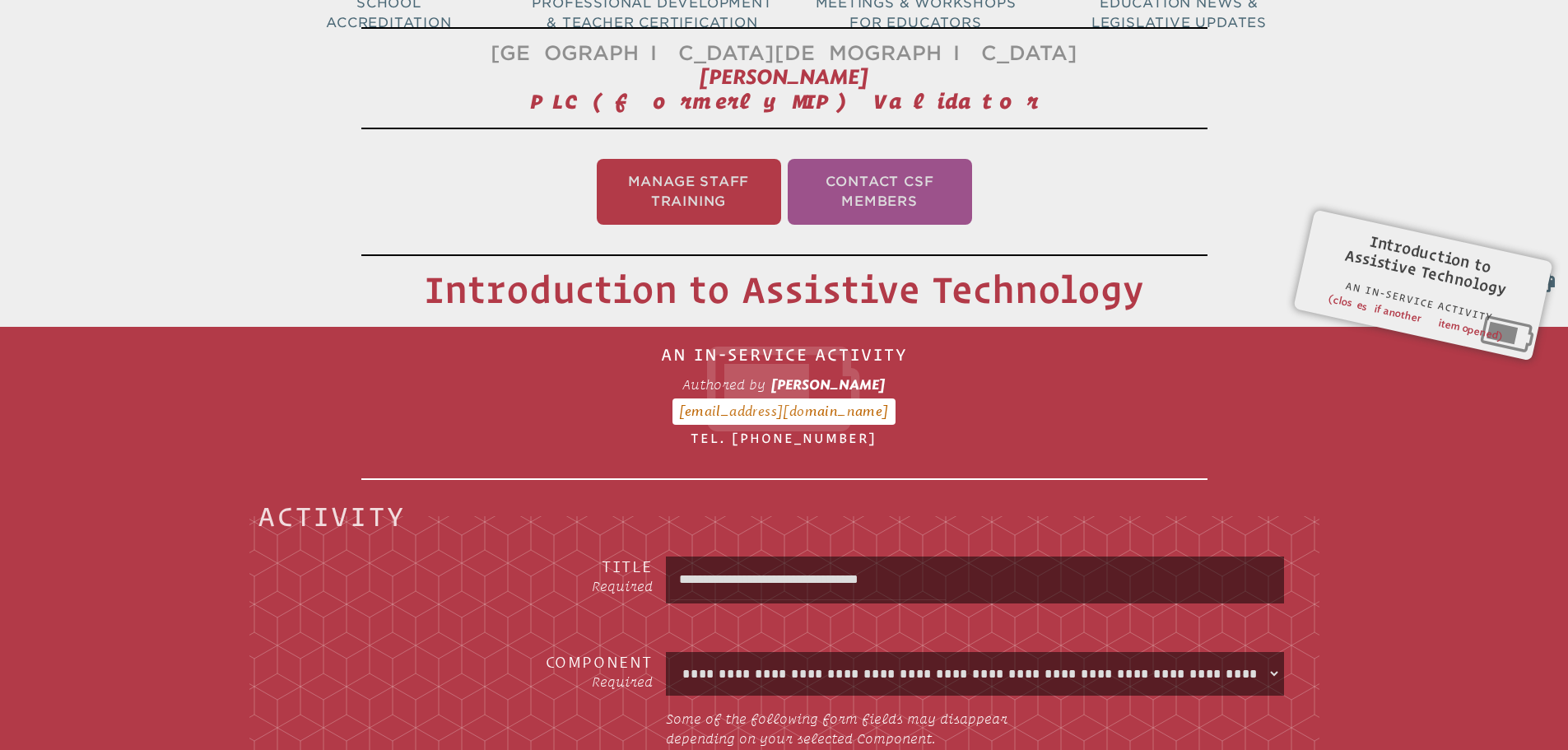
scroll to position [0, 0]
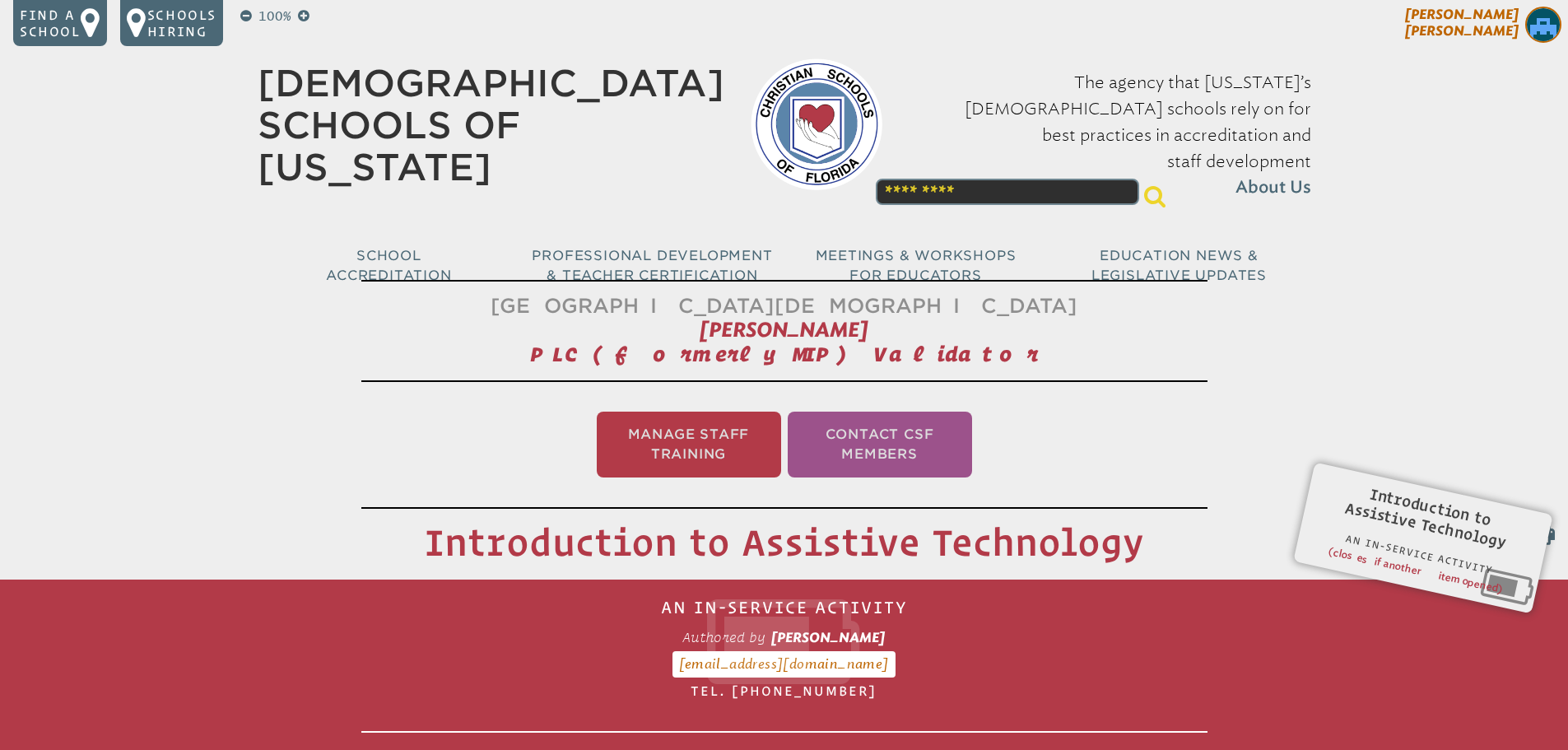
click at [1493, 28] on span "[PERSON_NAME]" at bounding box center [1461, 23] width 114 height 32
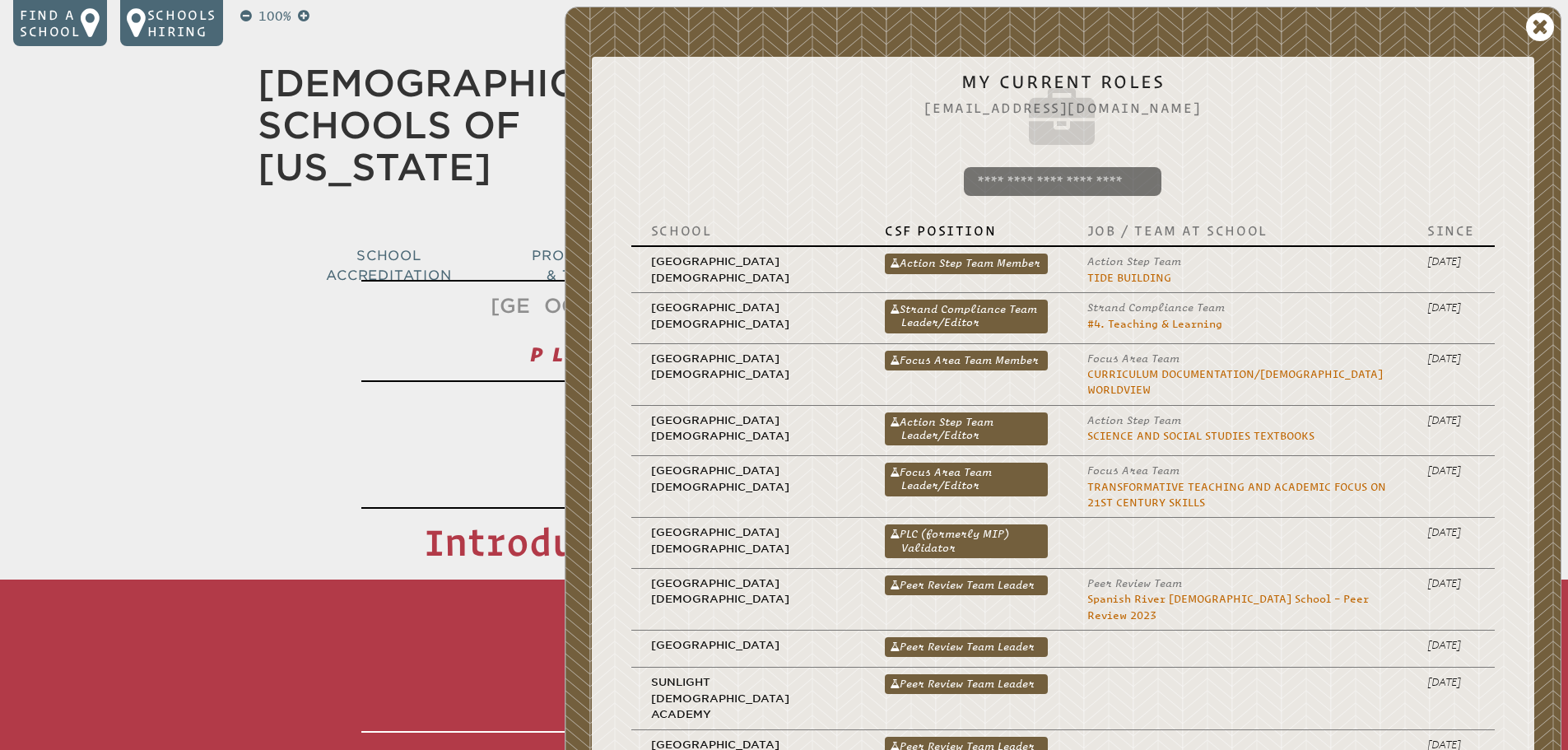
click at [916, 537] on link "PLC (formerly MIP) Validator" at bounding box center [967, 540] width 163 height 33
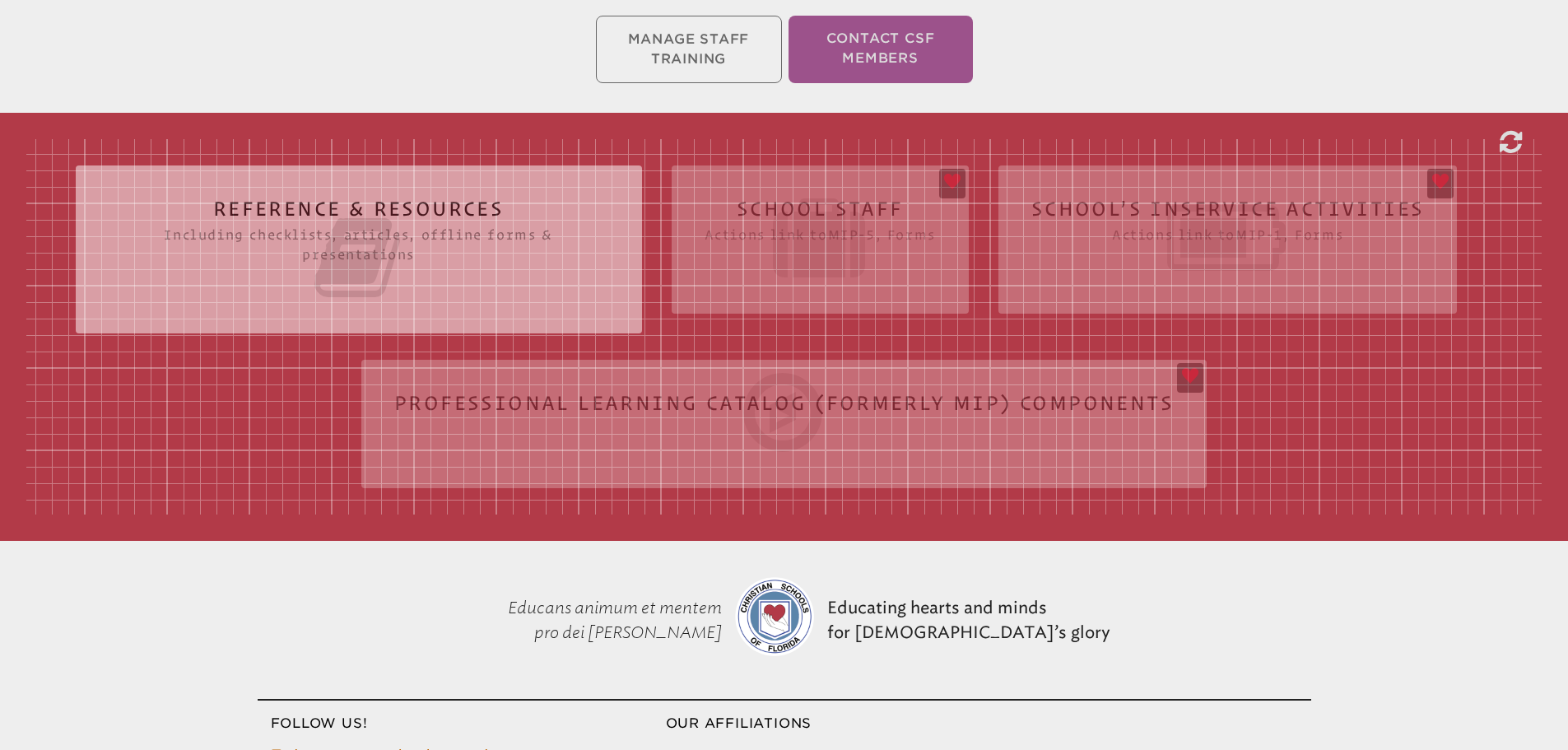
scroll to position [350, 0]
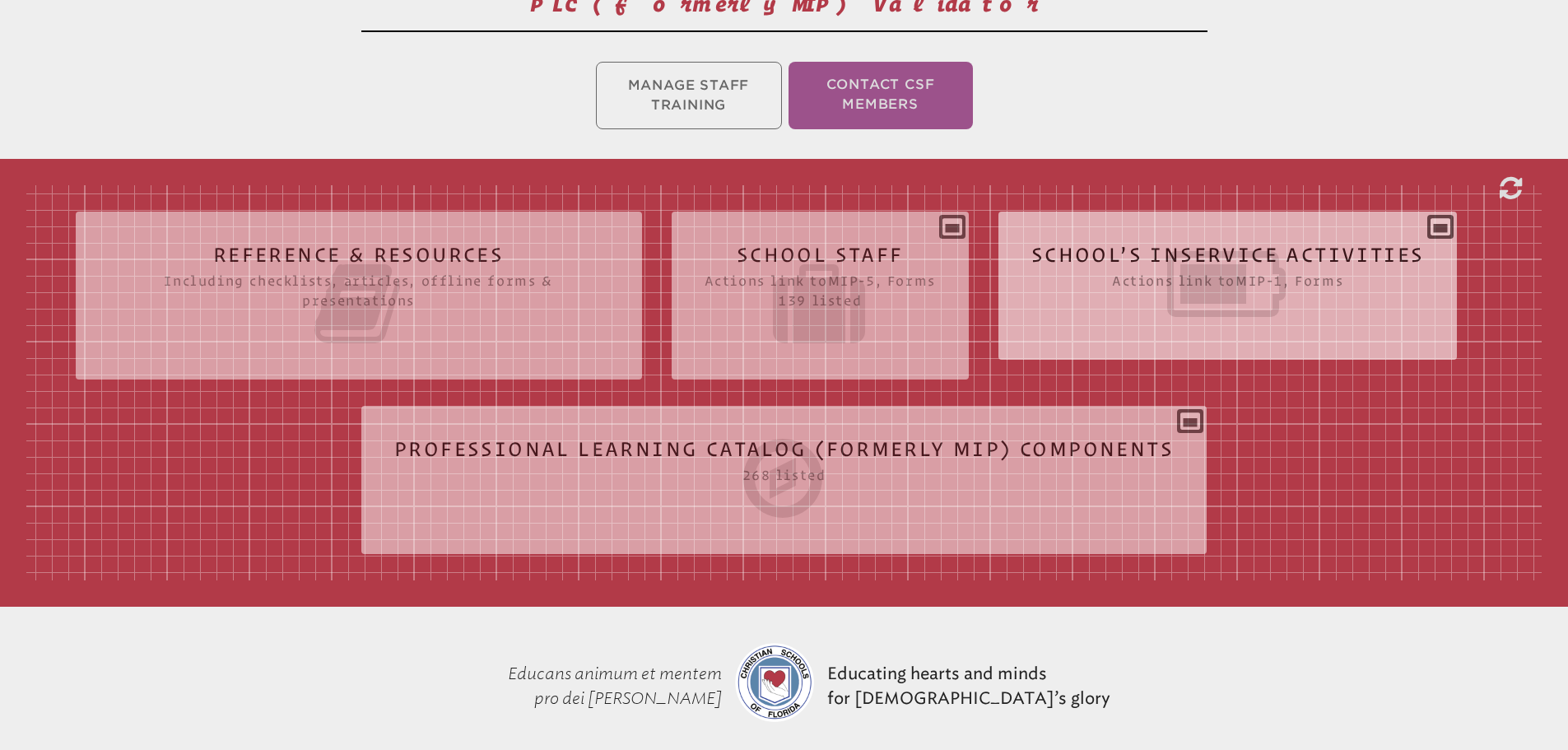
click at [1195, 254] on icon at bounding box center [1228, 285] width 394 height 93
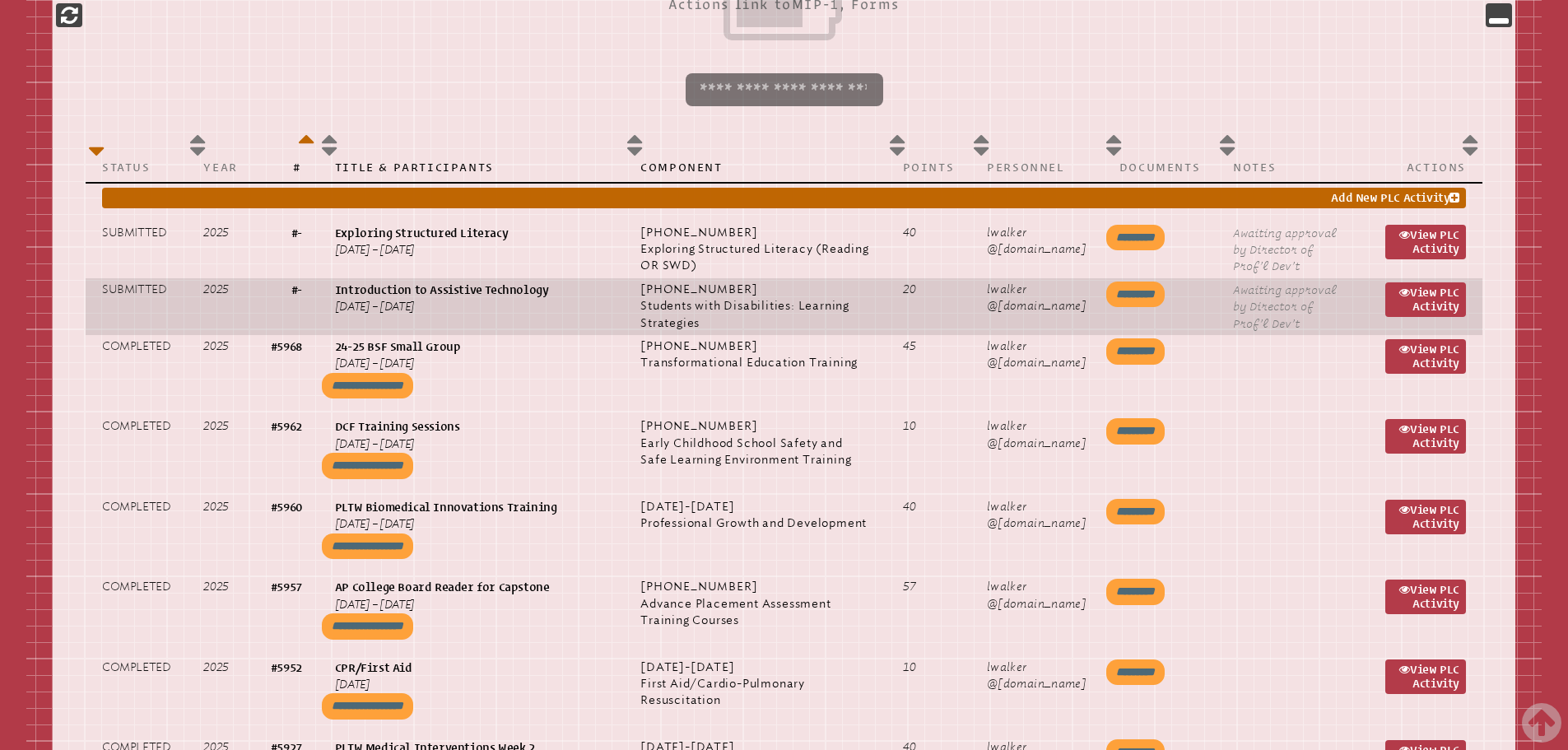
scroll to position [823, 0]
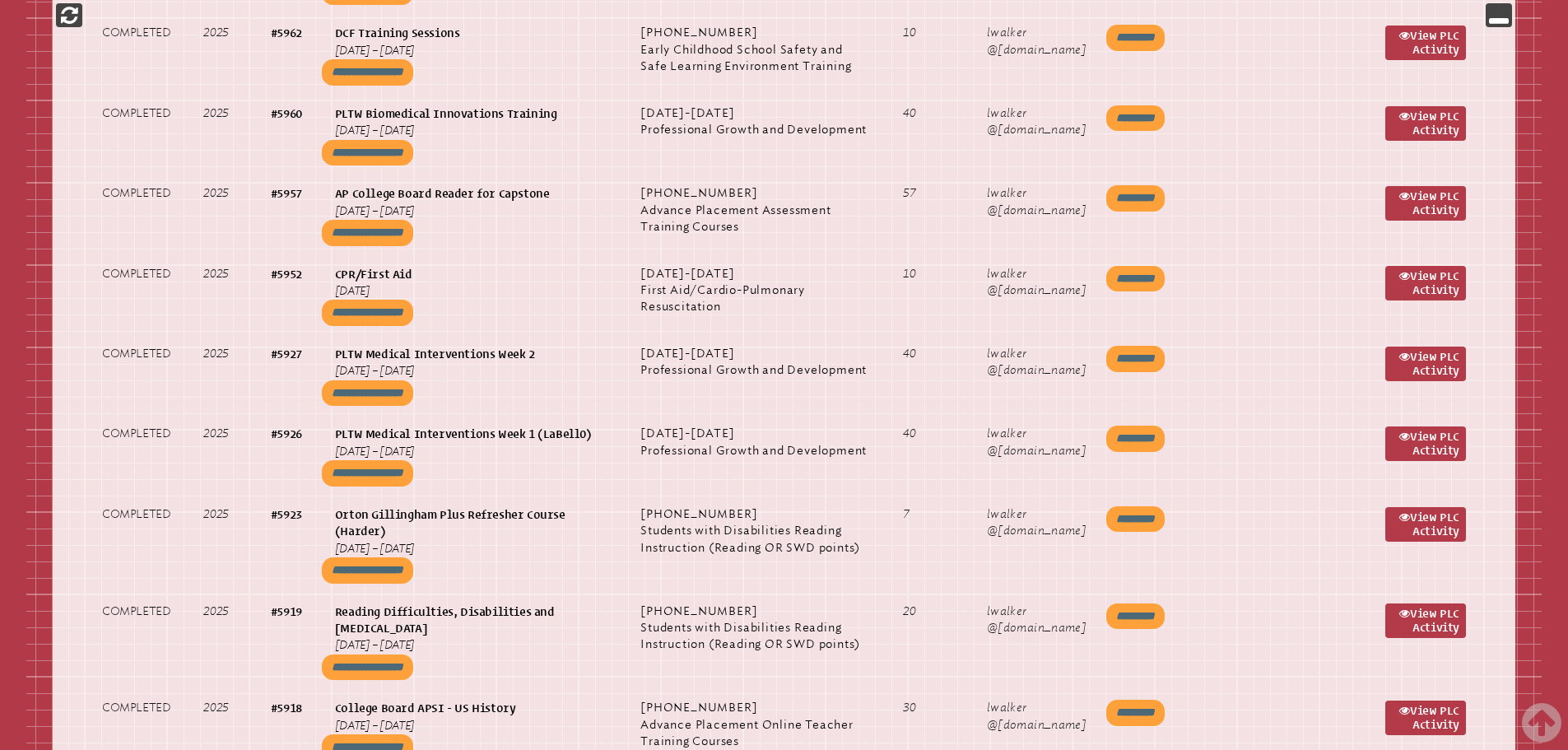
click at [1509, 21] on p at bounding box center [1498, 15] width 26 height 24
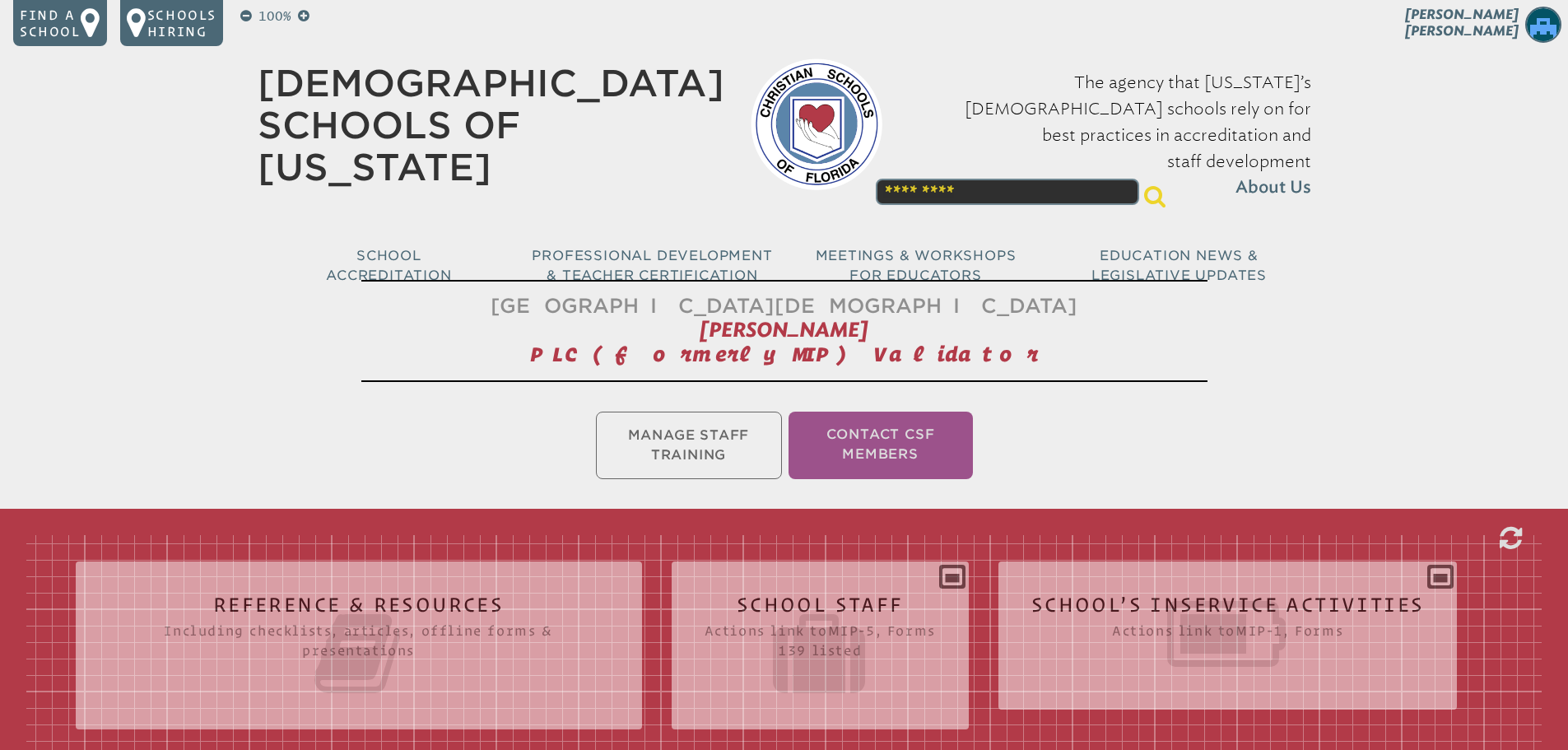
scroll to position [567, 0]
